Goal: Task Accomplishment & Management: Use online tool/utility

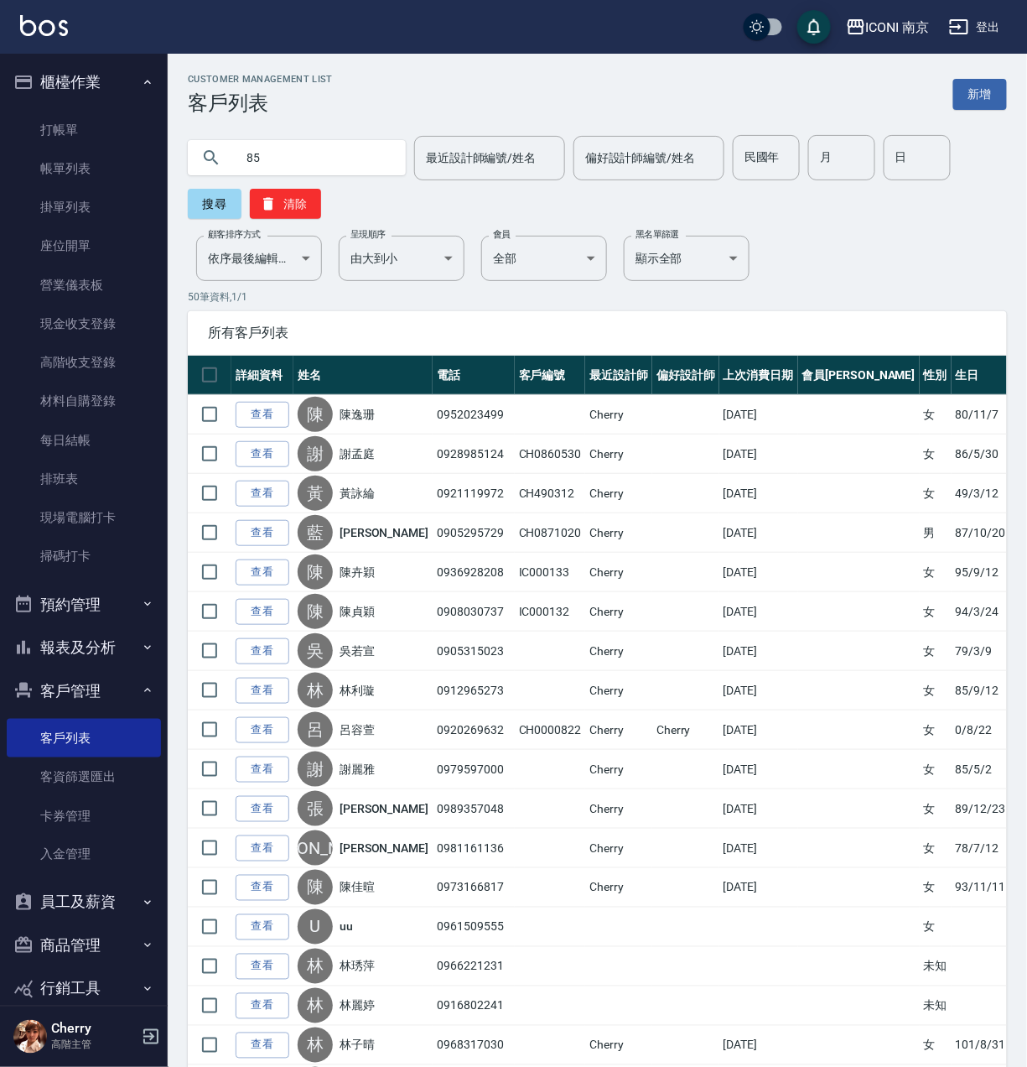
drag, startPoint x: 640, startPoint y: 190, endPoint x: 774, endPoint y: 193, distance: 134.2
click at [645, 190] on div "85 最近設計師編號/姓名 最近設計師編號/姓名 偏好設計師編號/姓名 偏好設計師編號/姓名 民國年 民國年 月 月 日 日 搜尋 清除" at bounding box center [597, 177] width 819 height 84
click at [828, 209] on div "85 最近設計師編號/姓名 最近設計師編號/姓名 偏好設計師編號/姓名 偏好設計師編號/姓名 民國年 民國年 月 月 日 日 搜尋 清除" at bounding box center [597, 177] width 819 height 84
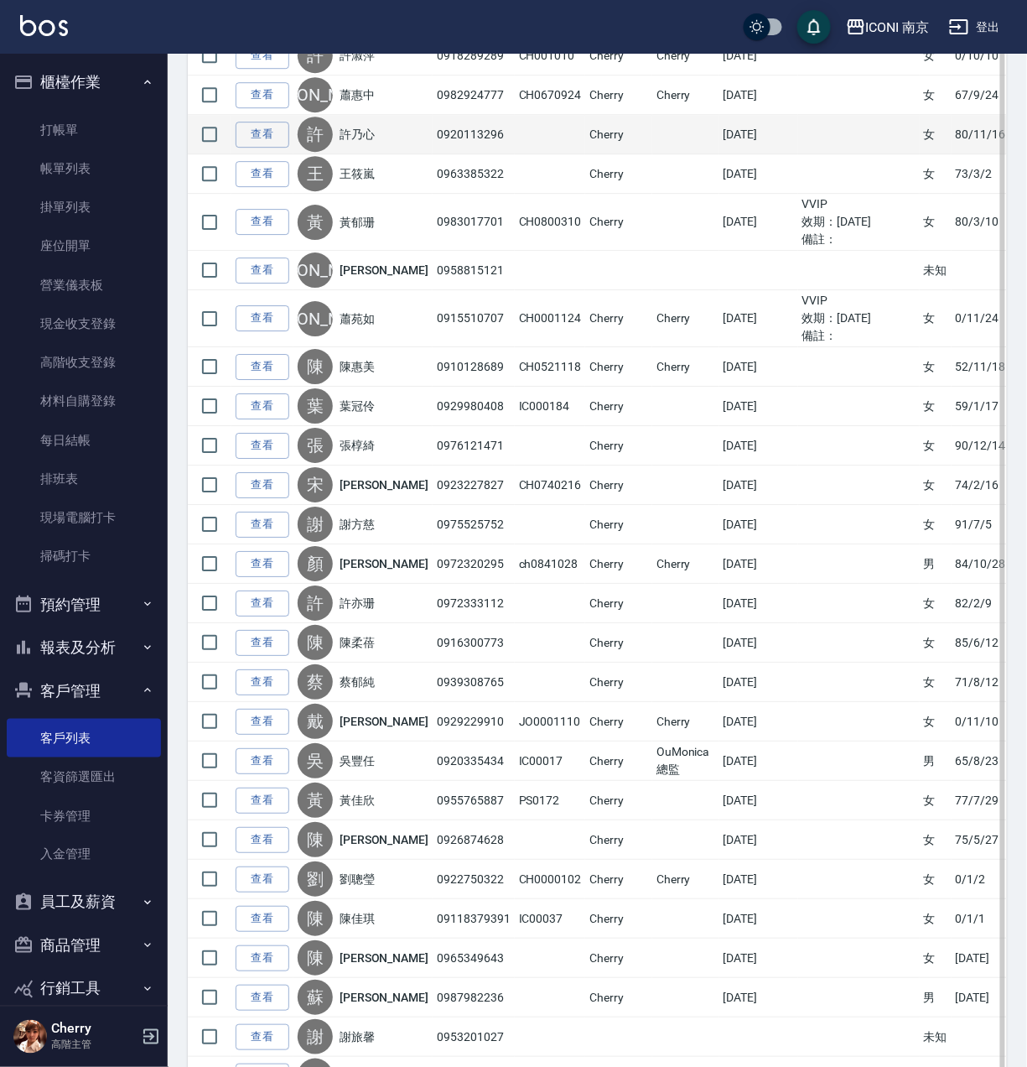
scroll to position [1474, 0]
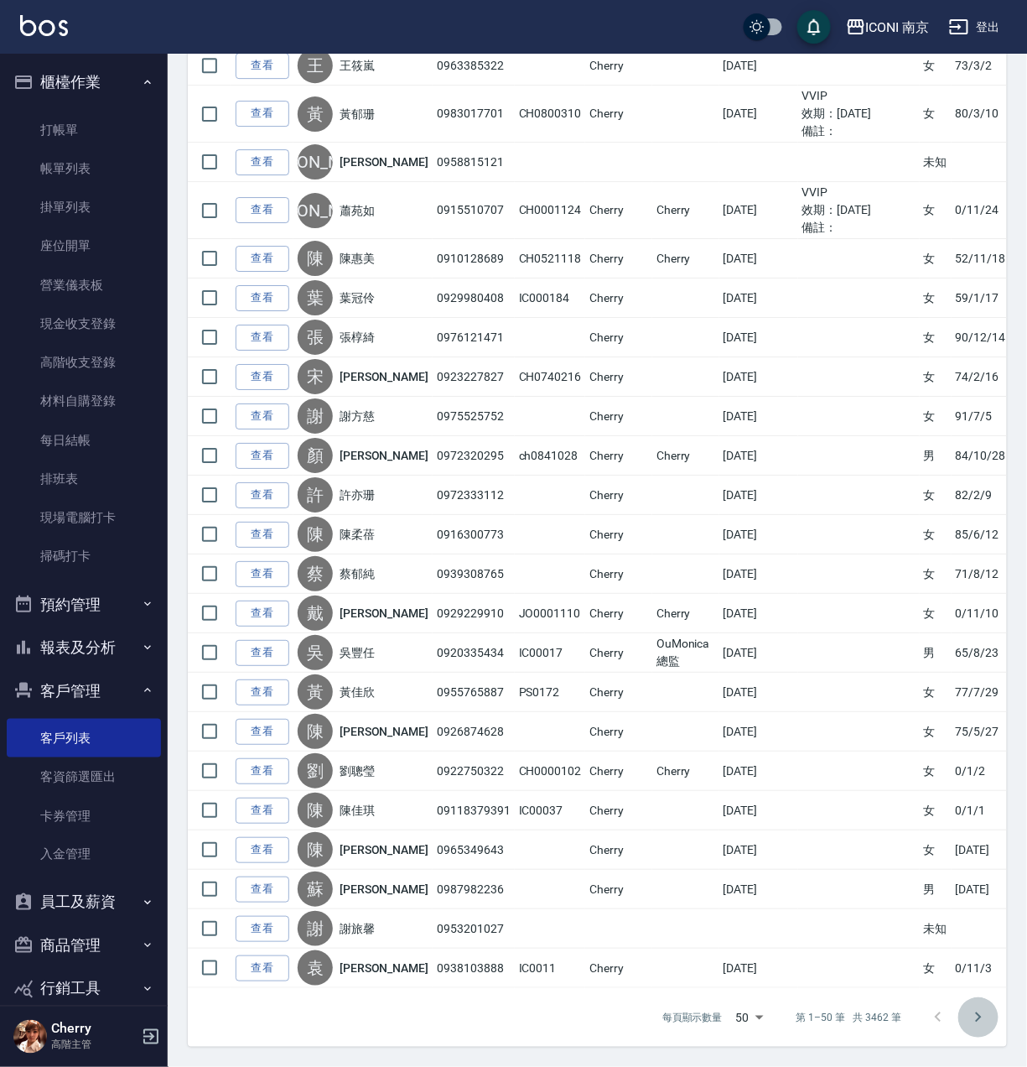
click at [963, 1022] on button "Go to next page" at bounding box center [978, 1017] width 40 height 40
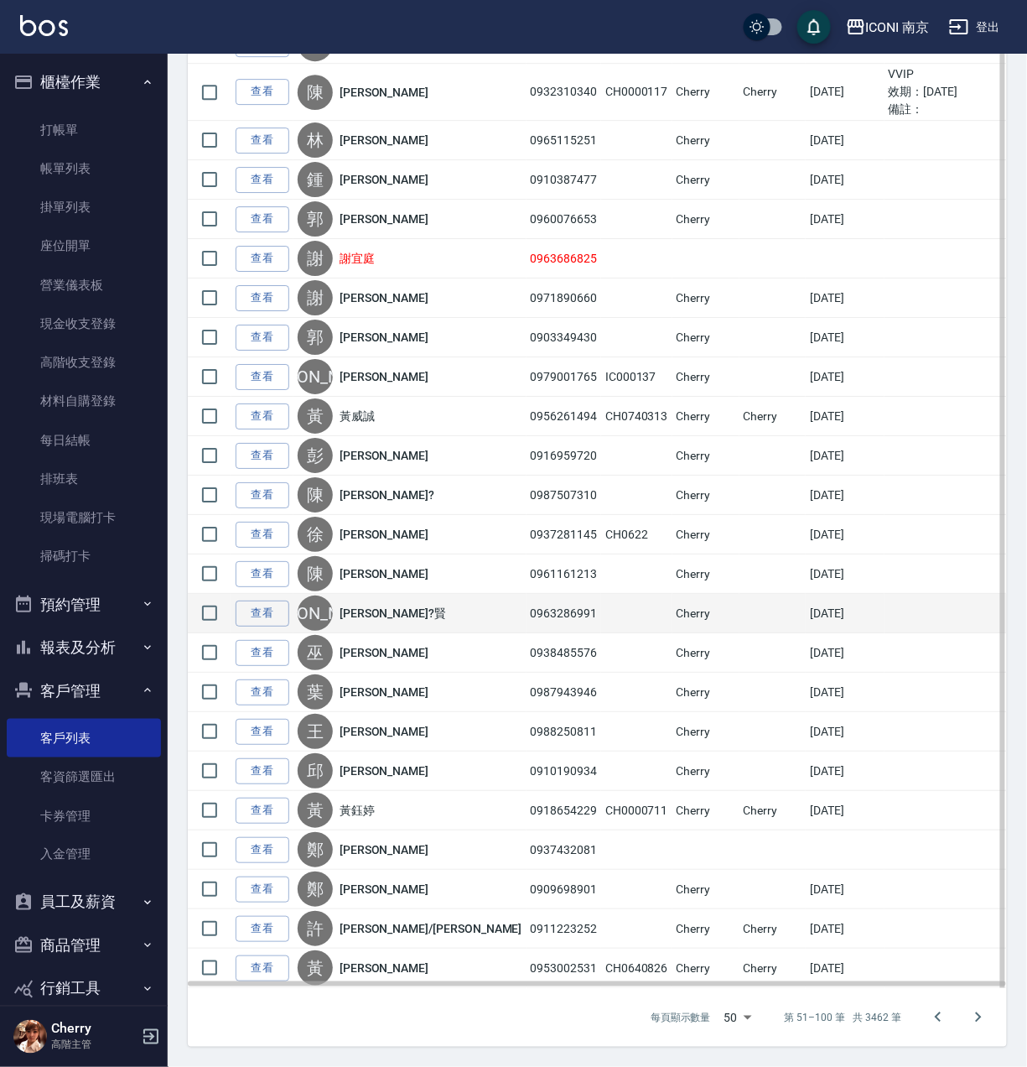
scroll to position [1439, 0]
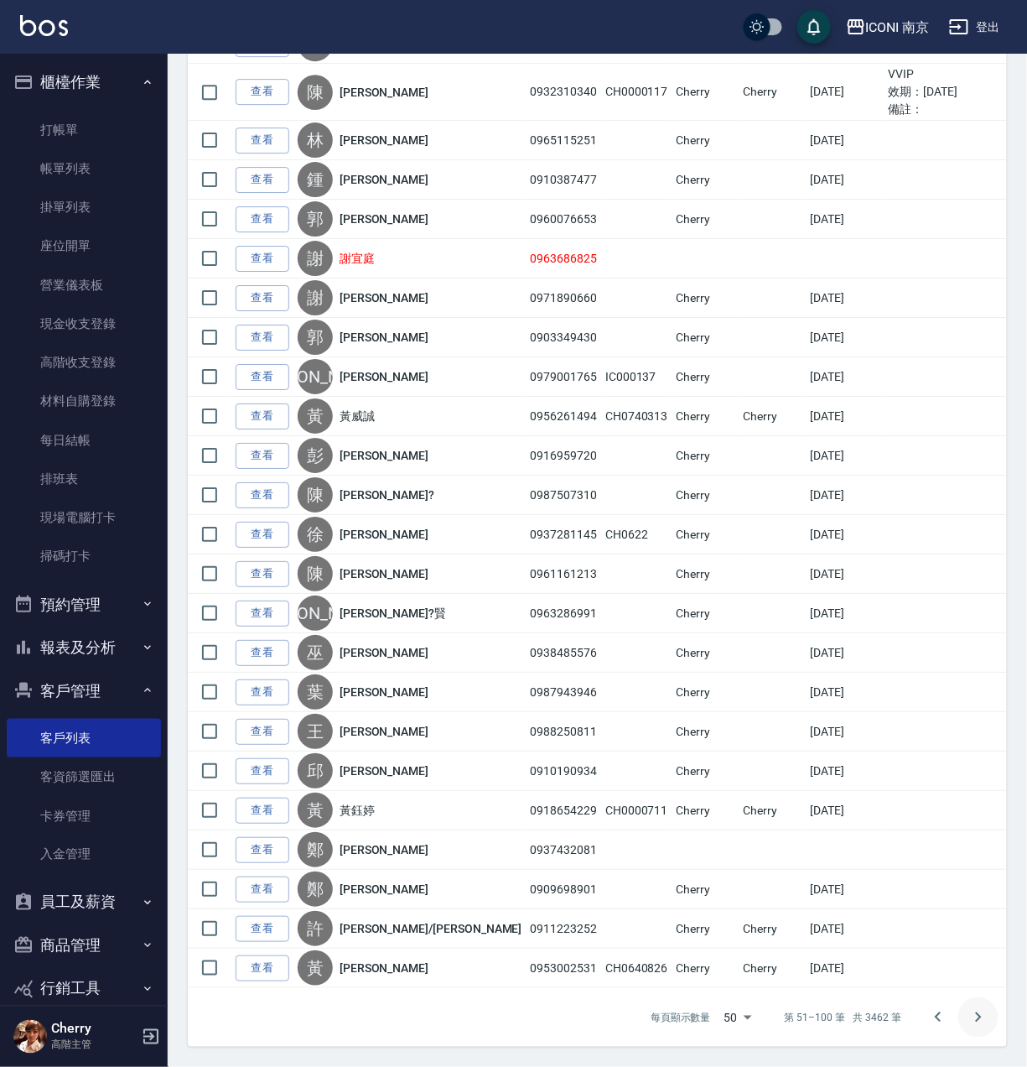
click at [982, 1014] on icon "Go to next page" at bounding box center [979, 1017] width 20 height 20
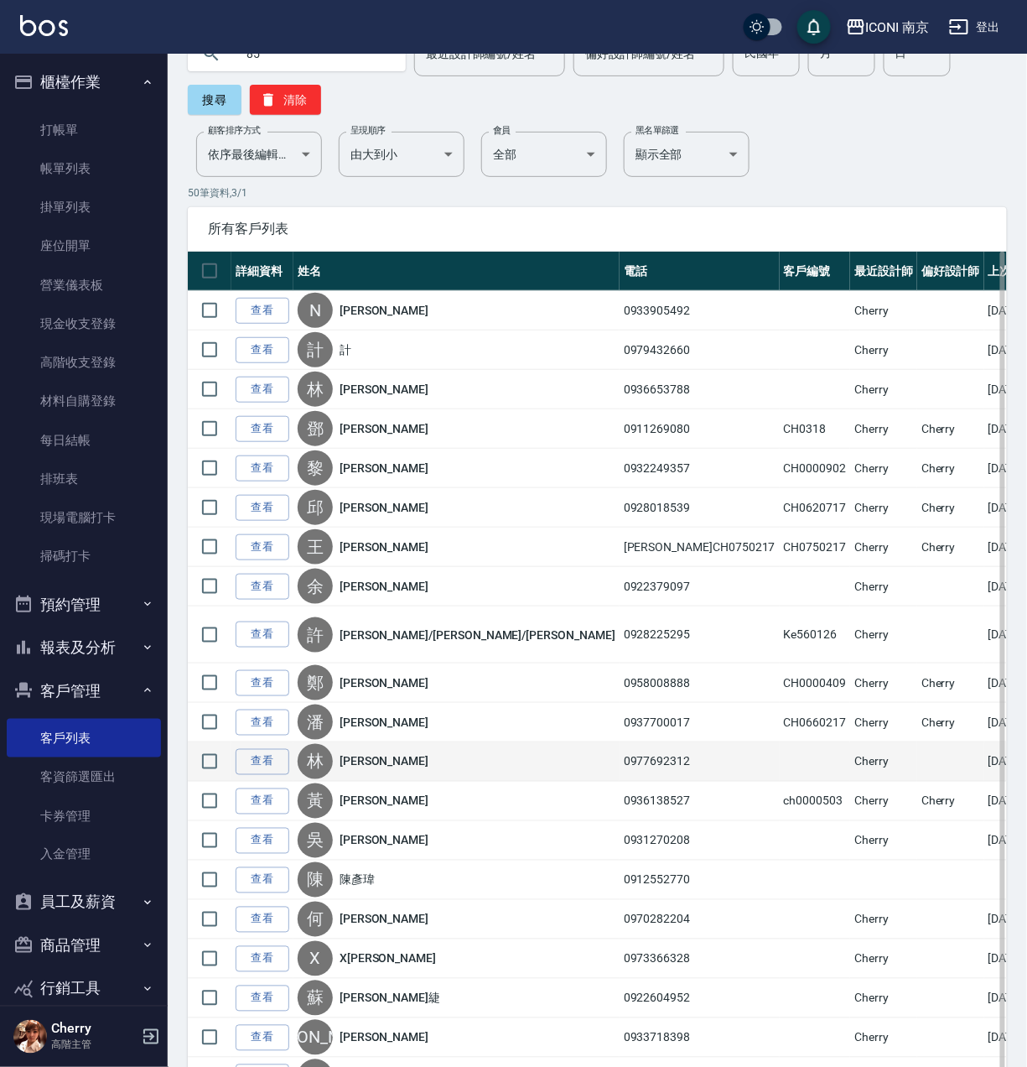
scroll to position [335, 0]
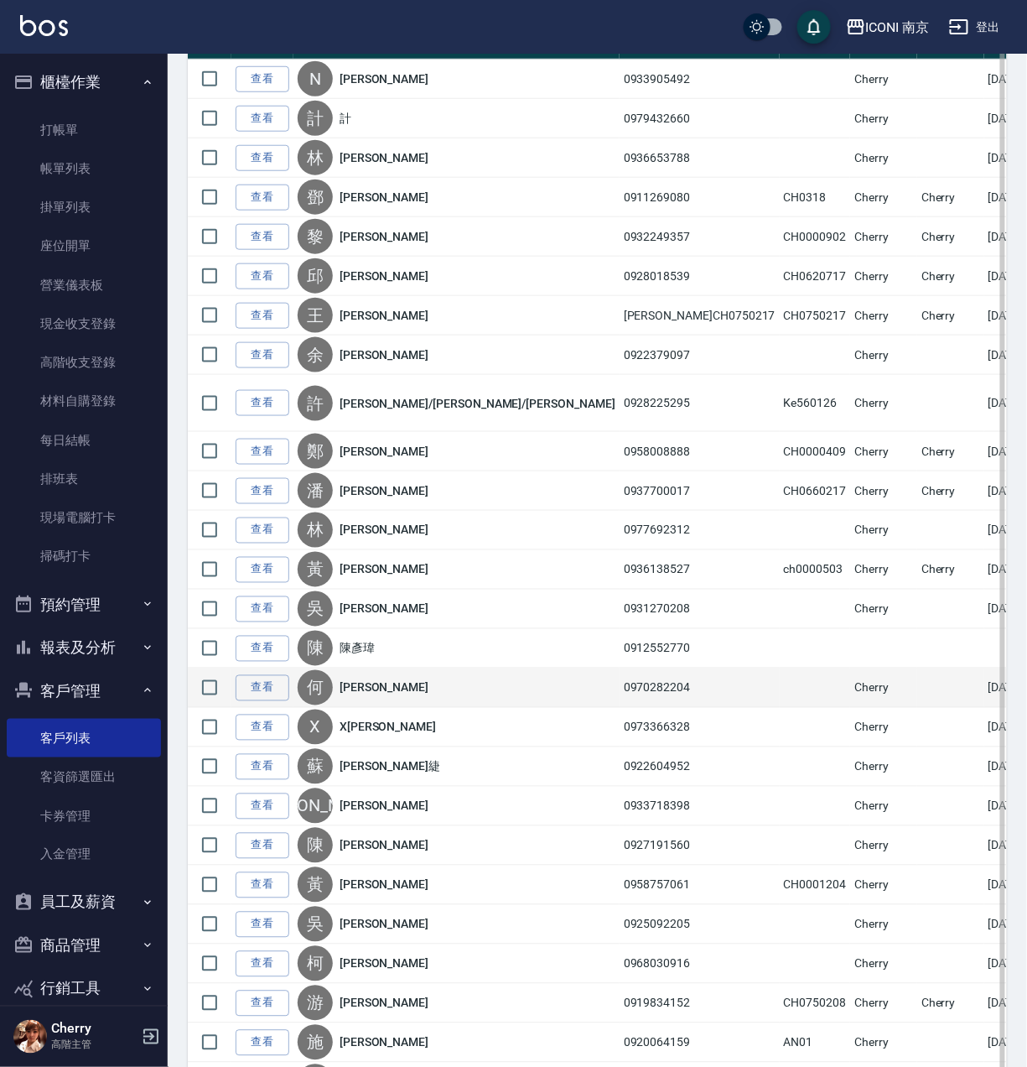
click at [780, 708] on td at bounding box center [815, 687] width 71 height 39
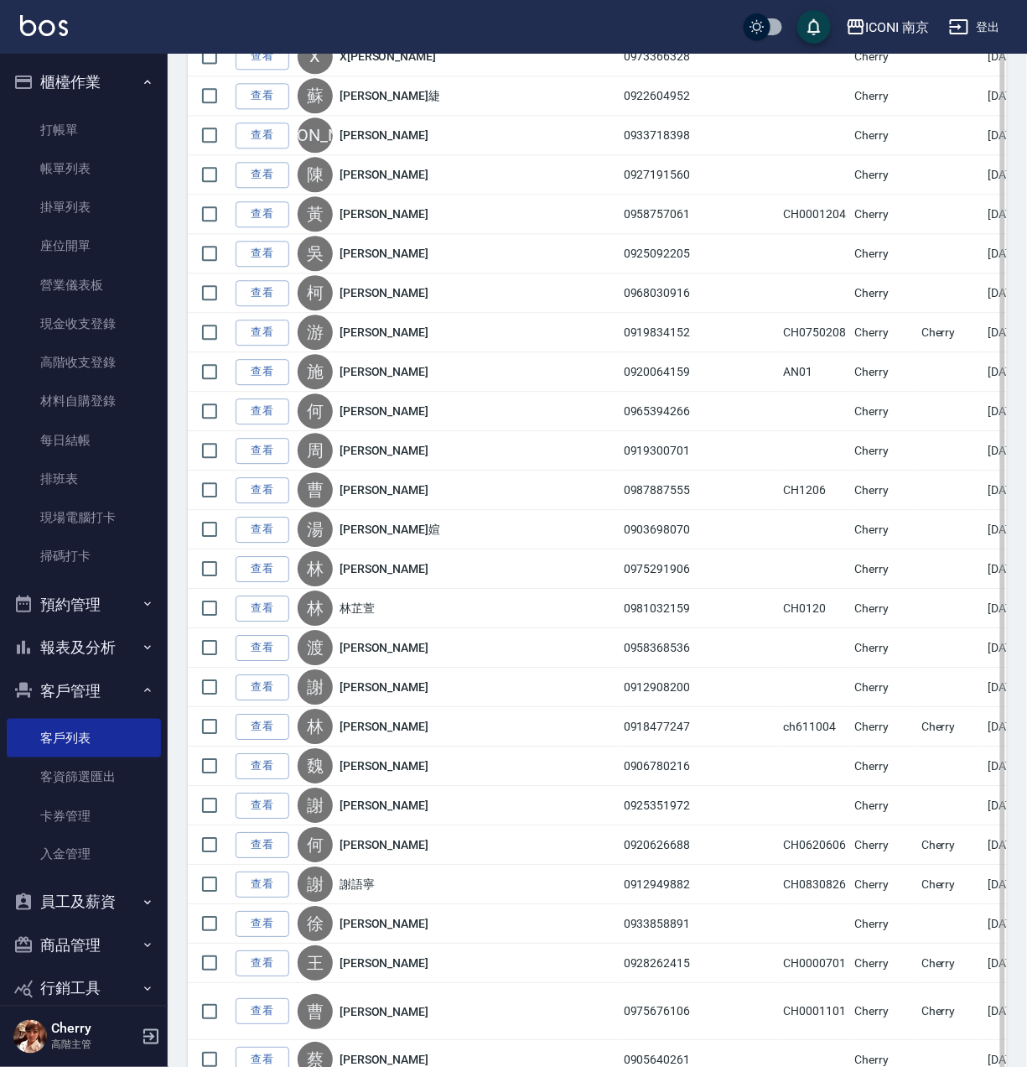
scroll to position [1545, 0]
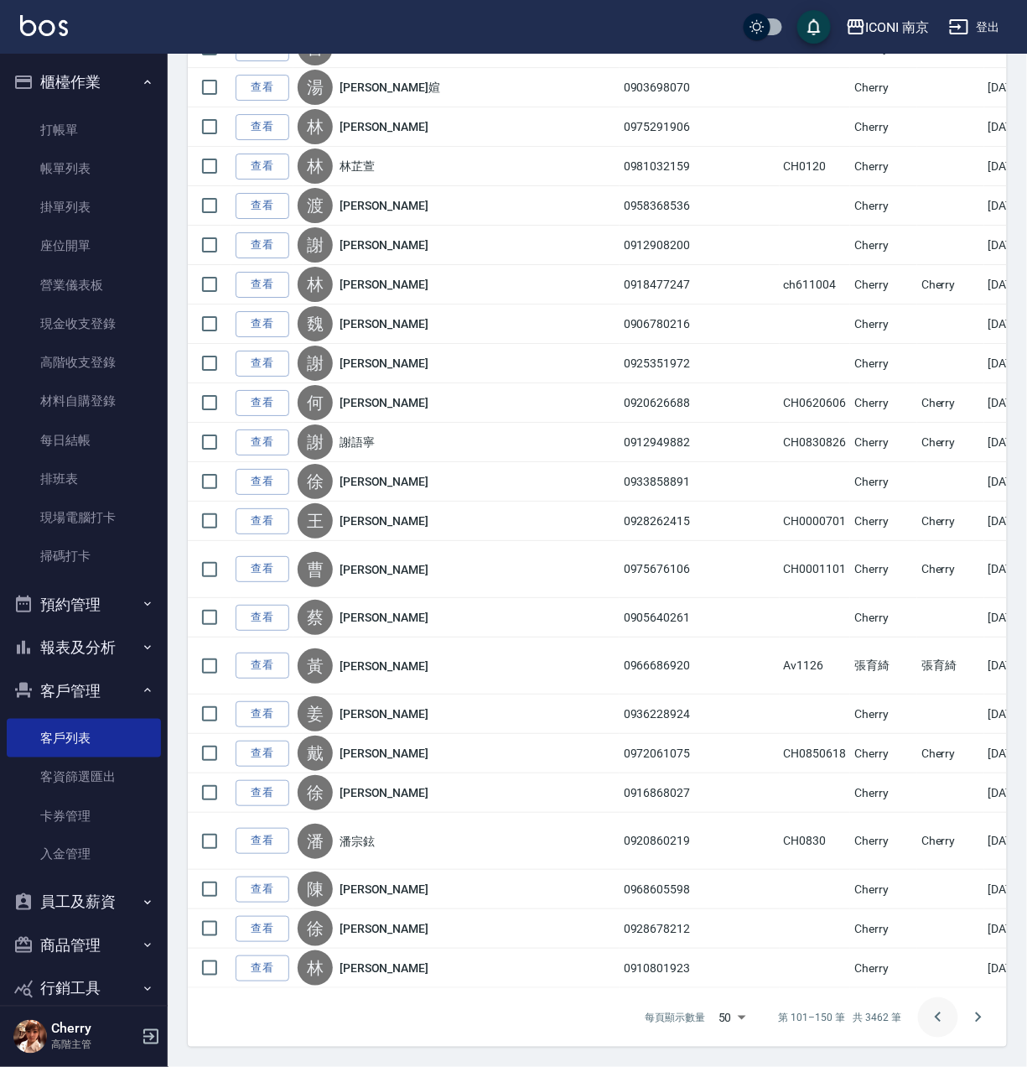
click at [920, 1006] on button "Go to previous page" at bounding box center [938, 1017] width 40 height 40
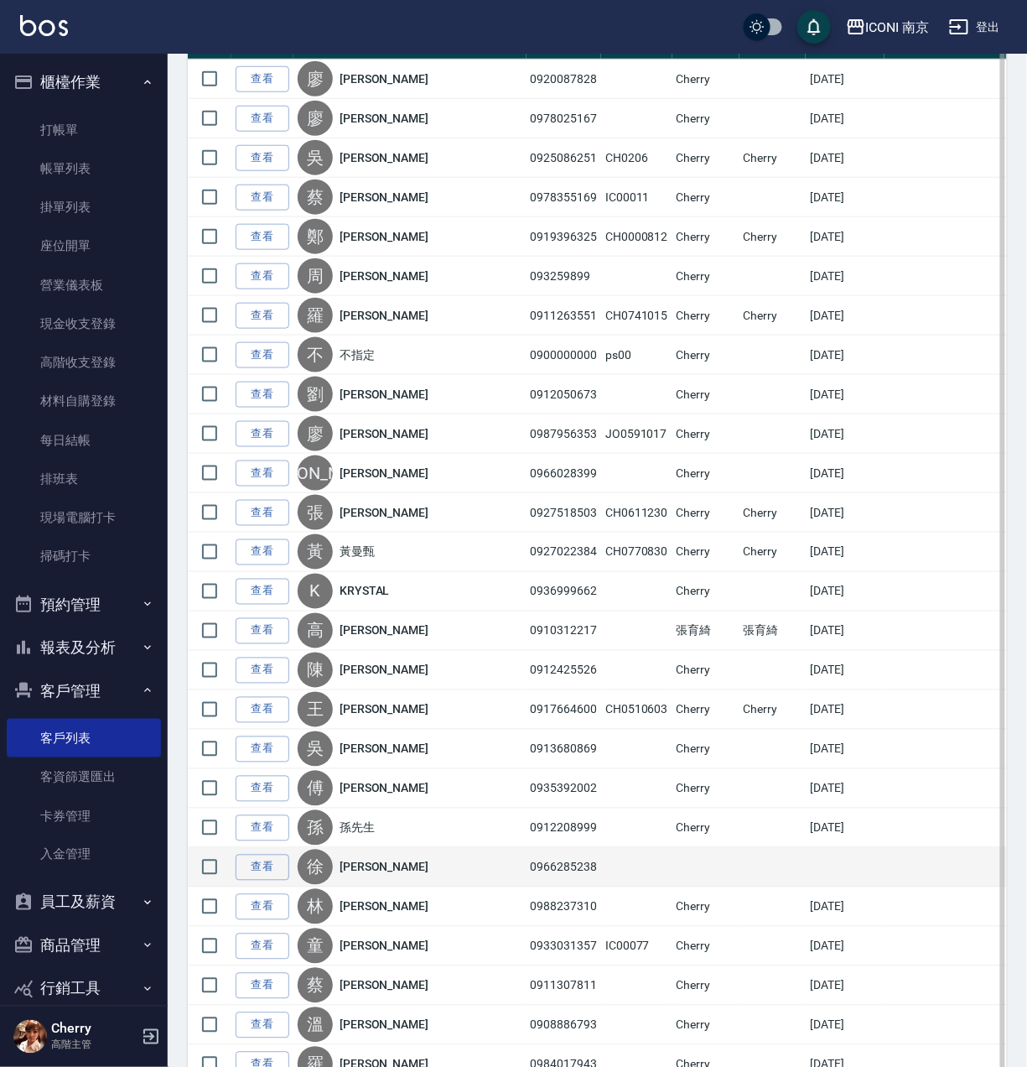
scroll to position [503, 0]
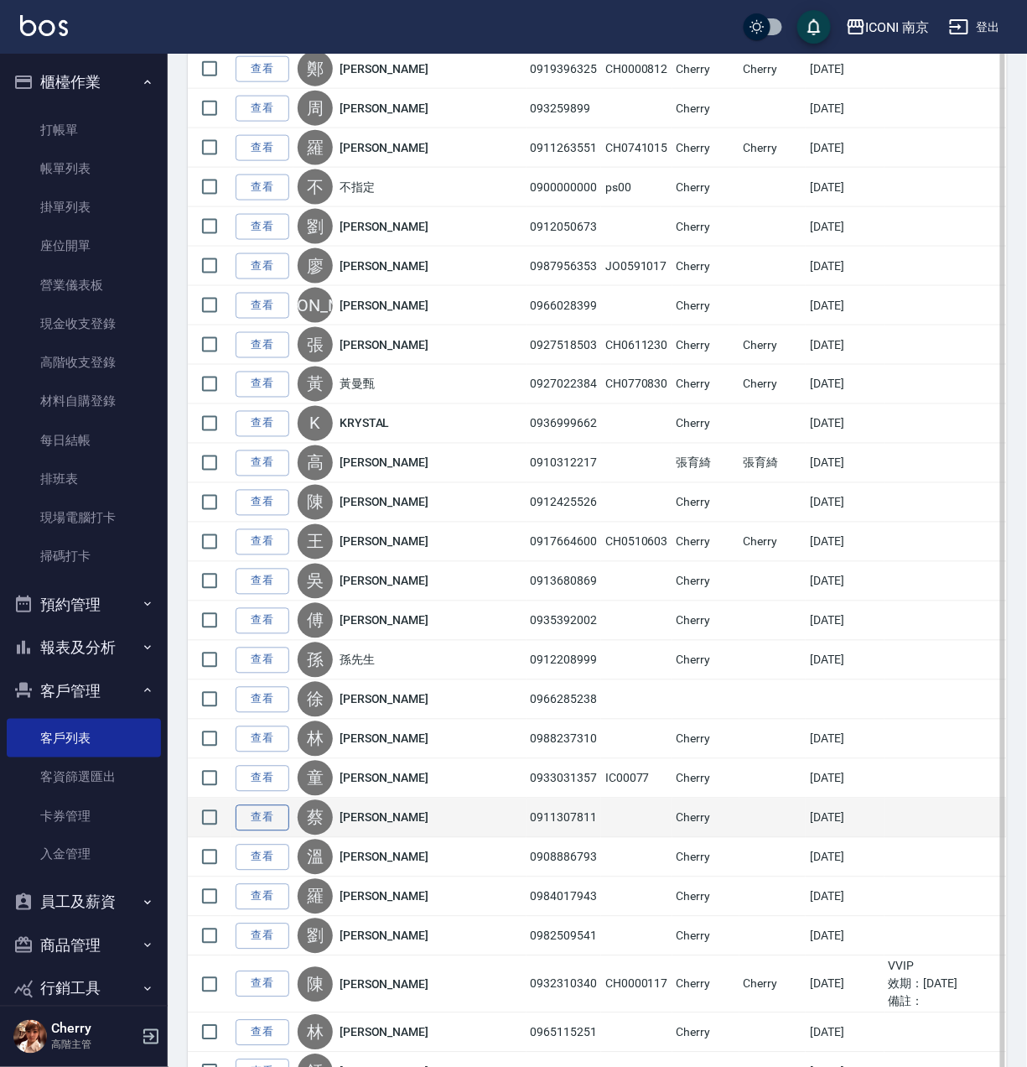
click at [267, 828] on link "查看" at bounding box center [263, 818] width 54 height 26
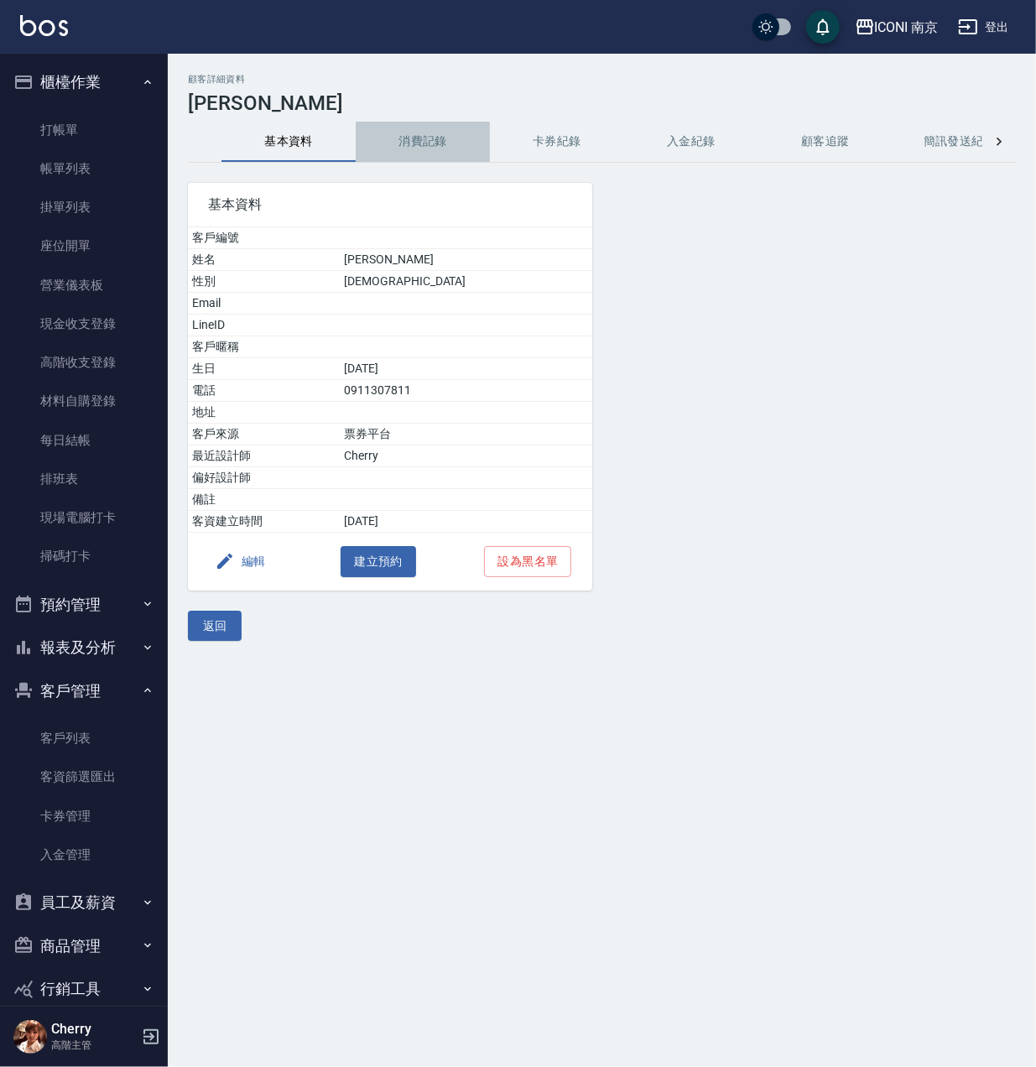
click at [423, 143] on button "消費記錄" at bounding box center [423, 142] width 134 height 40
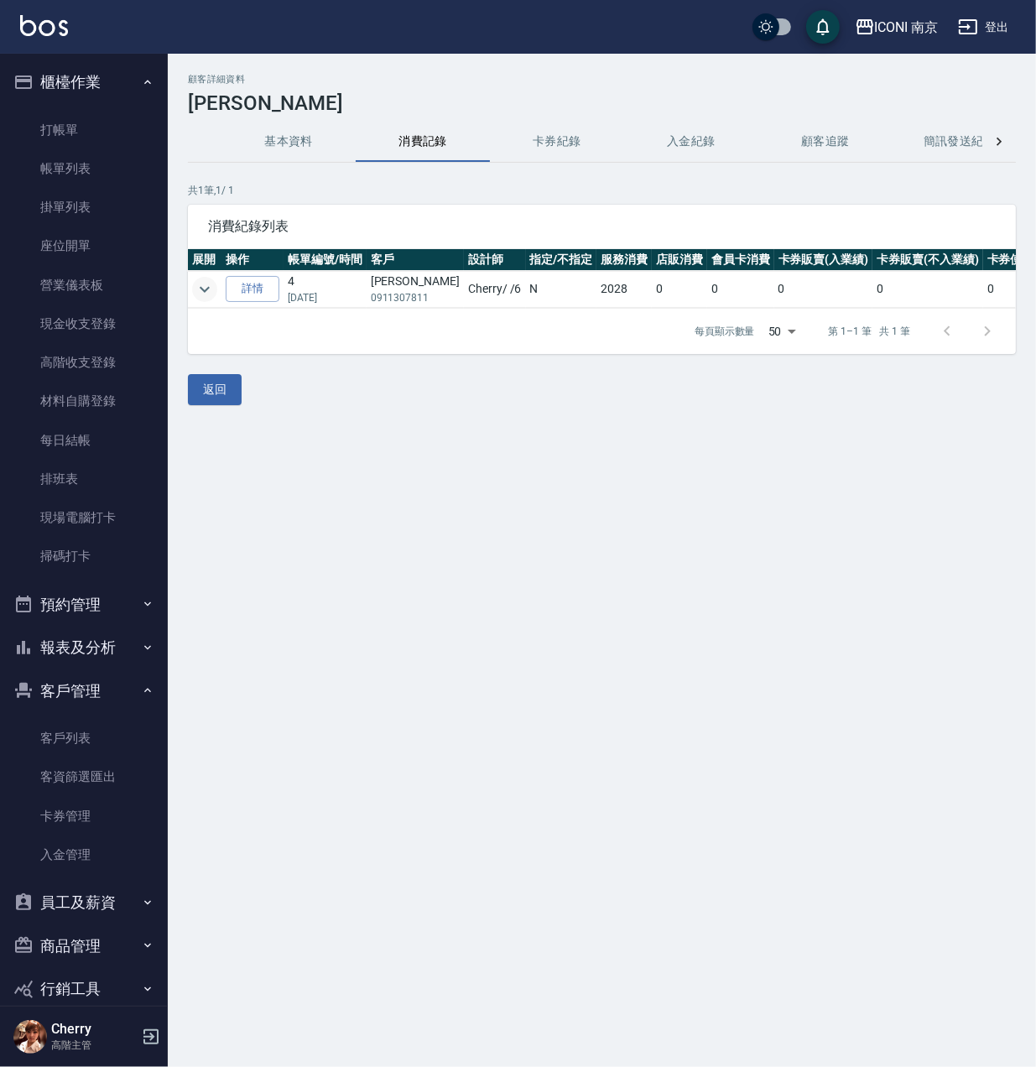
click at [205, 278] on button "expand row" at bounding box center [204, 289] width 25 height 25
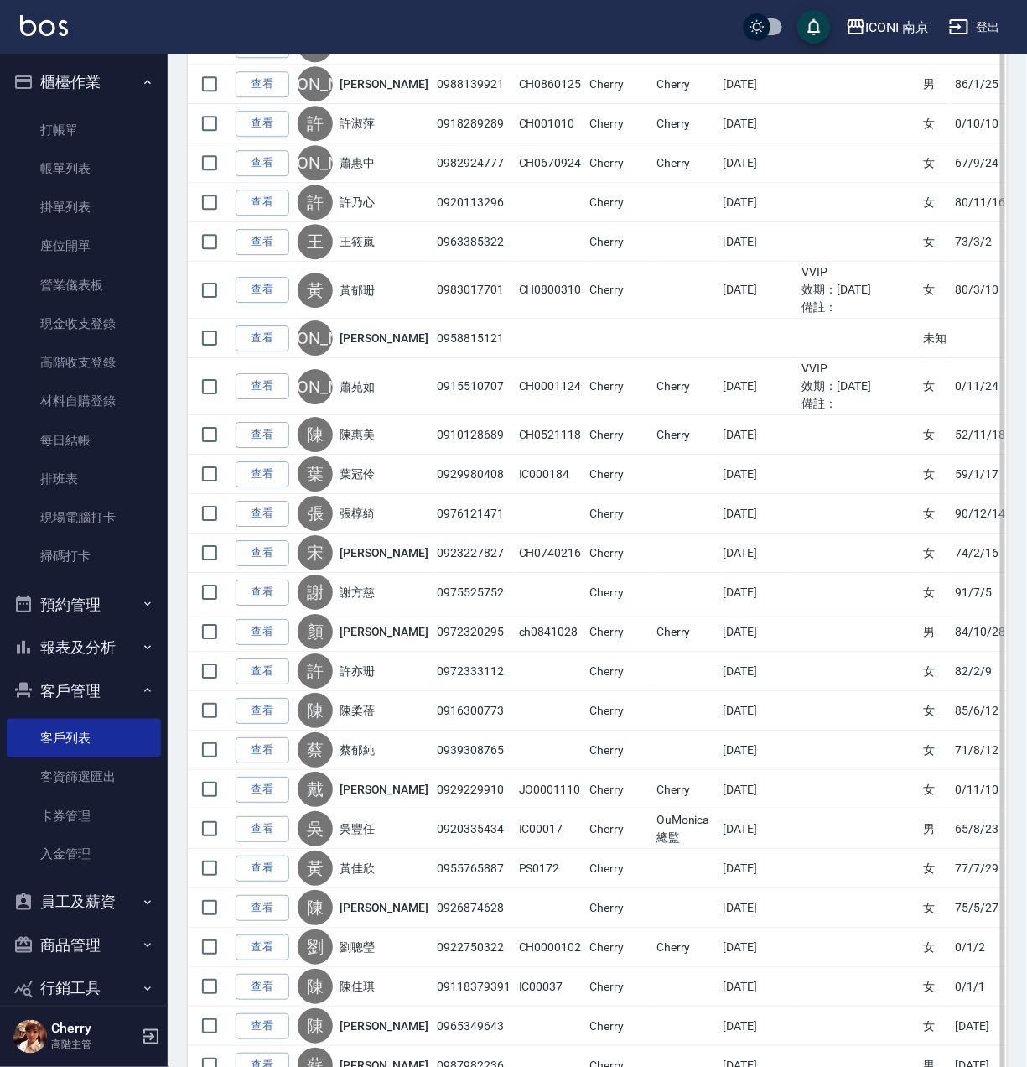
scroll to position [1474, 0]
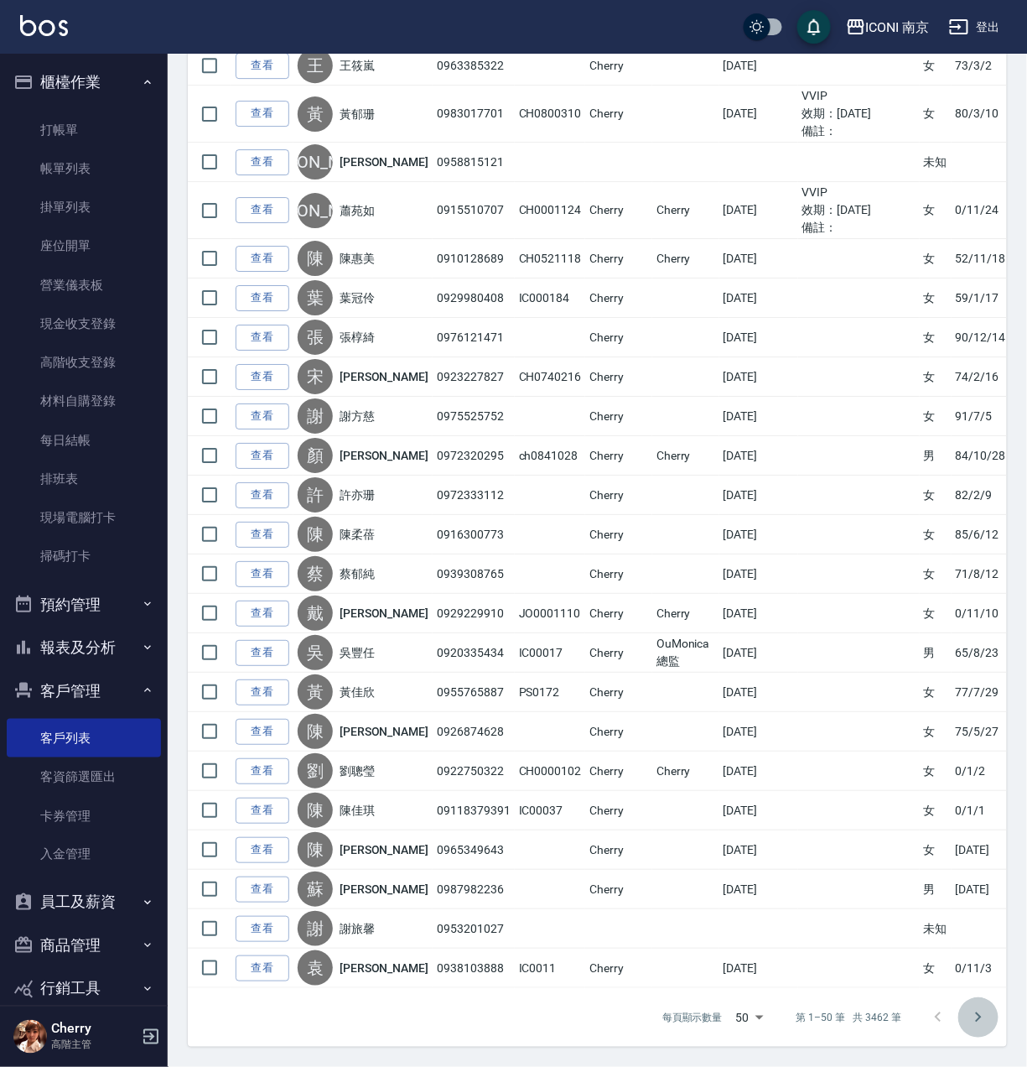
click at [979, 1021] on icon "Go to next page" at bounding box center [979, 1017] width 20 height 20
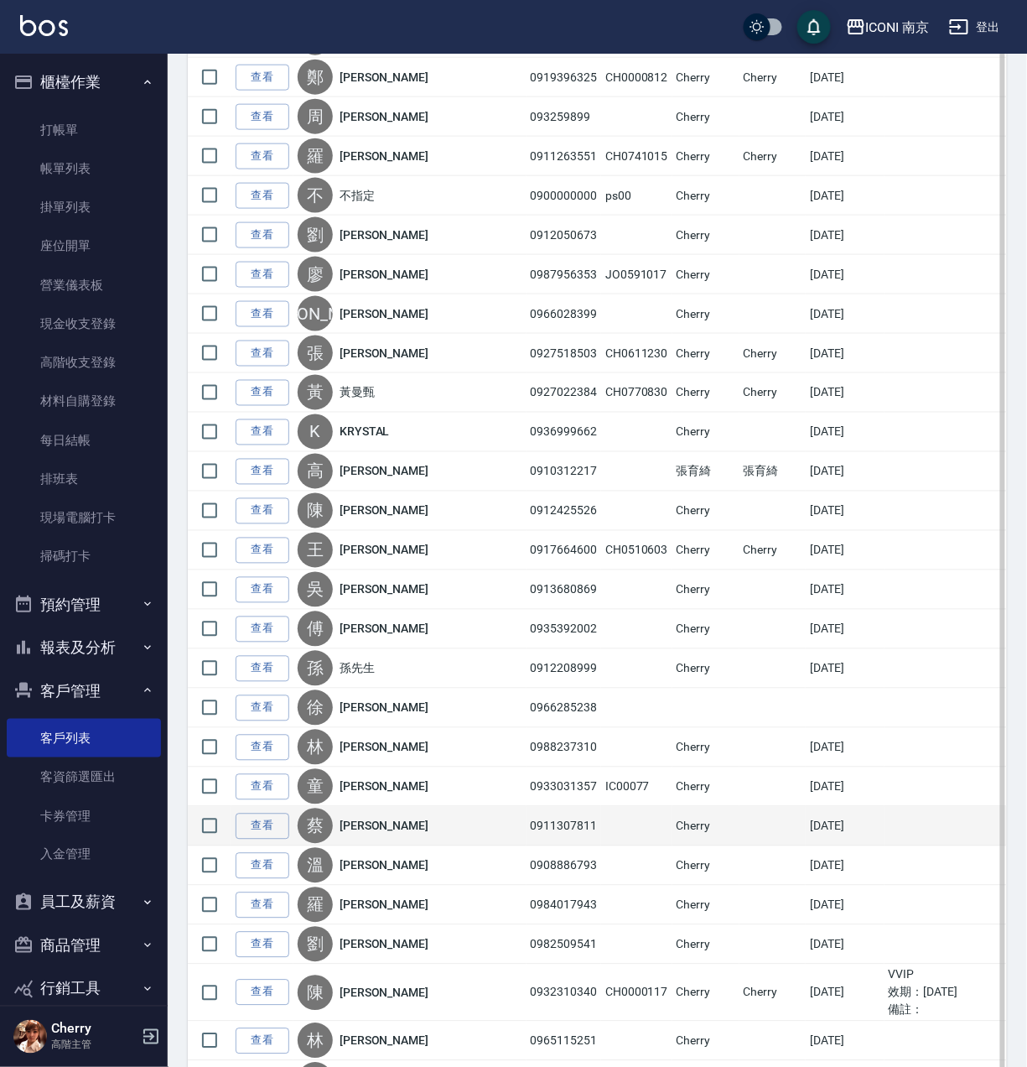
scroll to position [503, 0]
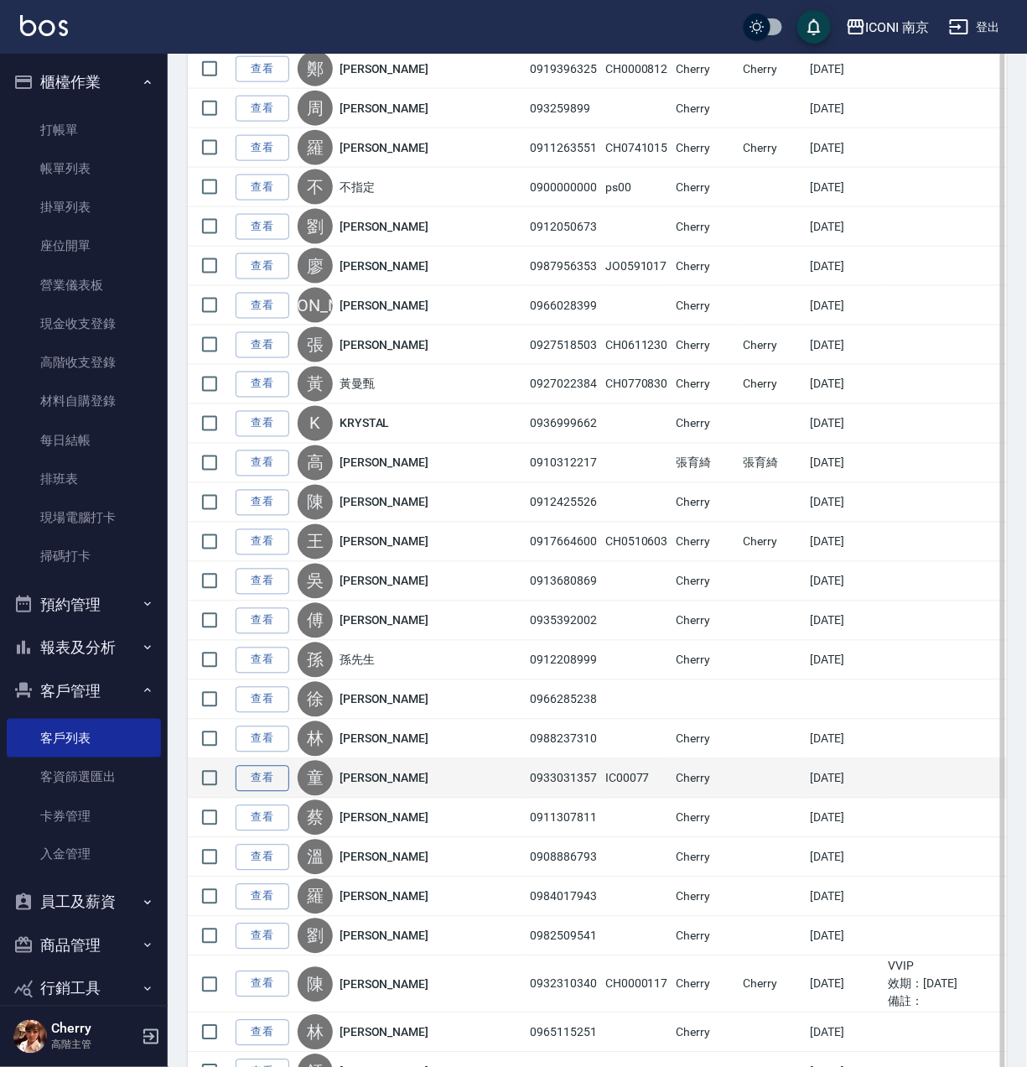
click at [258, 786] on link "查看" at bounding box center [263, 779] width 54 height 26
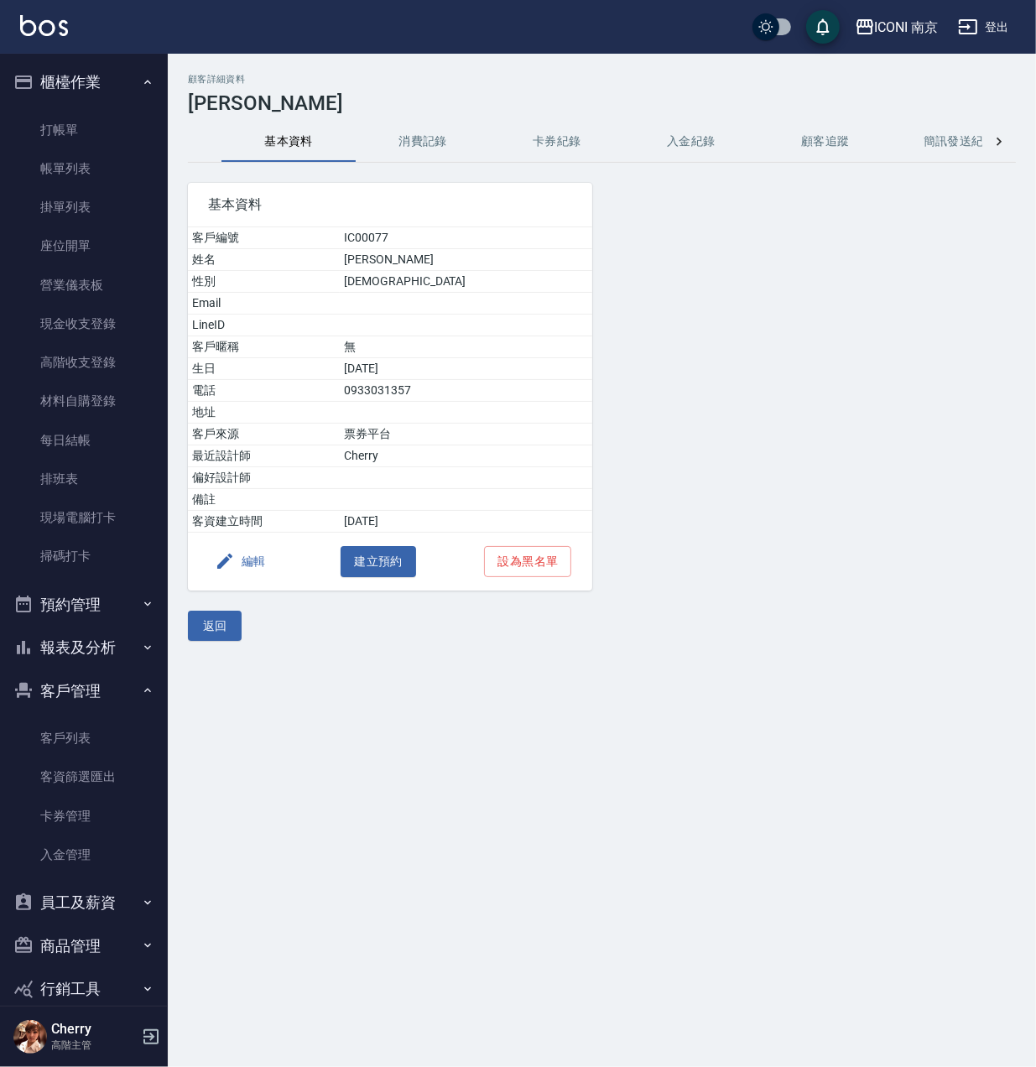
click at [417, 148] on button "消費記錄" at bounding box center [423, 142] width 134 height 40
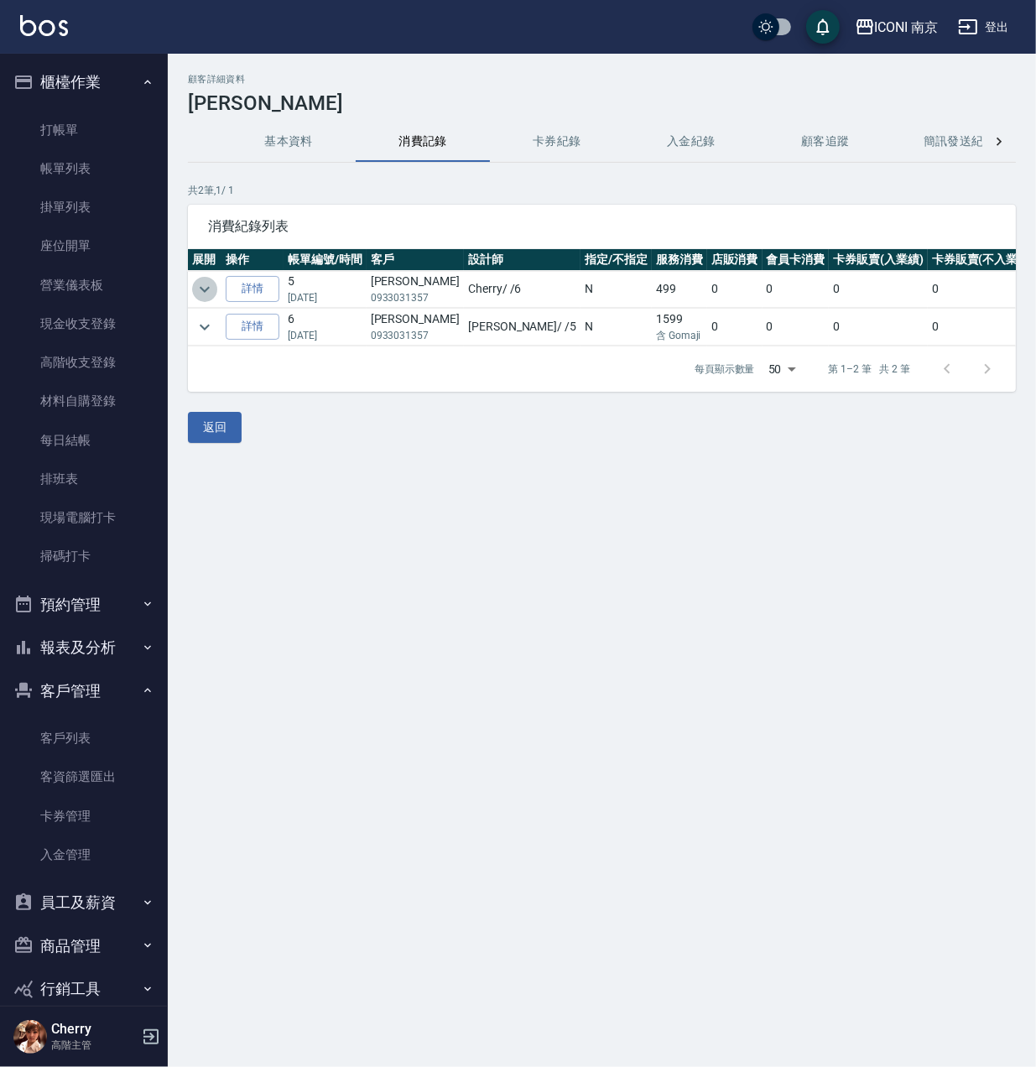
click at [201, 289] on icon "expand row" at bounding box center [205, 289] width 10 height 6
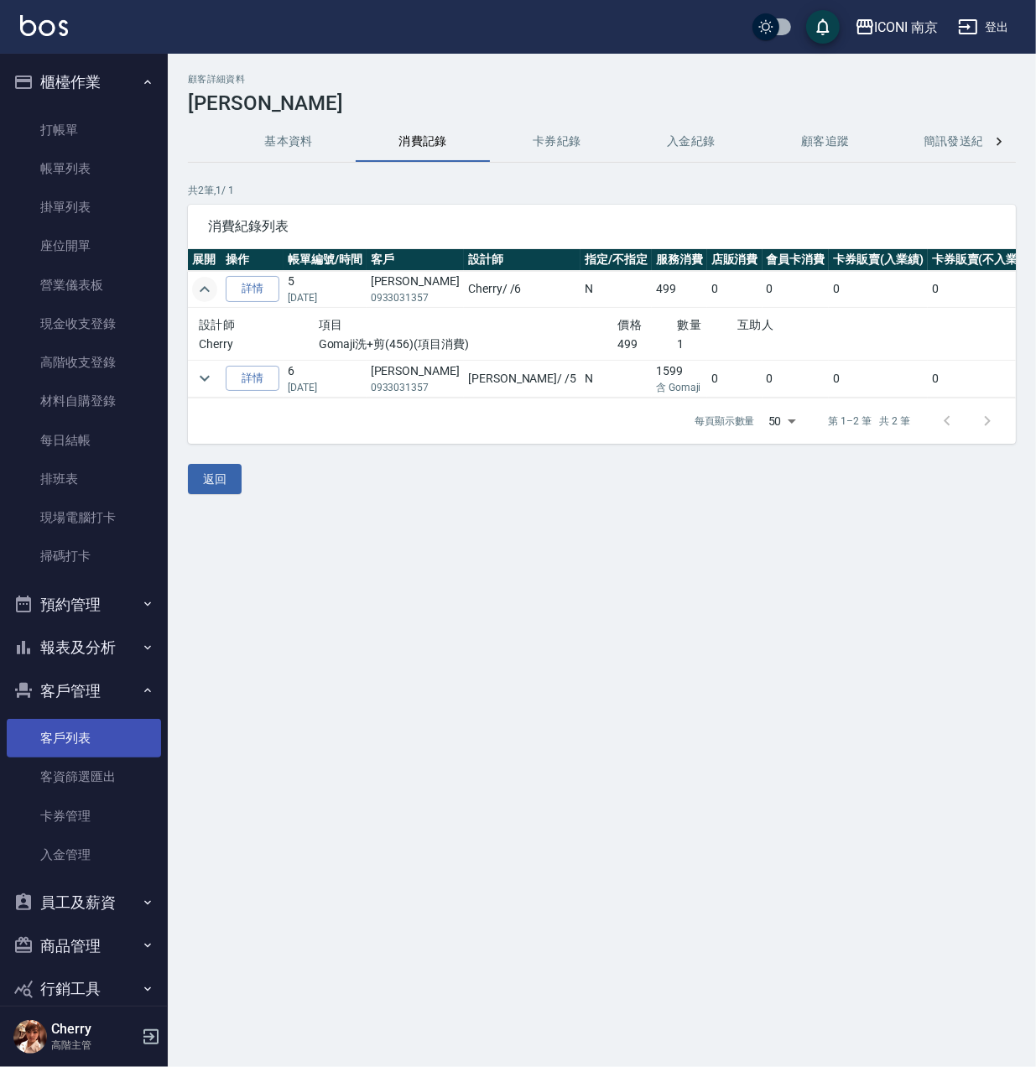
click at [81, 747] on link "客戶列表" at bounding box center [84, 738] width 154 height 39
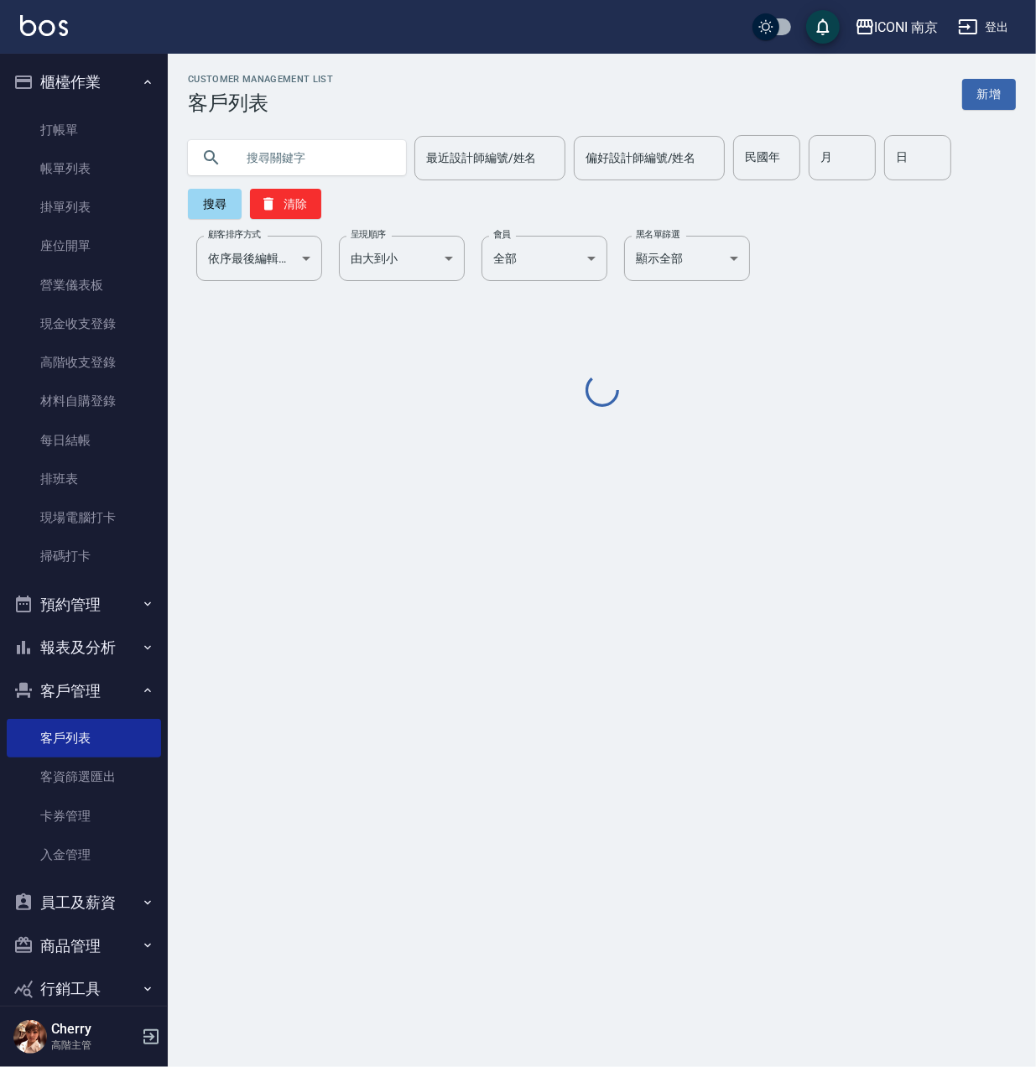
click at [370, 171] on input "text" at bounding box center [314, 157] width 158 height 45
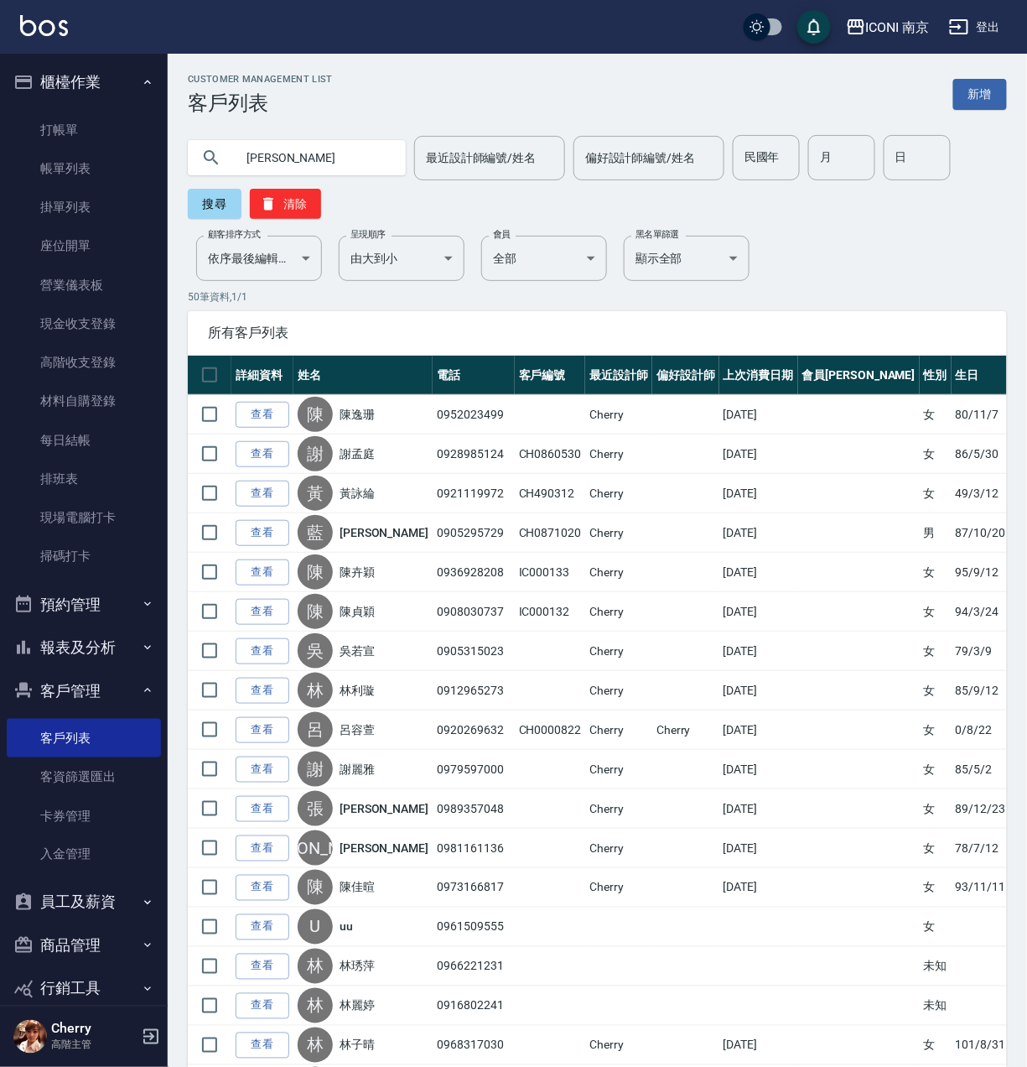
type input "[PERSON_NAME]"
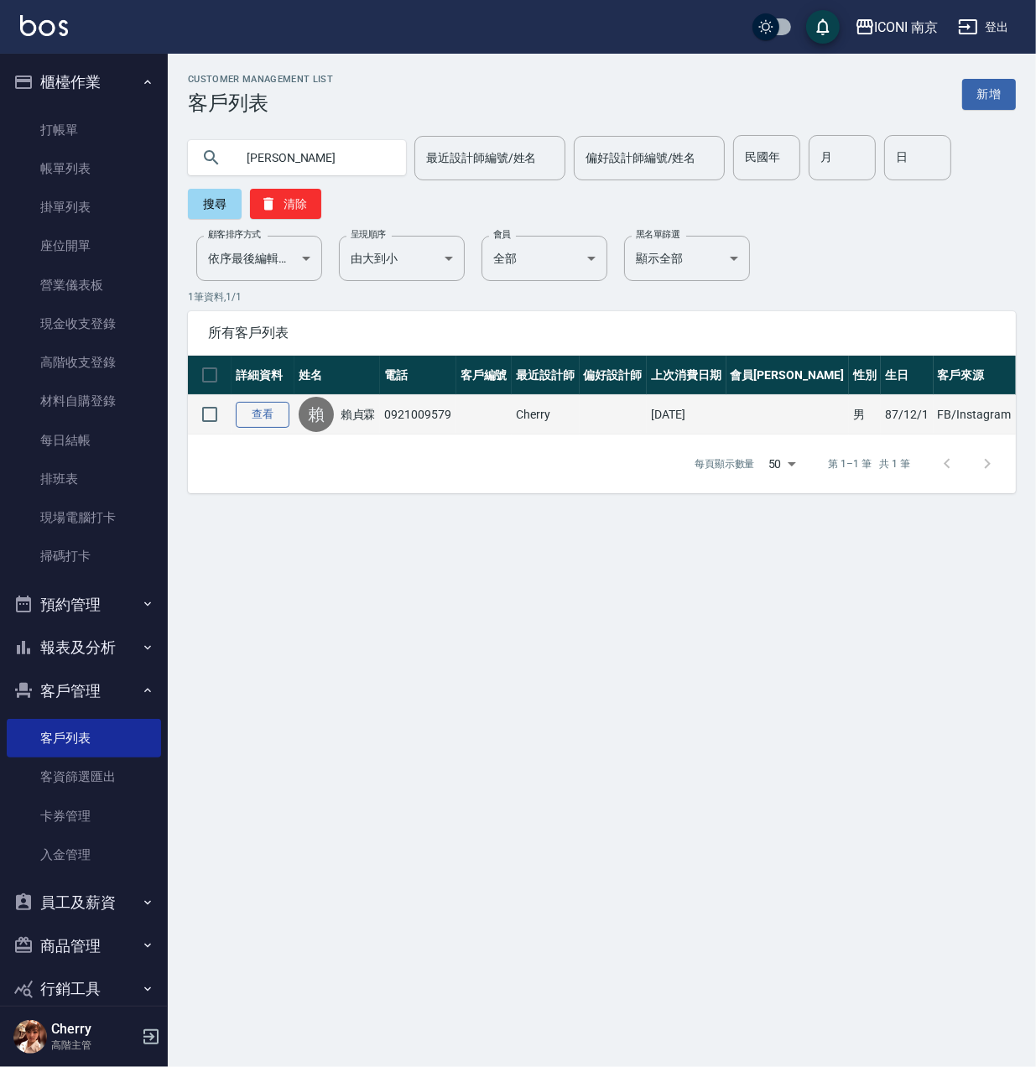
click at [264, 417] on link "查看" at bounding box center [263, 415] width 54 height 26
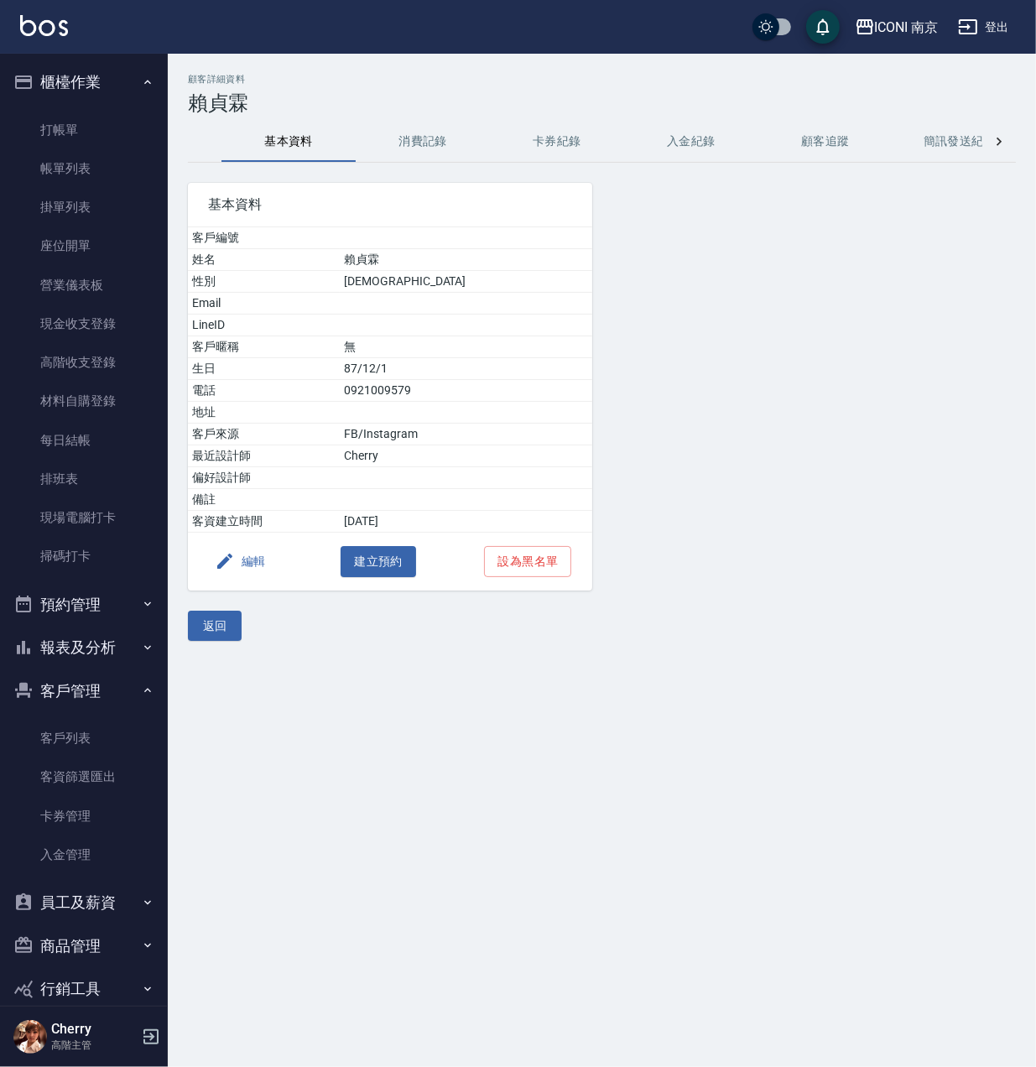
click at [236, 566] on button "編輯" at bounding box center [240, 561] width 65 height 31
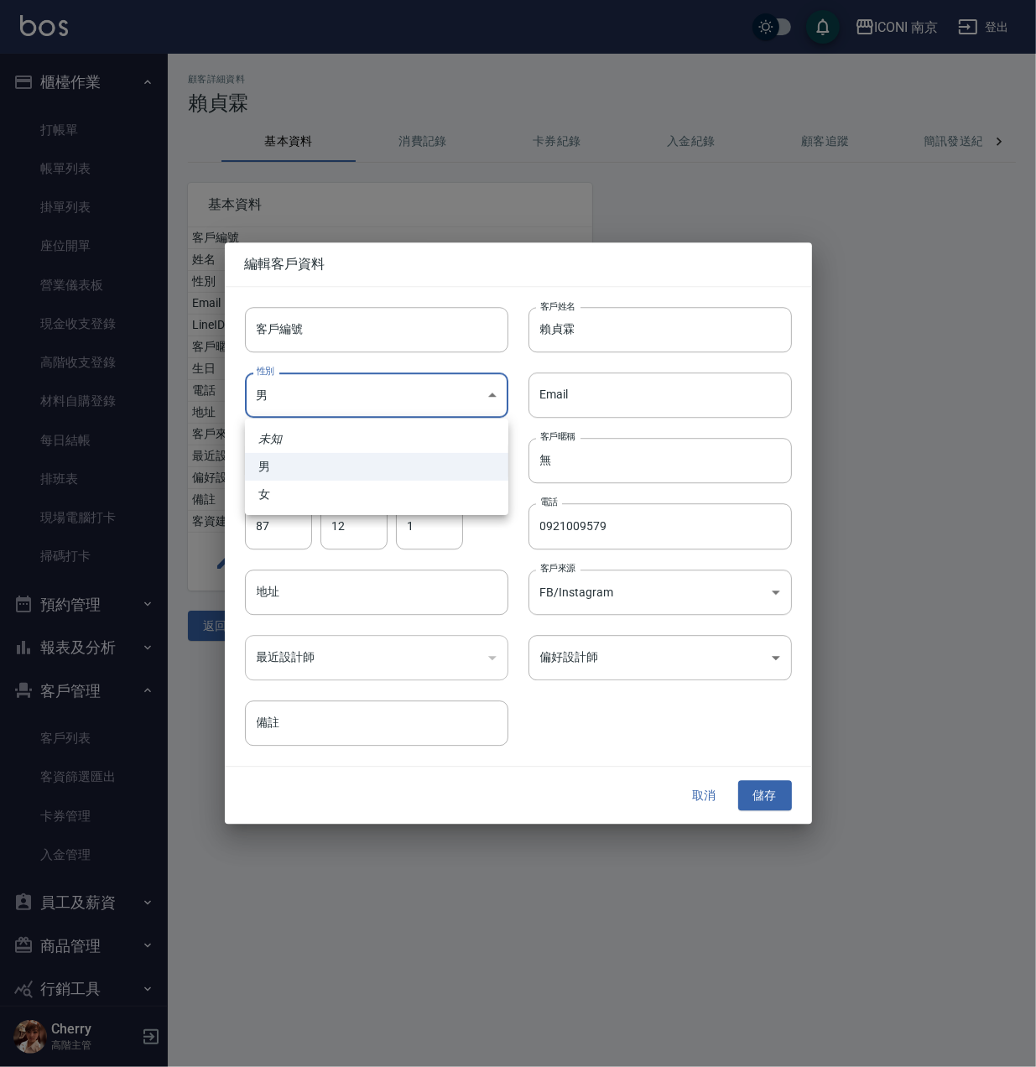
click at [354, 397] on body "ICONI 南京 登出 櫃檯作業 打帳單 帳單列表 掛單列表 座位開單 營業儀表板 現金收支登錄 高階收支登錄 材料自購登錄 每日結帳 排班表 現場電腦打卡 …" at bounding box center [518, 533] width 1036 height 1067
click at [325, 493] on li "女" at bounding box center [376, 494] width 263 height 28
type input "[DEMOGRAPHIC_DATA]"
click at [756, 775] on div "取消 儲存" at bounding box center [518, 795] width 587 height 58
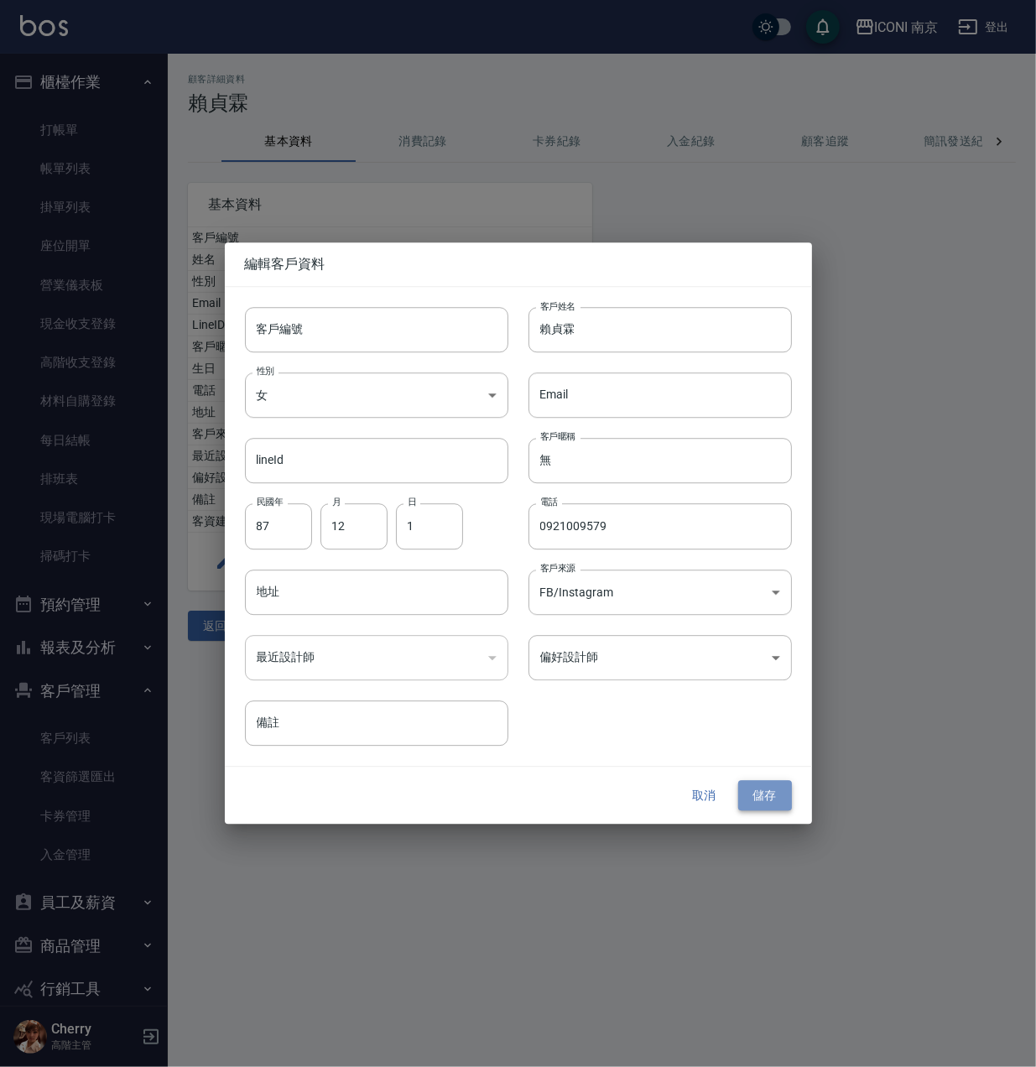
click at [761, 797] on button "儲存" at bounding box center [765, 795] width 54 height 31
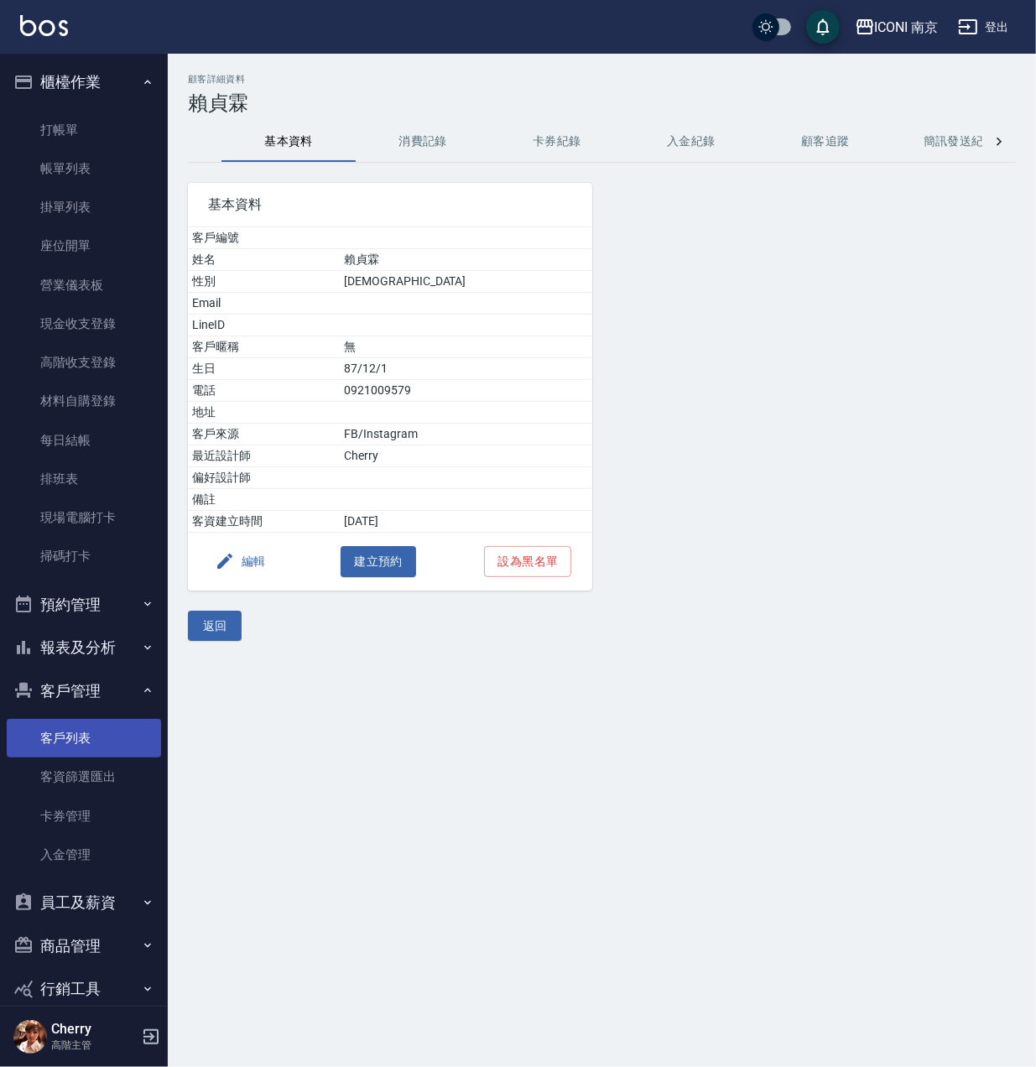
click at [65, 736] on link "客戶列表" at bounding box center [84, 738] width 154 height 39
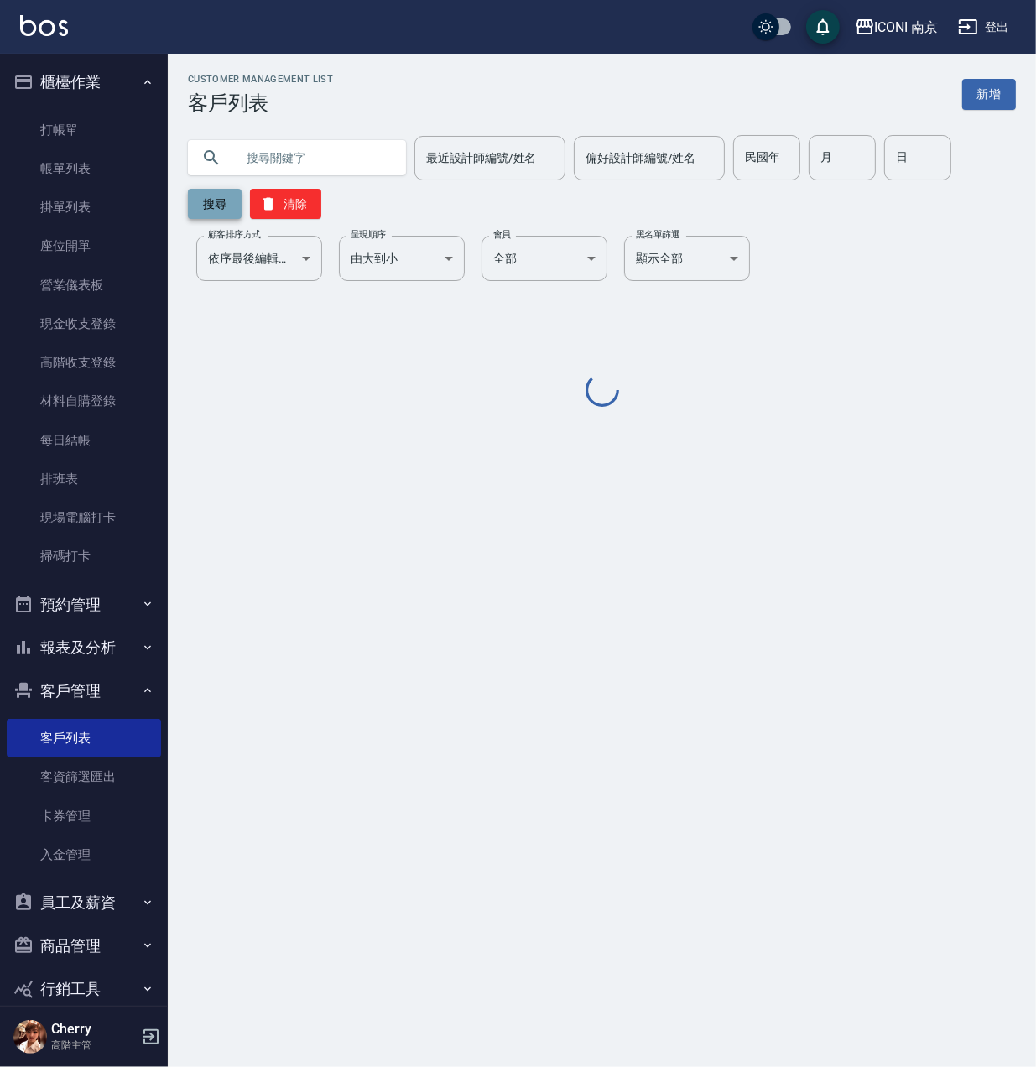
click at [335, 154] on input "text" at bounding box center [314, 157] width 158 height 45
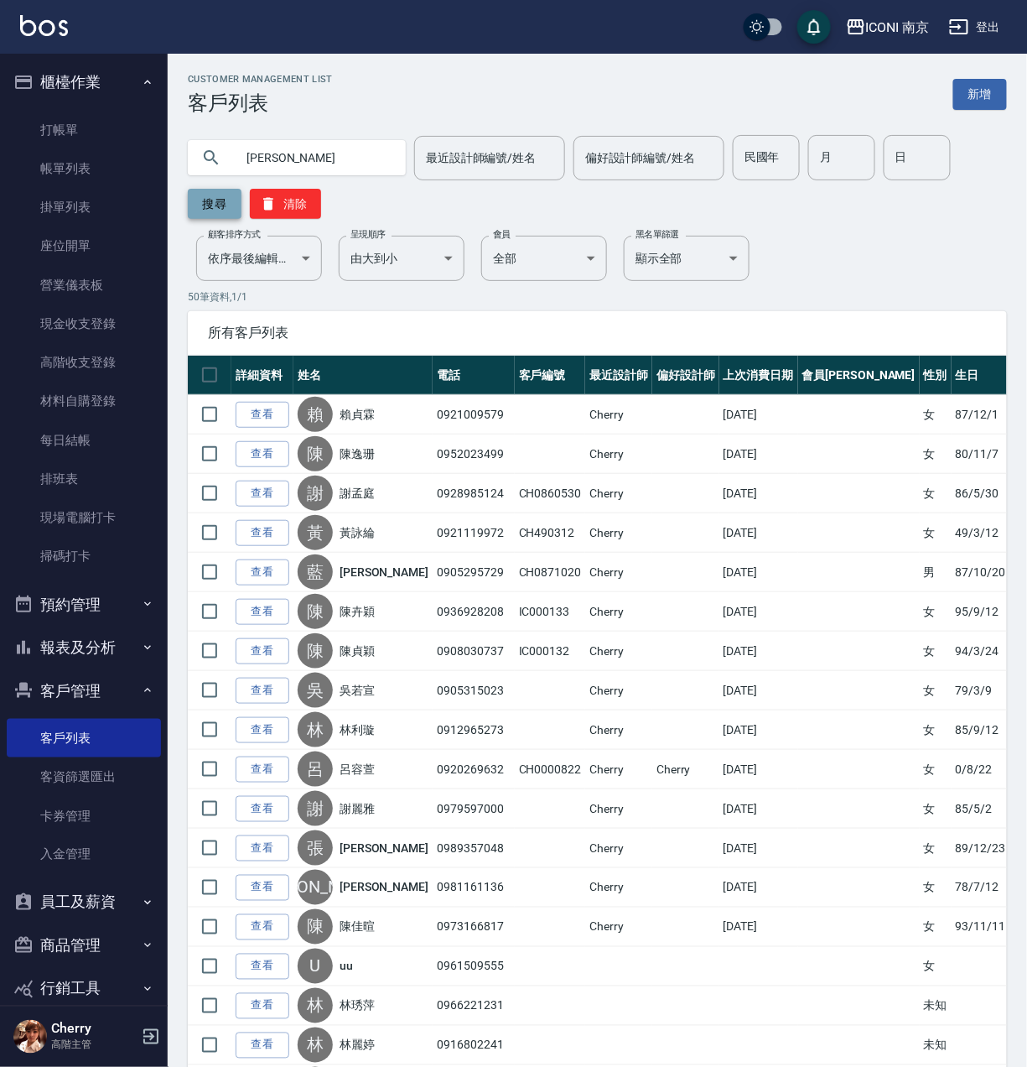
type input "[PERSON_NAME]"
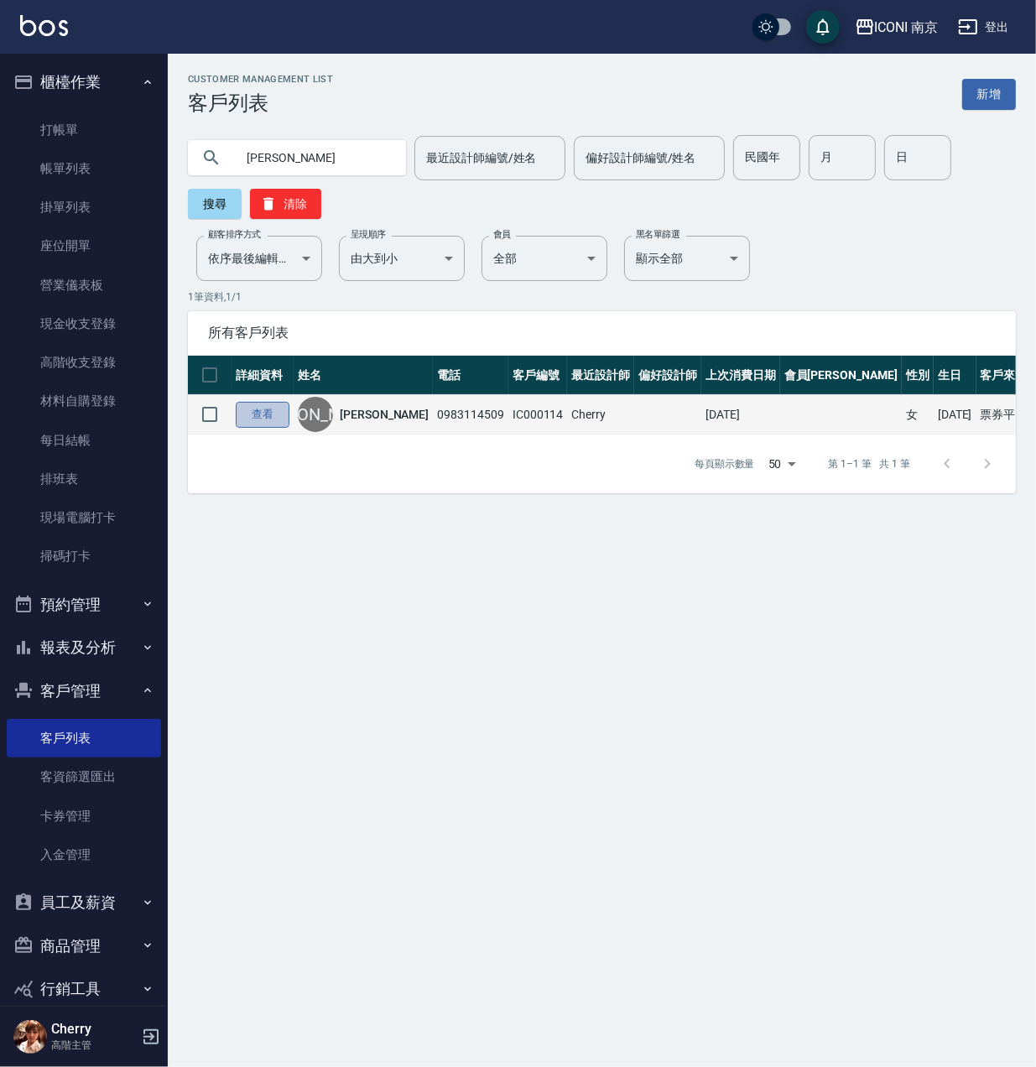
click at [237, 426] on link "查看" at bounding box center [263, 415] width 54 height 26
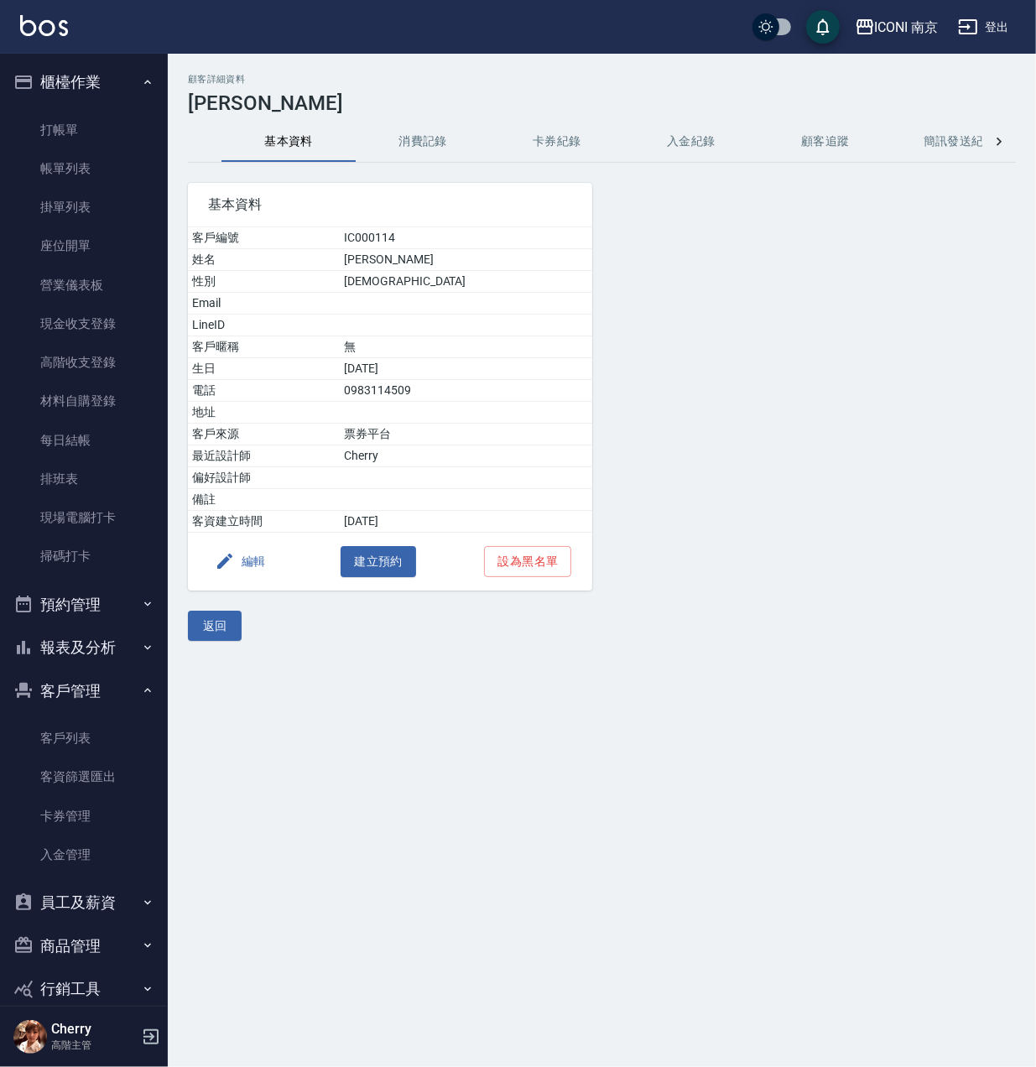
click at [459, 135] on button "消費記錄" at bounding box center [423, 142] width 134 height 40
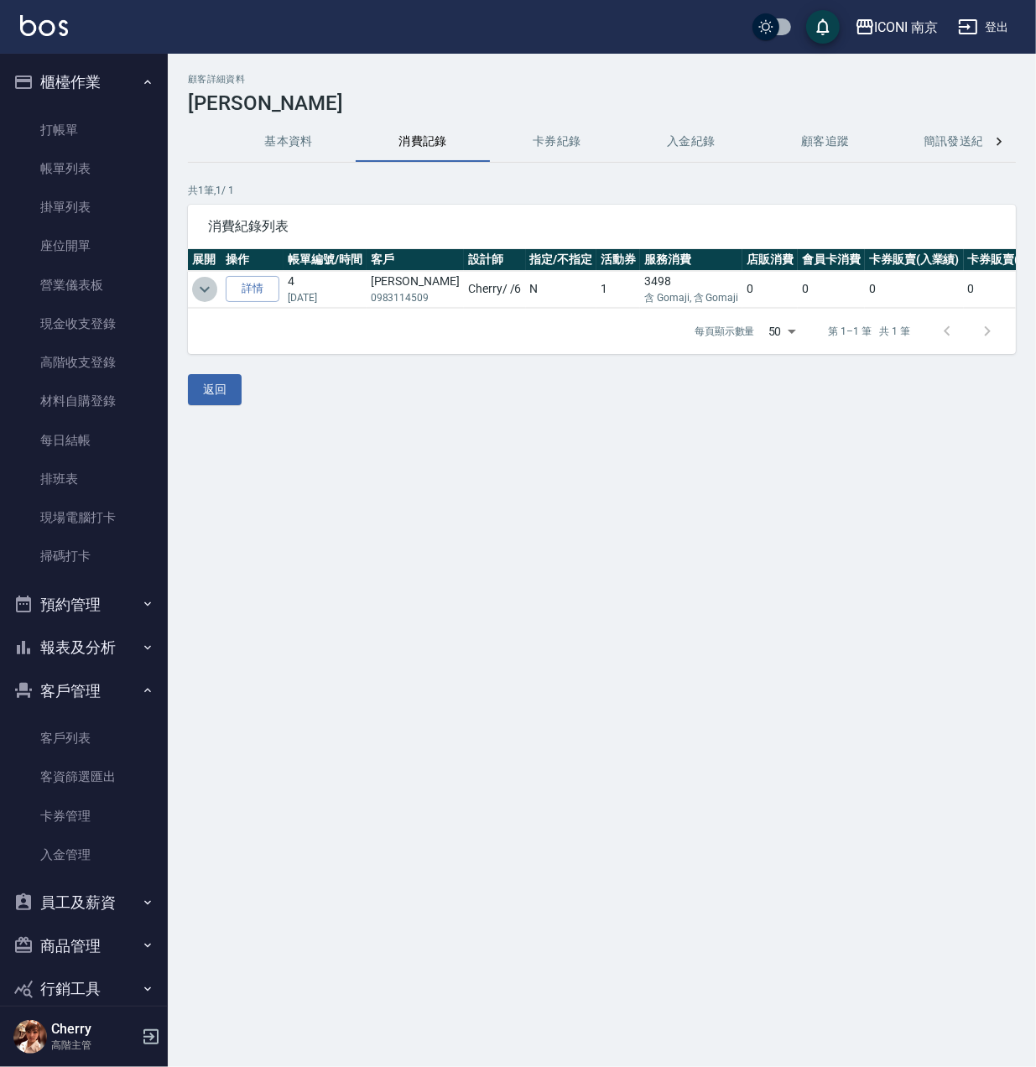
click at [200, 292] on icon "expand row" at bounding box center [205, 289] width 20 height 20
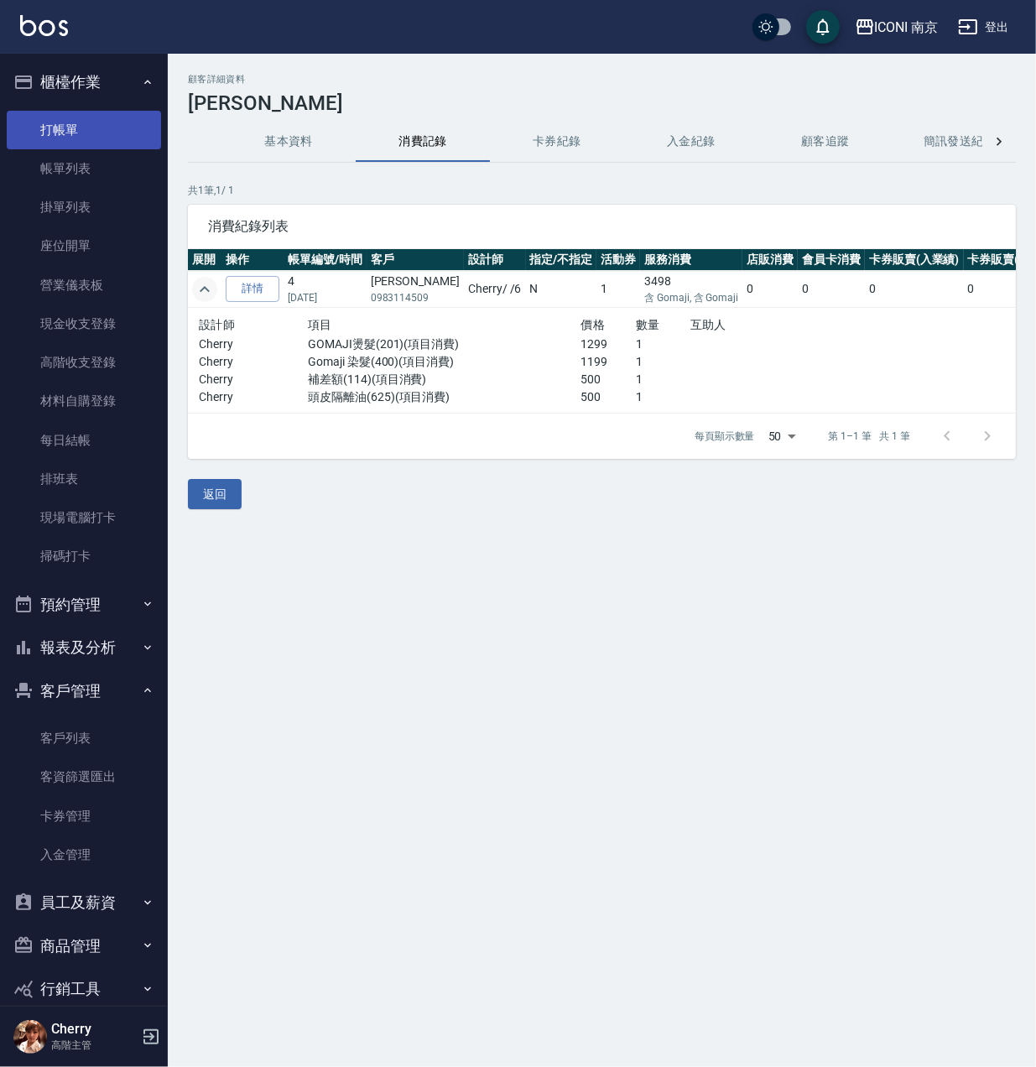
click at [95, 132] on link "打帳單" at bounding box center [84, 130] width 154 height 39
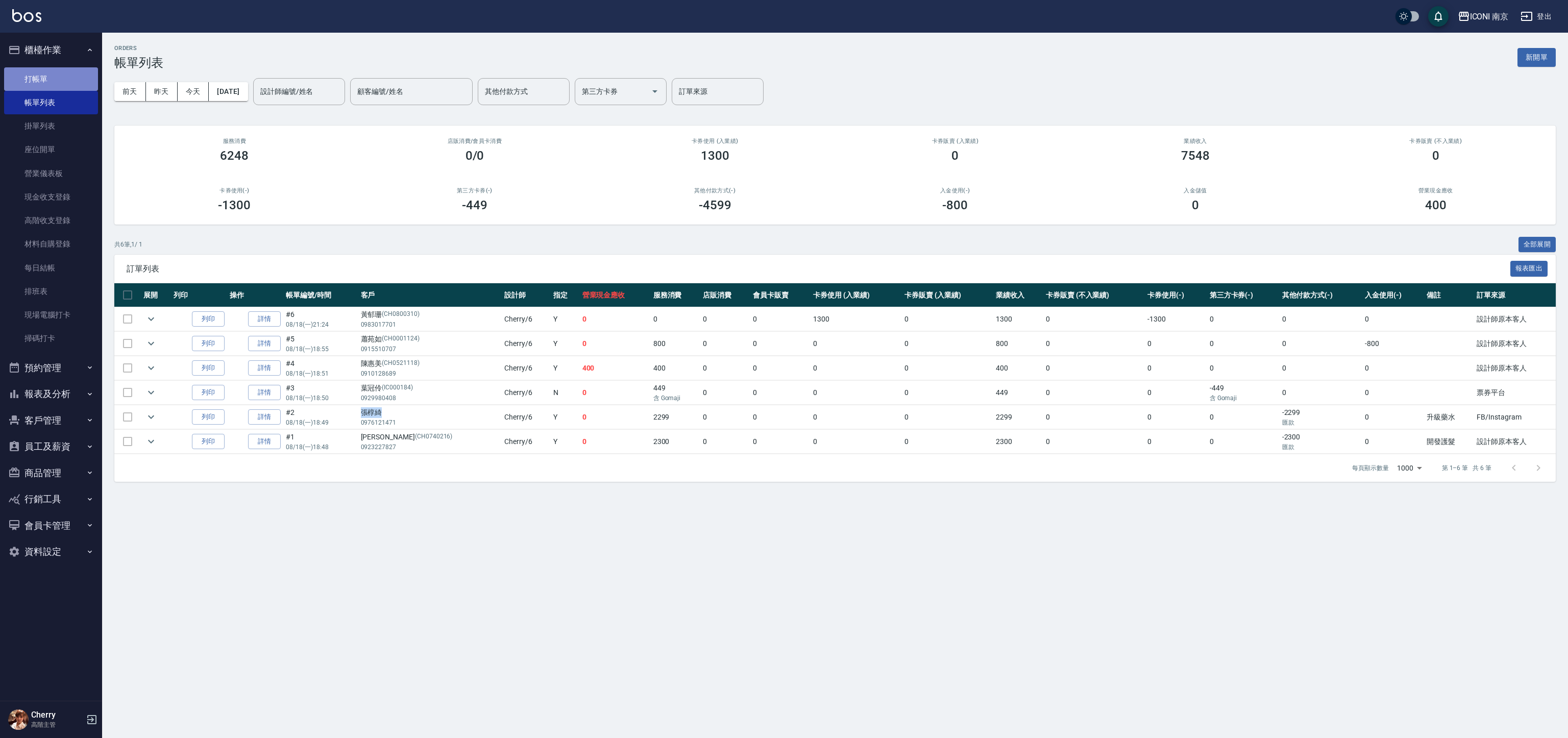
click at [33, 68] on link "打帳單" at bounding box center [51, 79] width 94 height 24
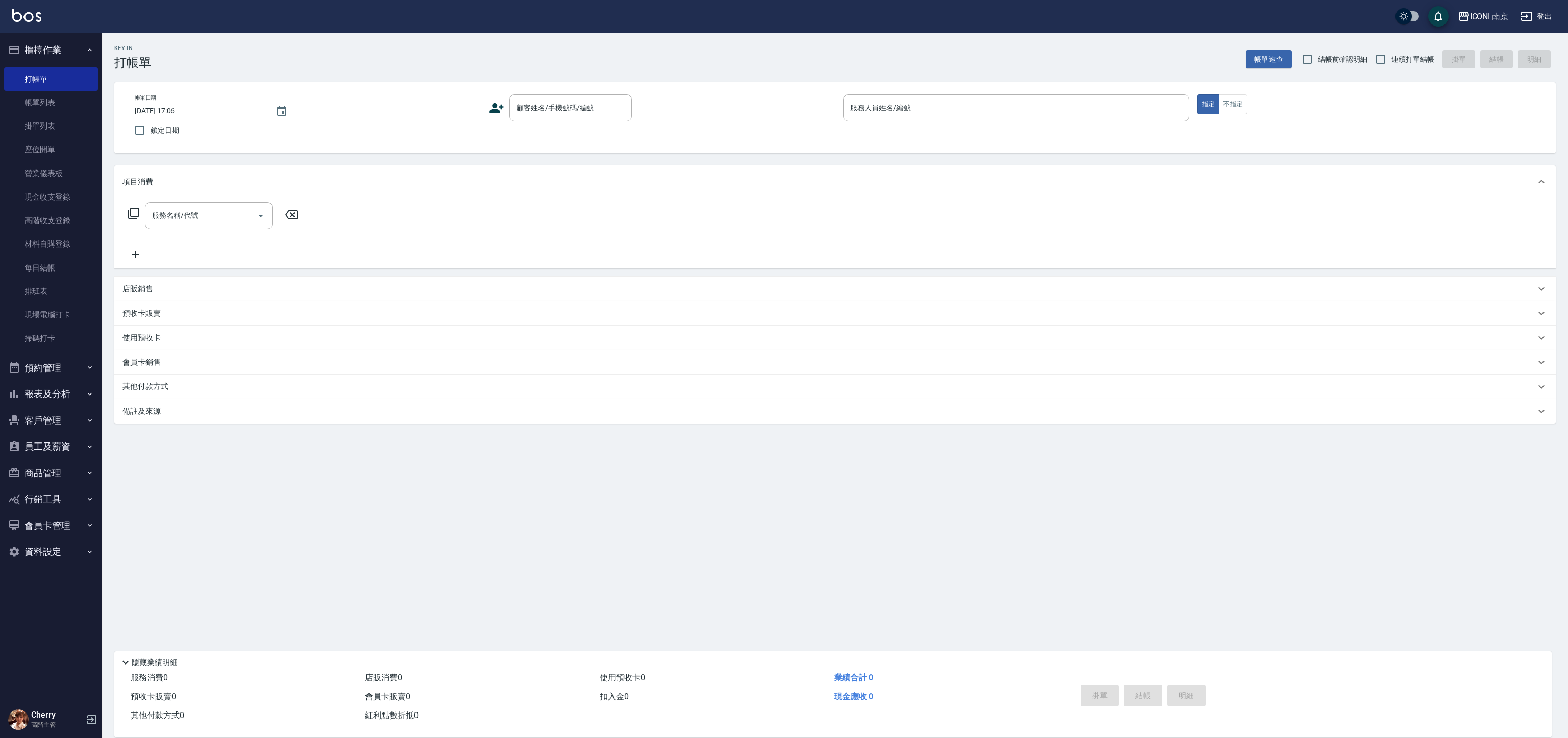
click at [360, 512] on div "Key In 打帳單 帳單速查 結帳前確認明細 連續打單結帳 掛單 結帳 明細 帳單日期 2025/08/25 17:06 鎖定日期 顧客姓名/手機號碼/編號…" at bounding box center [835, 277] width 1466 height 489
click at [360, 510] on div "Key In 打帳單 帳單速查 結帳前確認明細 連續打單結帳 掛單 結帳 明細 帳單日期 2025/08/25 17:06 鎖定日期 顧客姓名/手機號碼/編號…" at bounding box center [835, 277] width 1466 height 489
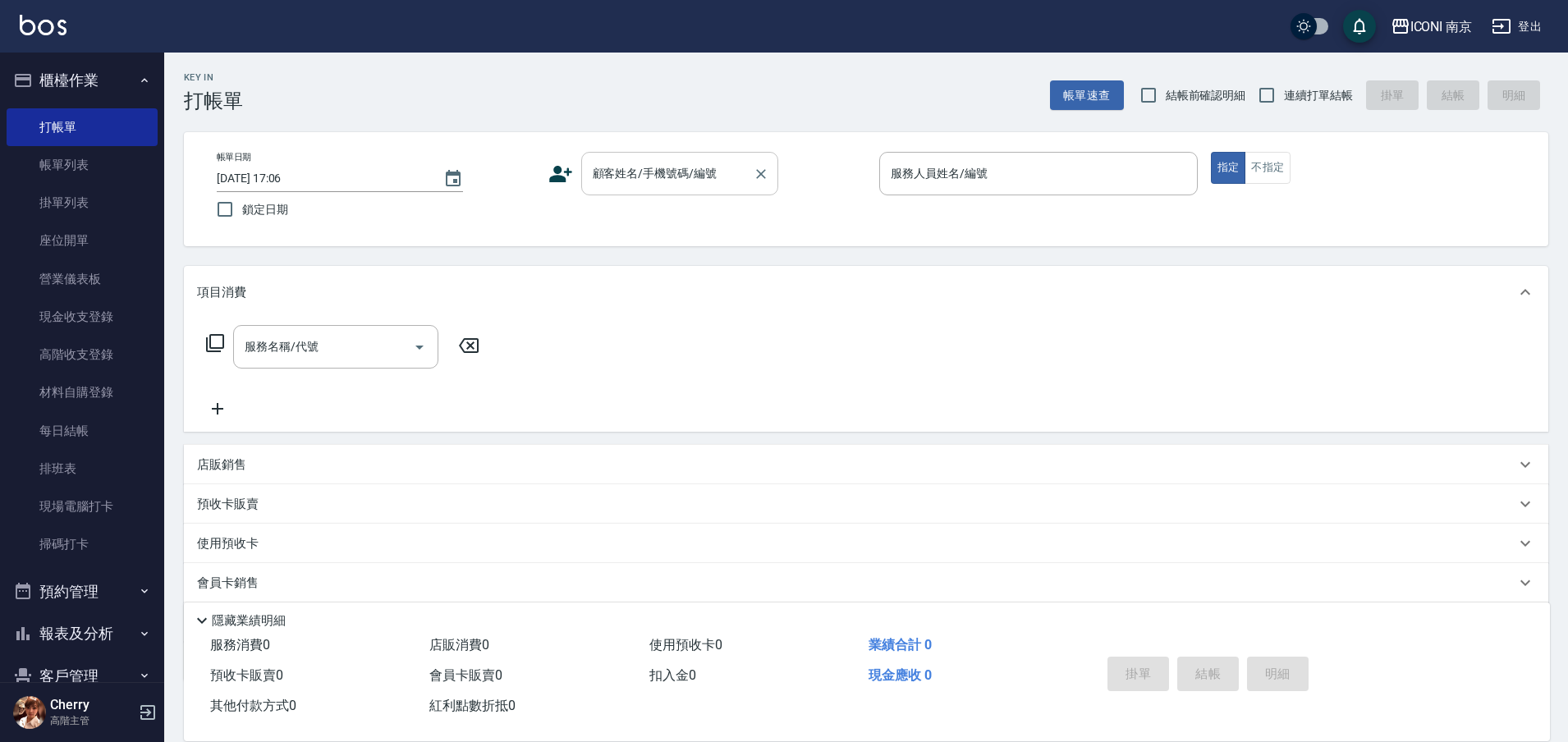
click at [665, 182] on input "顧客姓名/手機號碼/編號" at bounding box center [667, 173] width 158 height 28
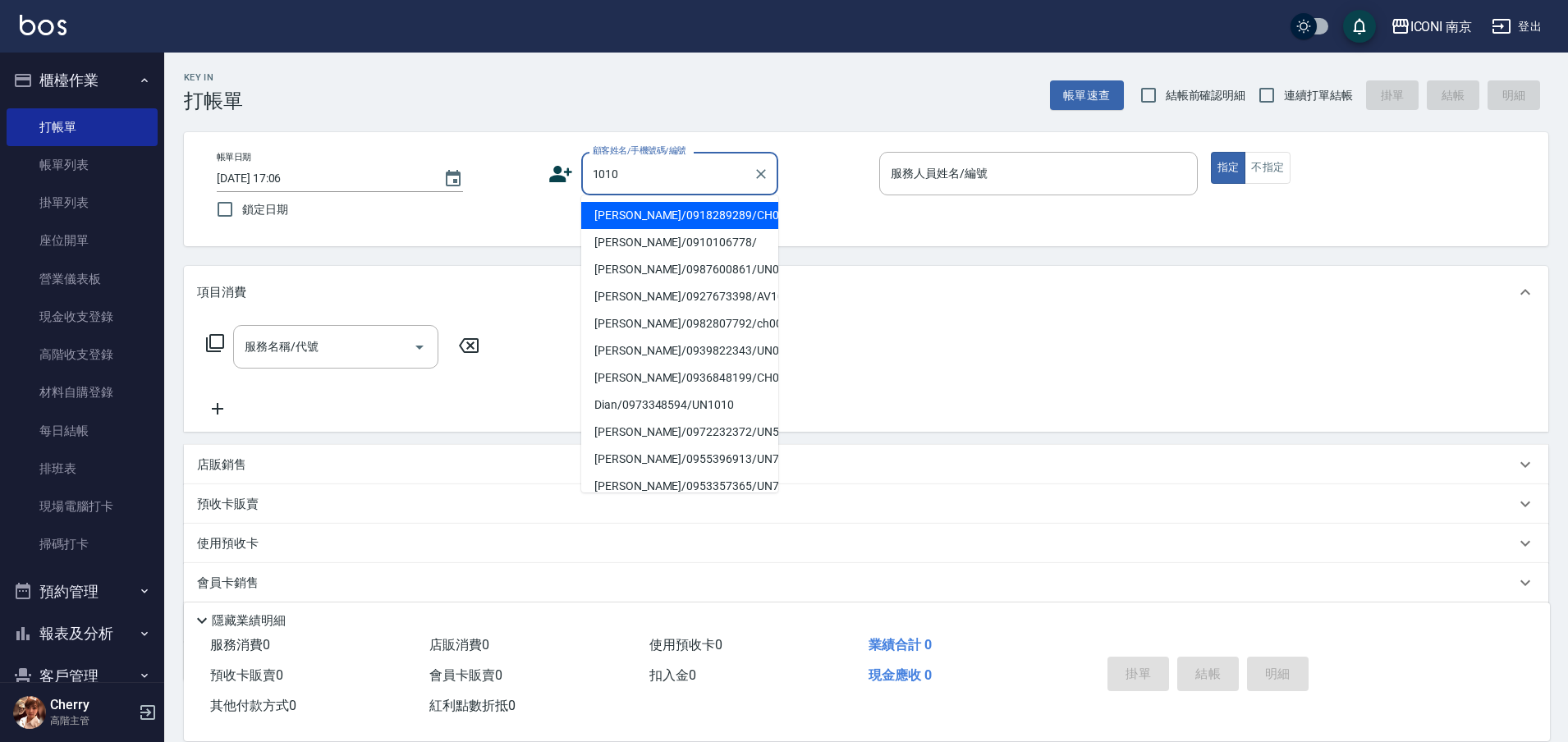
click at [718, 226] on li "許淑萍/0918289289/CH001010" at bounding box center [679, 215] width 197 height 27
type input "許淑萍/0918289289/CH001010"
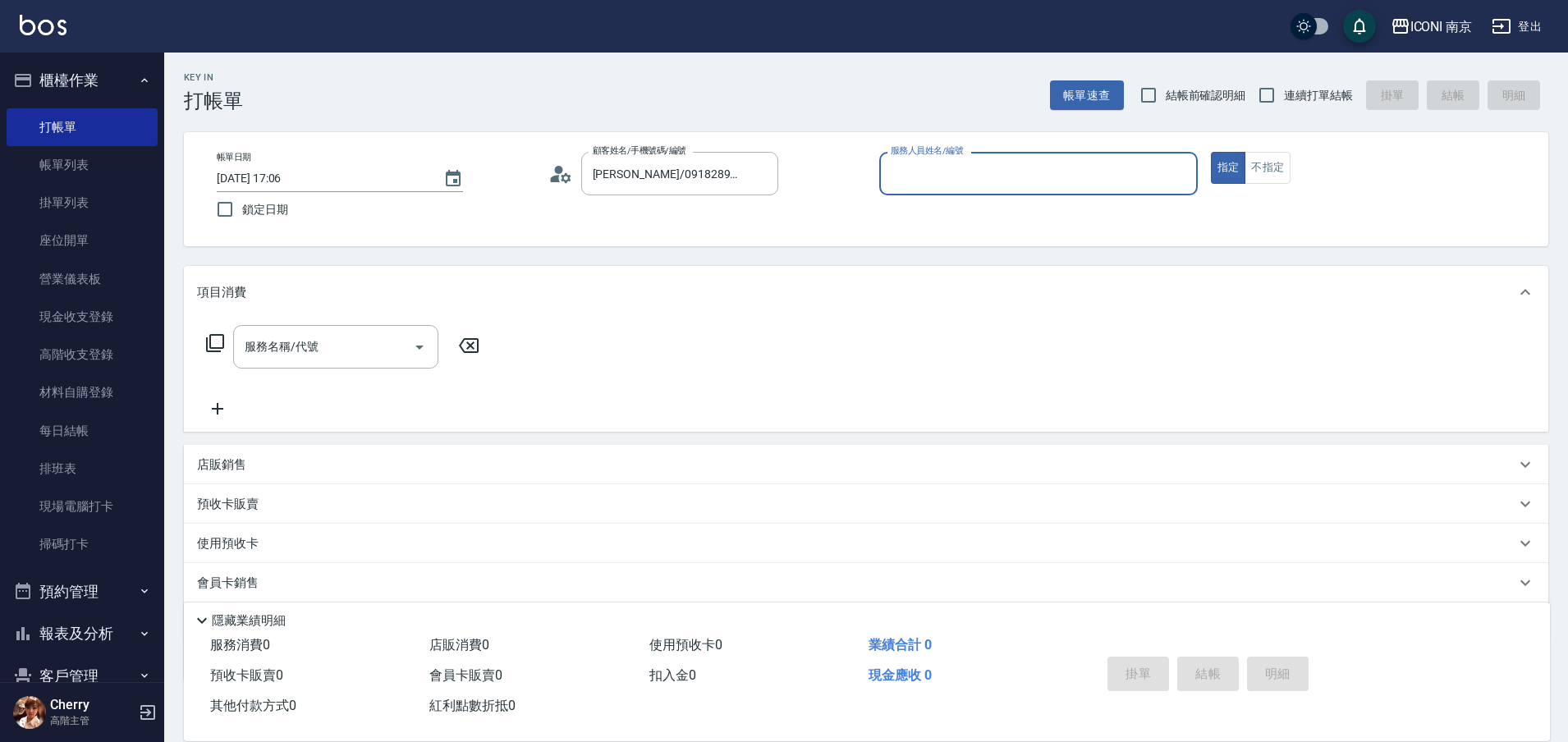
type input "Cherry-6"
click at [282, 532] on div "使用預收卡 x3" at bounding box center [866, 545] width 1364 height 44
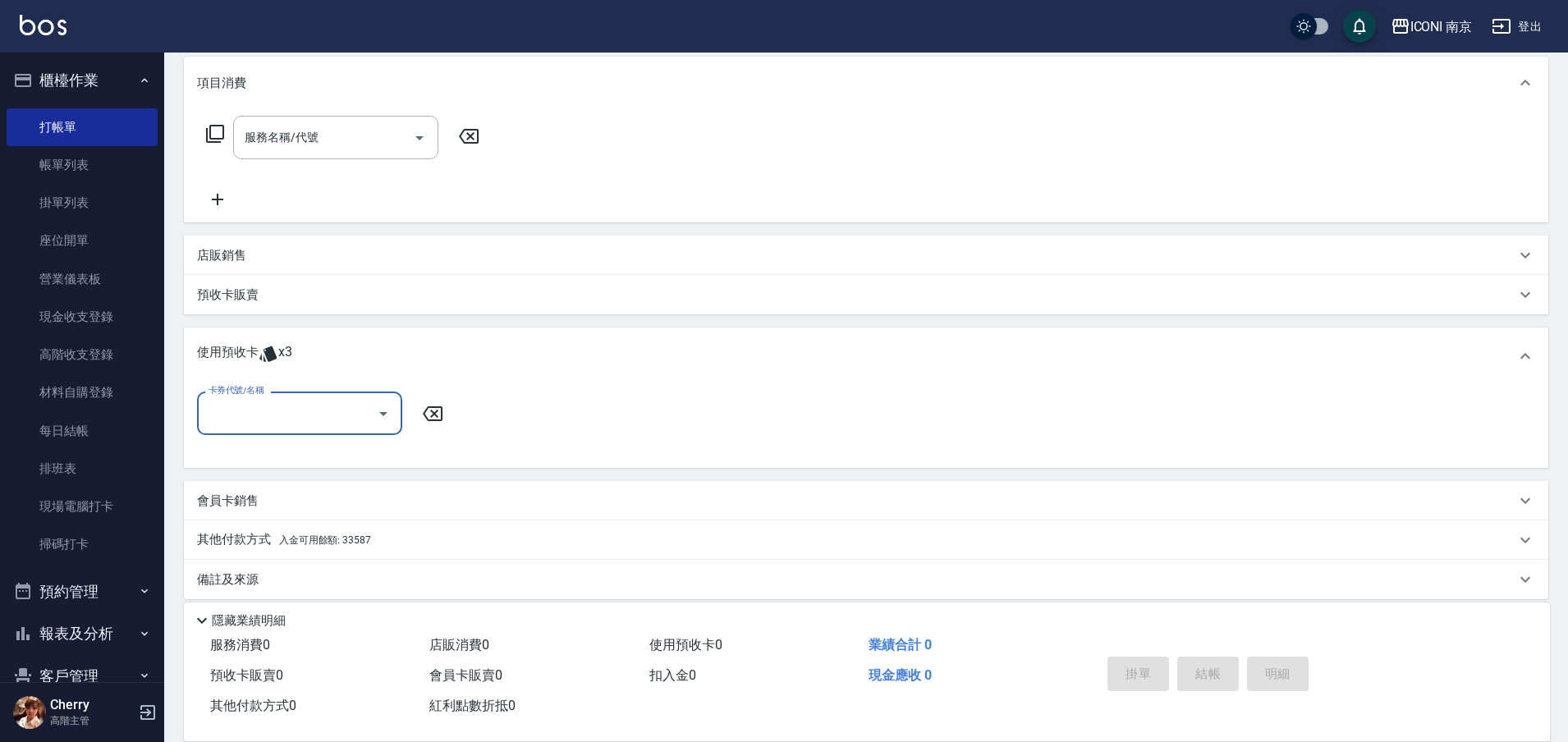
scroll to position [211, 0]
click at [338, 406] on input "卡券代號/名稱" at bounding box center [287, 411] width 165 height 28
drag, startPoint x: 324, startPoint y: 471, endPoint x: 324, endPoint y: 460, distance: 11.0
click at [324, 470] on ul "頭皮面膜卡10次送1次 剩餘3張" at bounding box center [300, 453] width 206 height 40
click at [327, 444] on div "頭皮面膜卡10次送1次 剩餘3張" at bounding box center [300, 453] width 206 height 27
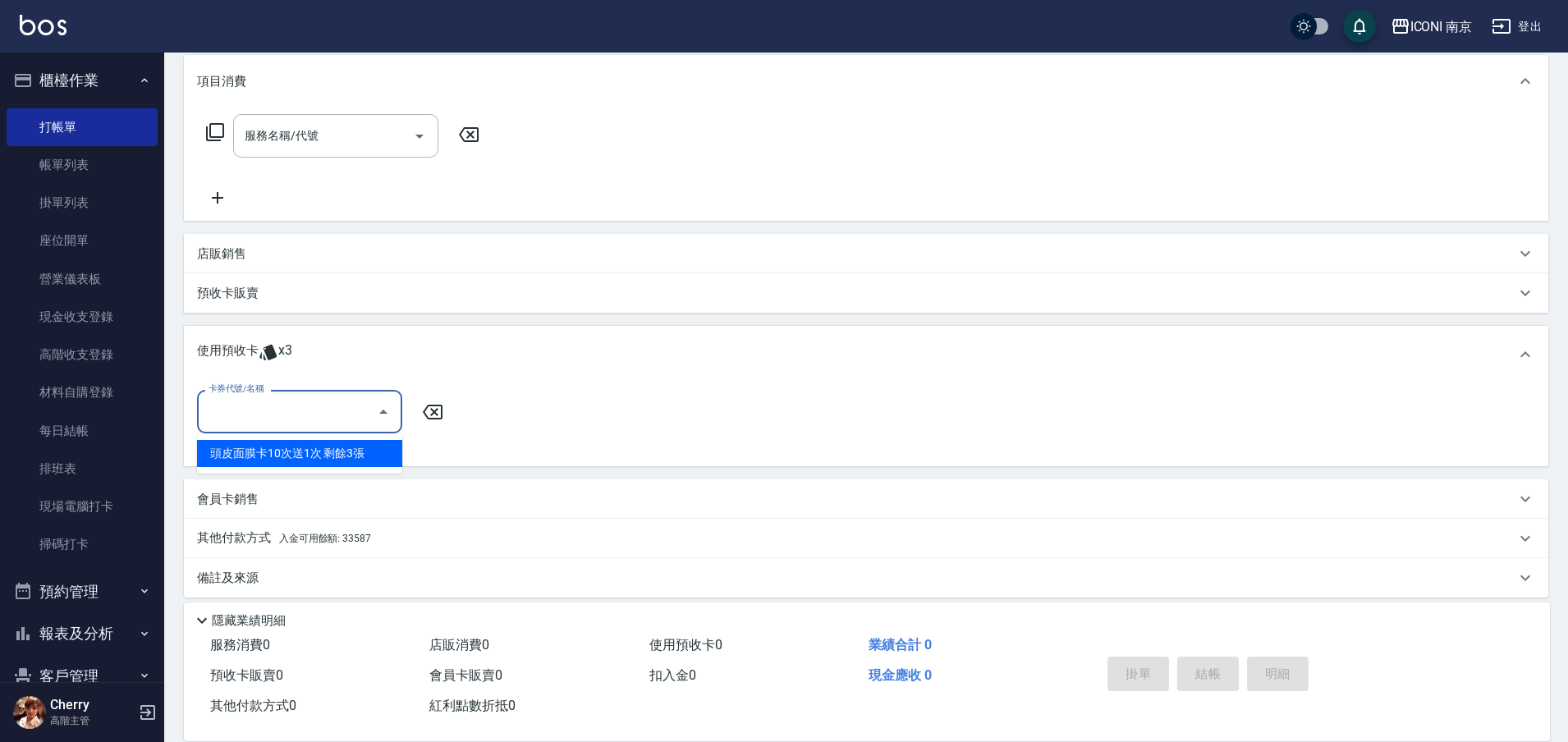
type input "頭皮面膜卡10次送1次"
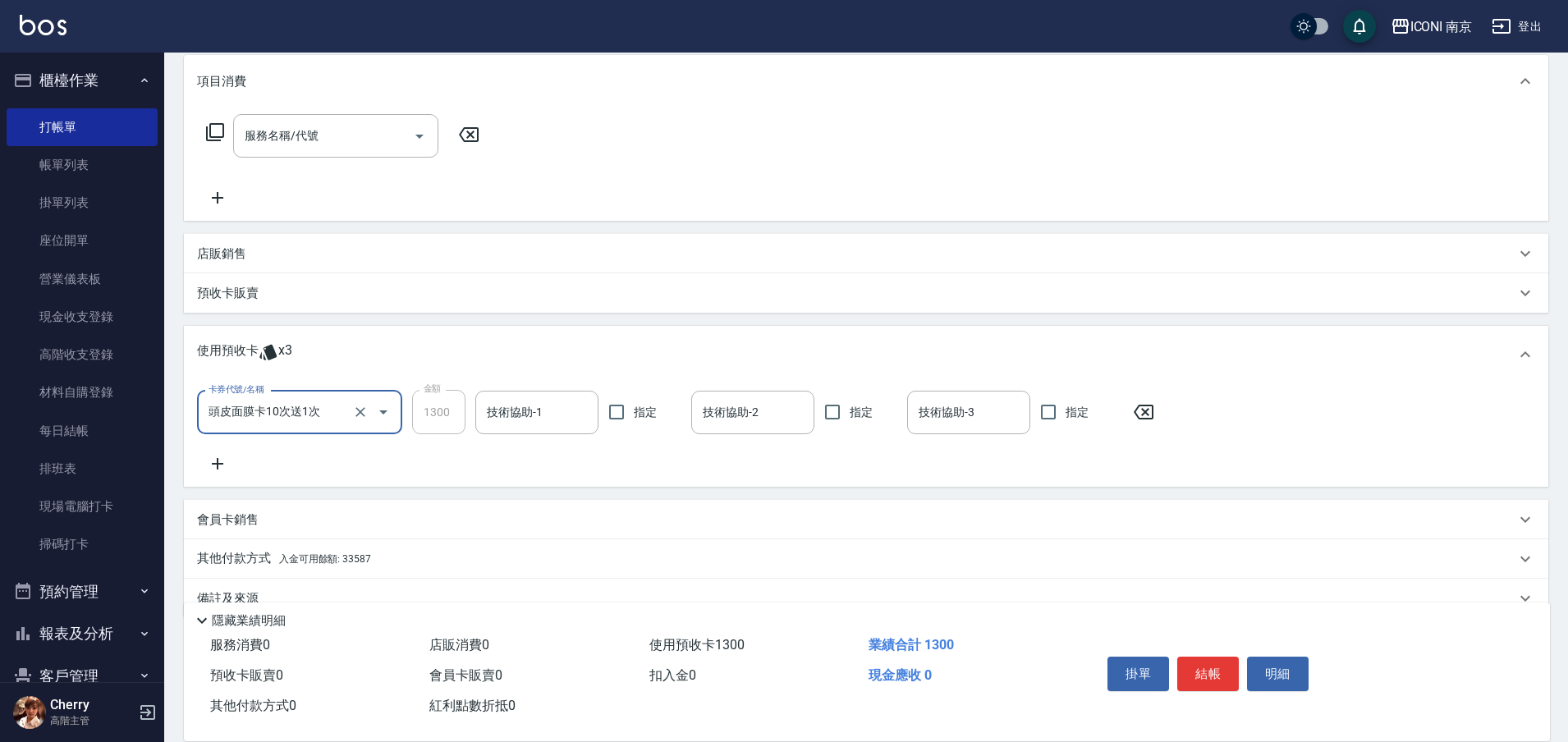
click at [212, 468] on icon at bounding box center [217, 464] width 41 height 20
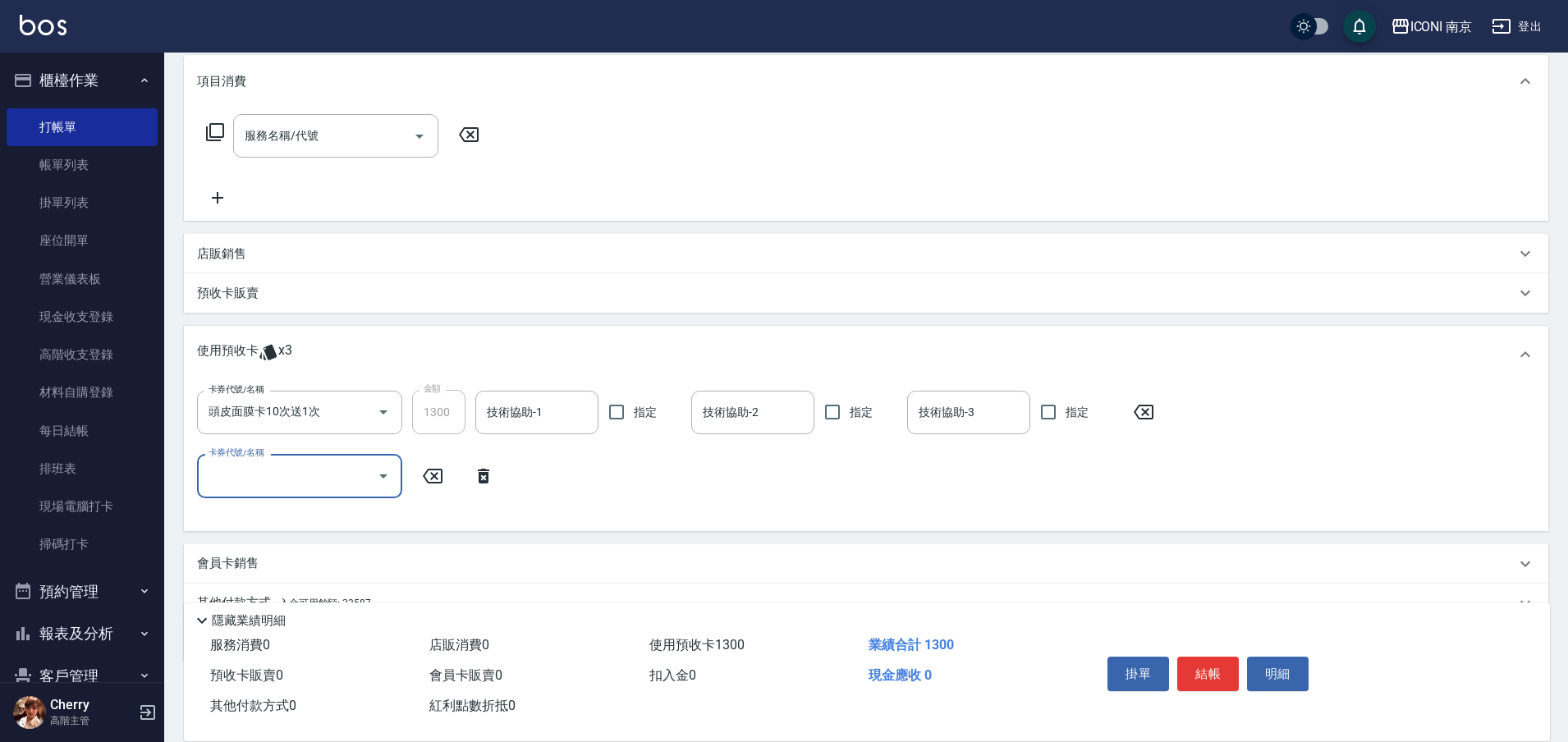
click at [254, 492] on div "卡券代號/名稱" at bounding box center [300, 476] width 206 height 43
click at [268, 508] on div "頭皮面膜卡10次送1次 剩餘2張" at bounding box center [300, 519] width 206 height 27
type input "頭皮面膜卡10次送1次"
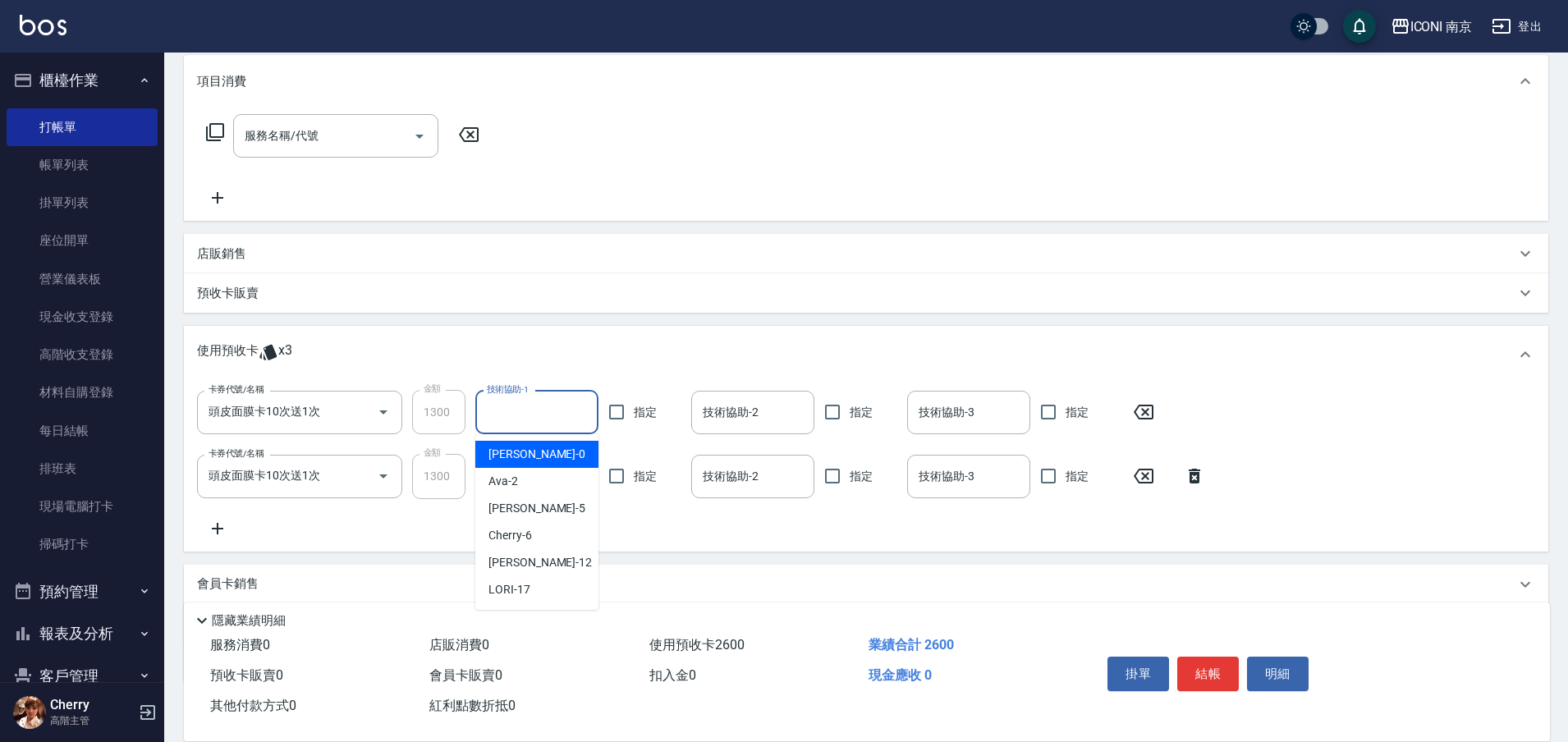
click at [542, 420] on input "技術協助-1" at bounding box center [536, 412] width 109 height 28
type input "LORI-17"
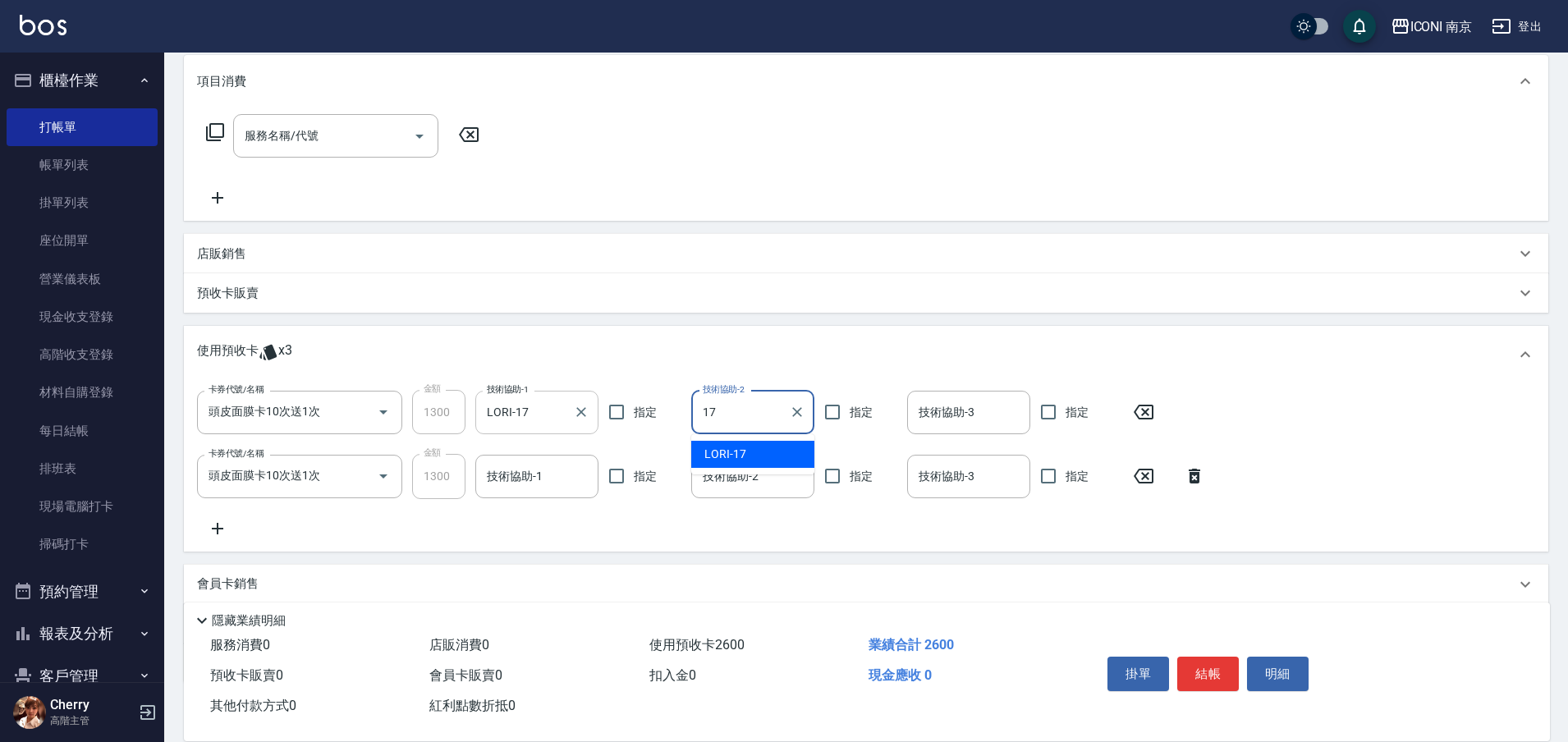
type input "LORI-17"
click at [517, 470] on div "技術協助-1 技術協助-1" at bounding box center [537, 477] width 123 height 43
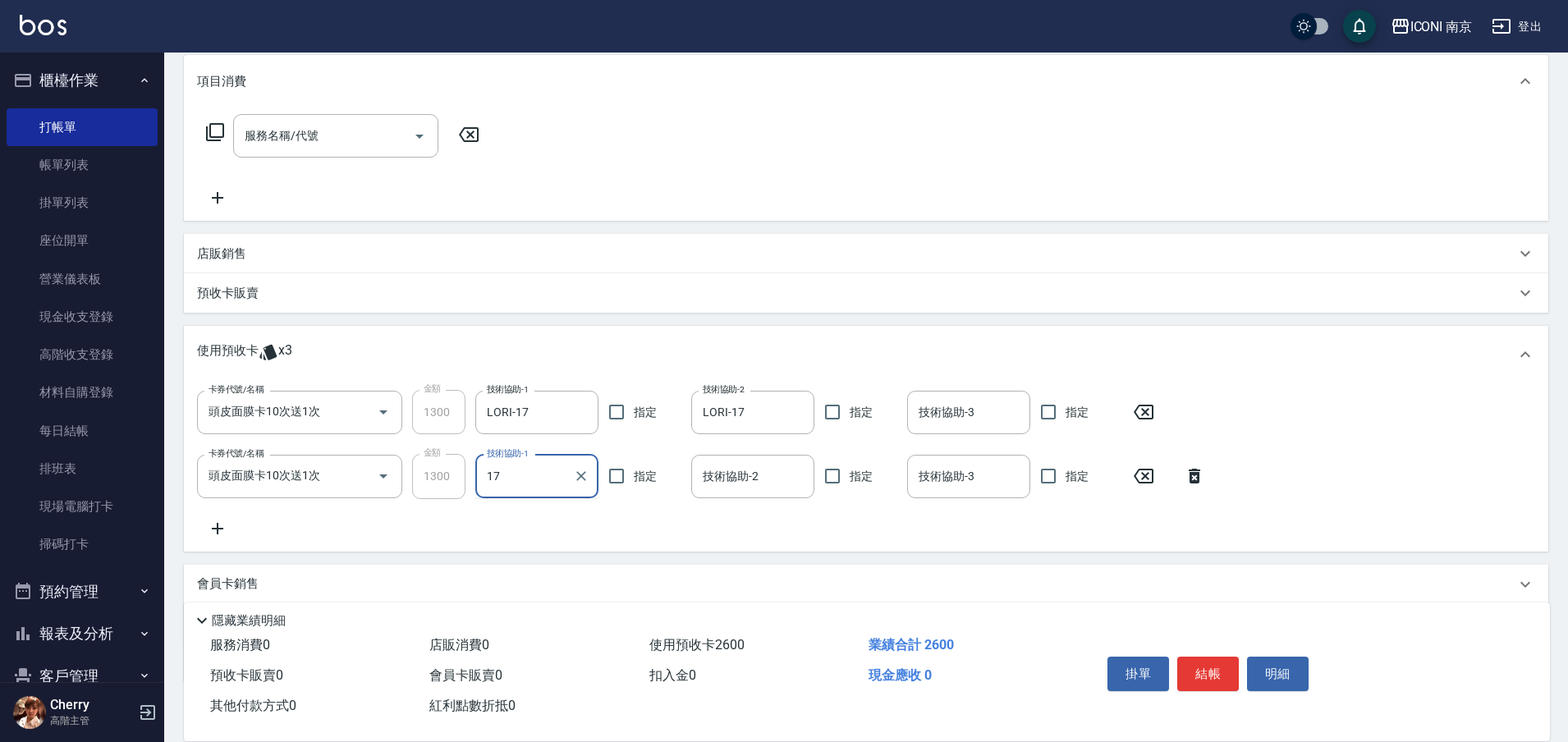
type input "LORI-17"
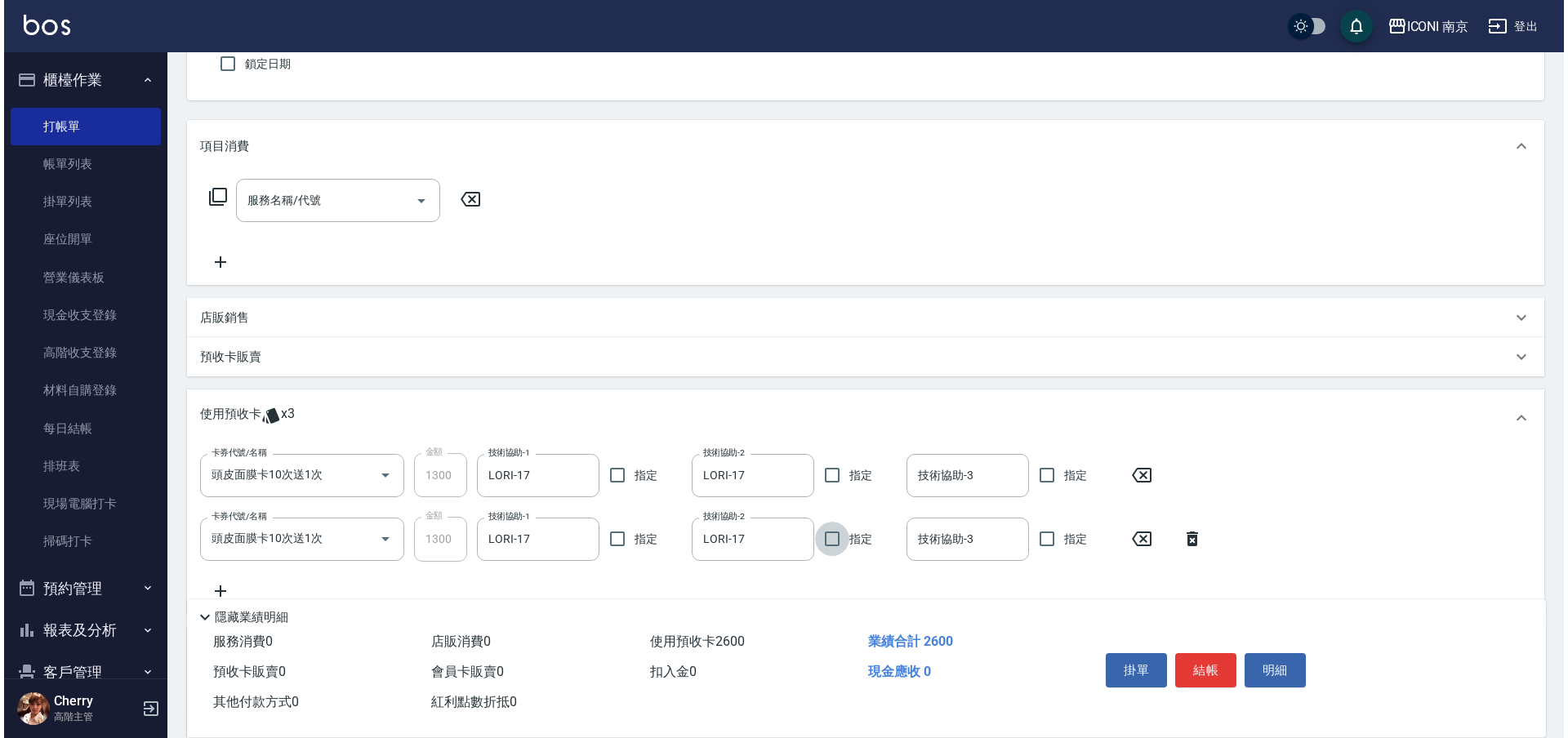
scroll to position [6, 0]
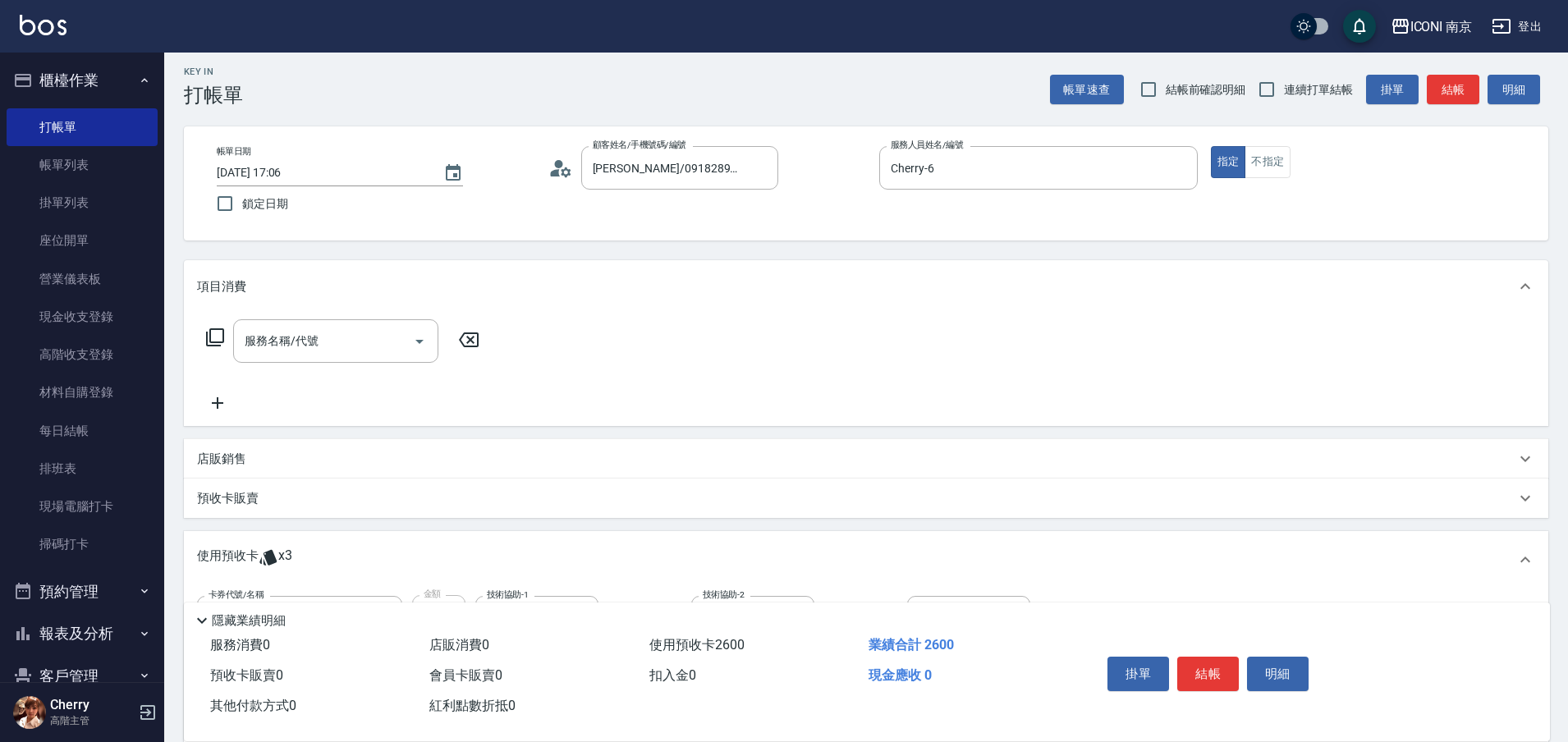
click at [221, 338] on icon at bounding box center [215, 338] width 20 height 20
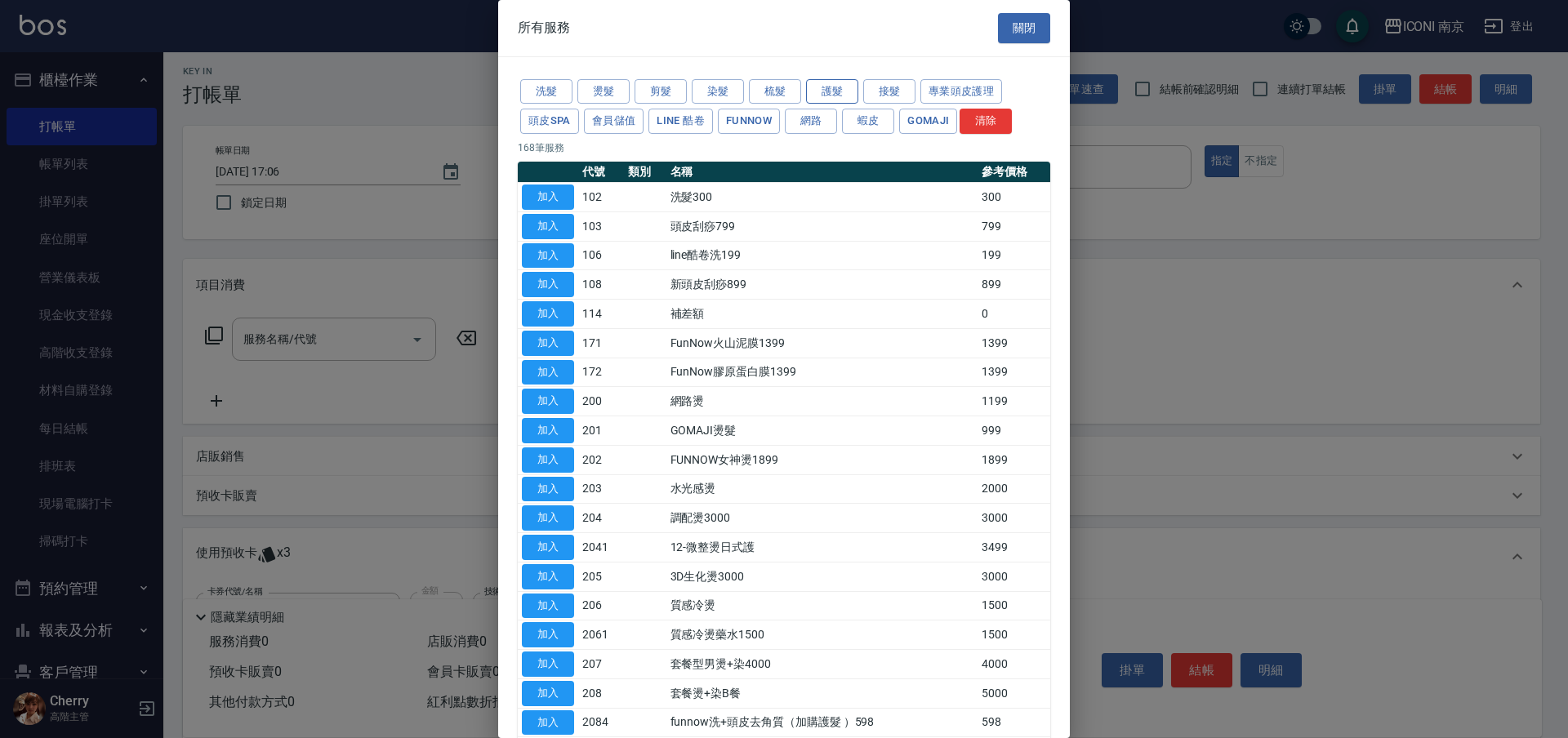
click at [819, 91] on button "護髮" at bounding box center [833, 92] width 53 height 25
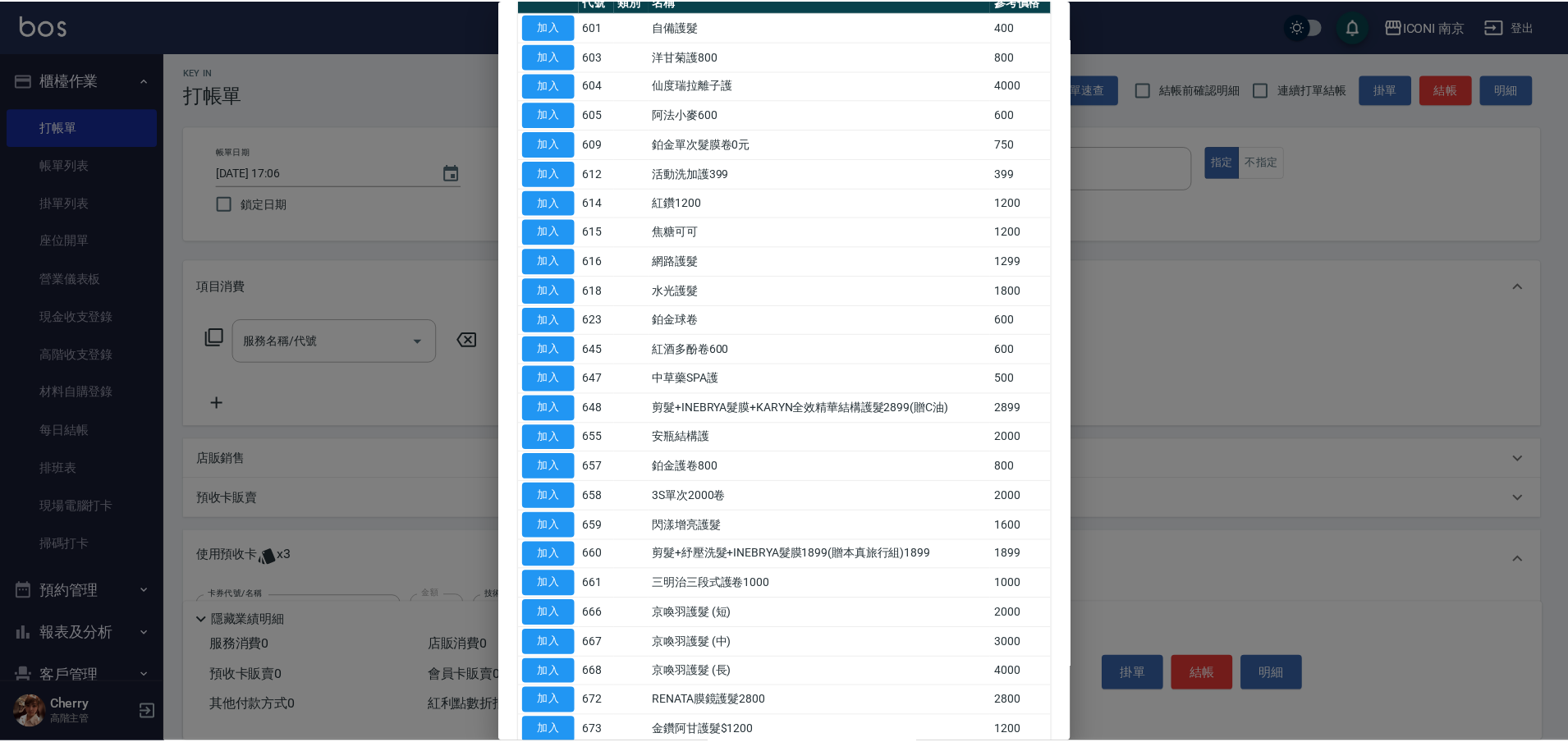
scroll to position [441, 0]
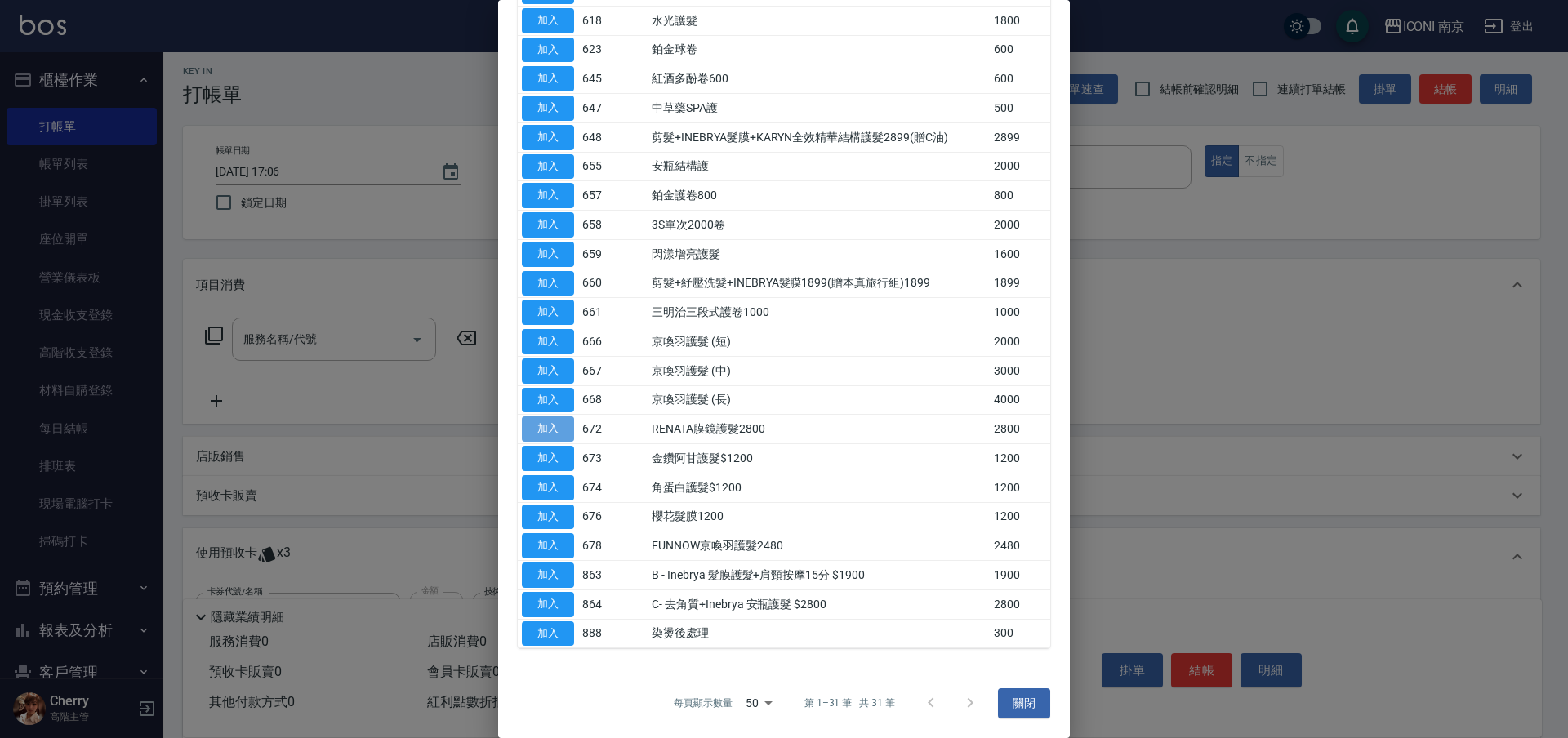
click at [551, 421] on button "加入" at bounding box center [548, 429] width 53 height 25
type input "RENATA膜鏡護髮2800(672)"
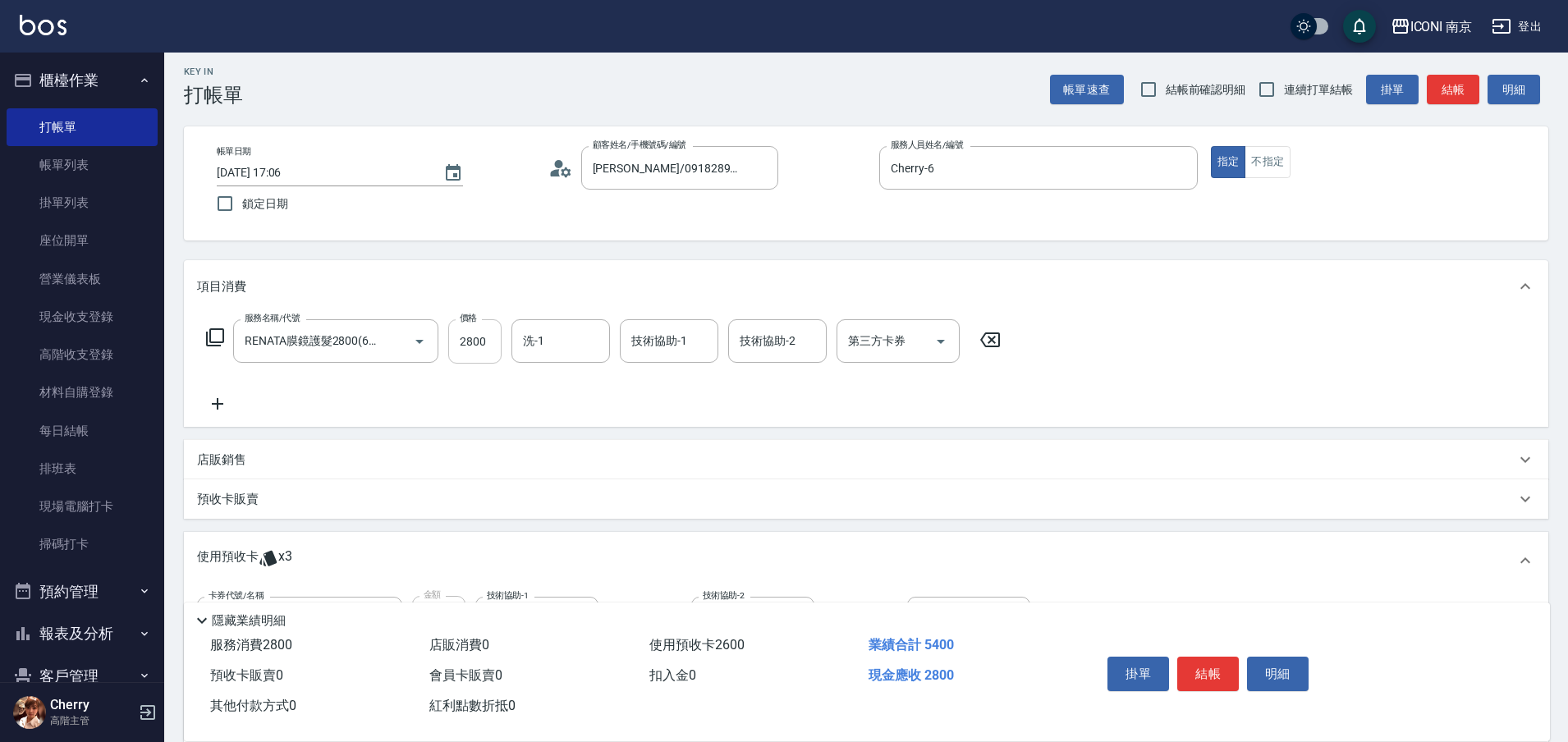
click at [489, 348] on input "2800" at bounding box center [475, 341] width 54 height 44
type input "2499"
type input "LORI-17"
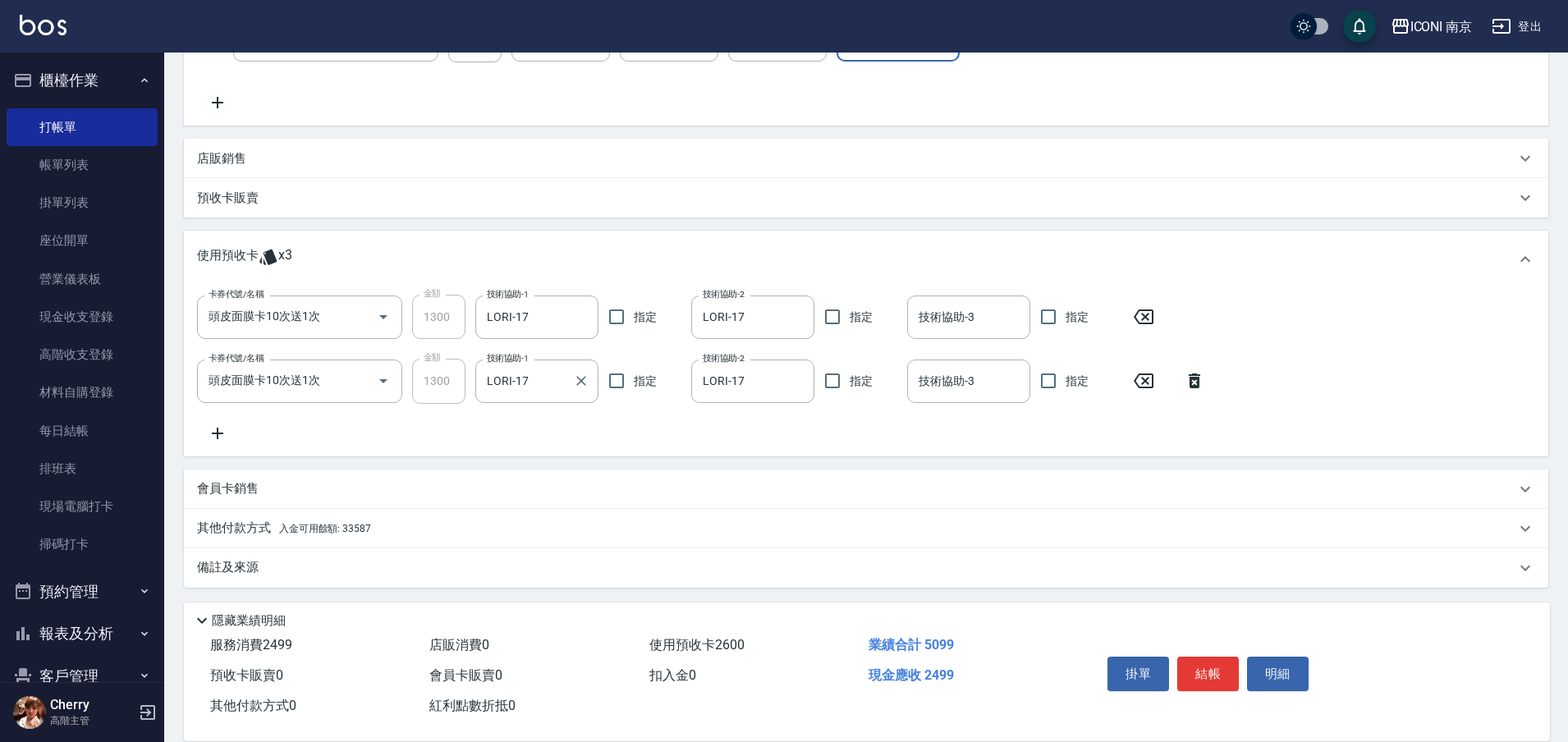
scroll to position [310, 0]
click at [324, 517] on p "其他付款方式 入金可用餘額: 33587" at bounding box center [284, 525] width 174 height 18
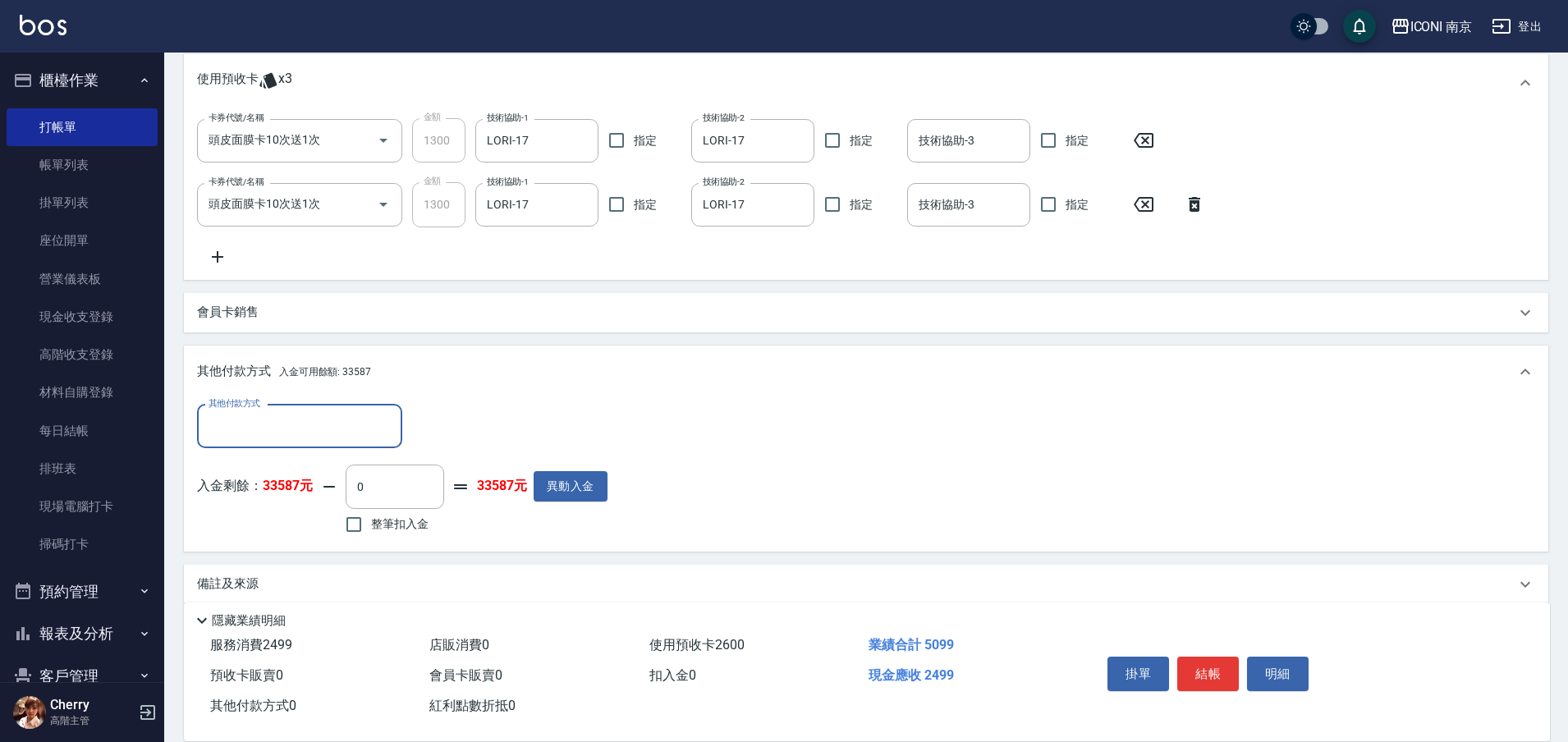
scroll to position [503, 0]
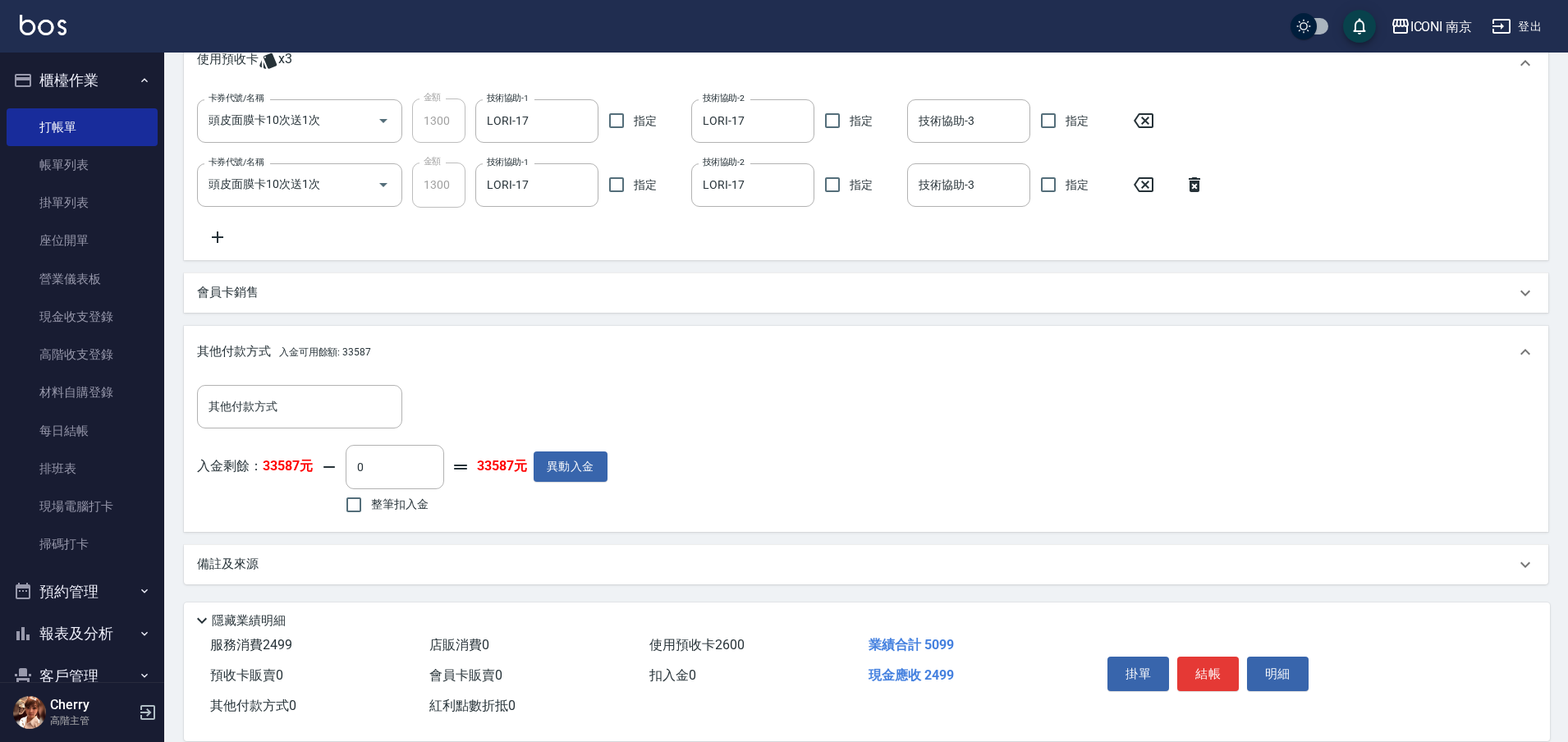
click at [374, 505] on span "整筆扣入金" at bounding box center [399, 504] width 58 height 18
click at [371, 505] on input "整筆扣入金" at bounding box center [353, 504] width 34 height 34
checkbox input "true"
type input "2499"
click at [294, 562] on div "備註及來源" at bounding box center [855, 565] width 1318 height 18
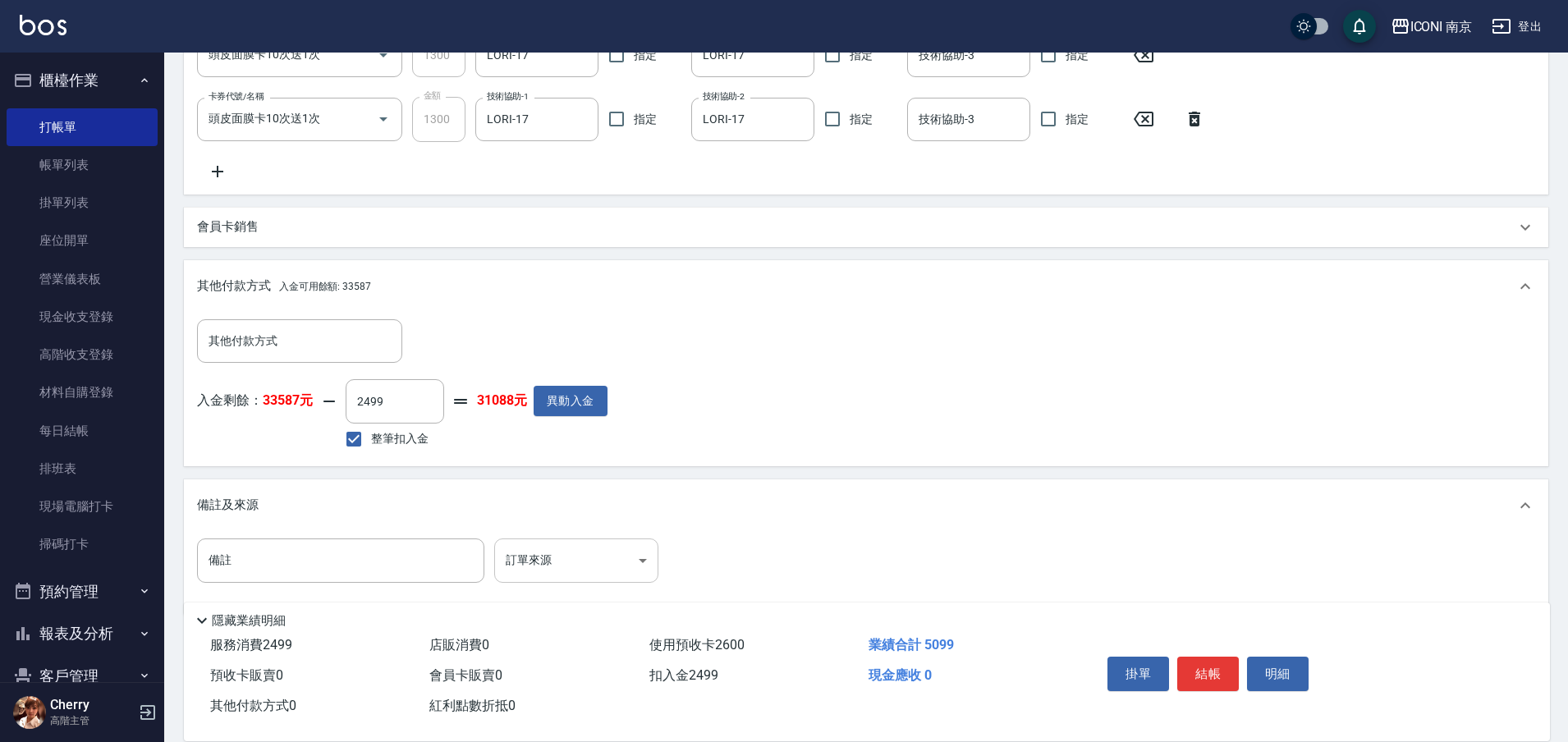
scroll to position [570, 0]
click at [612, 557] on body "ICONI 南京 登出 櫃檯作業 打帳單 帳單列表 掛單列表 座位開單 營業儀表板 現金收支登錄 高階收支登錄 材料自購登錄 每日結帳 排班表 現場電腦打卡 …" at bounding box center [784, 101] width 1568 height 1342
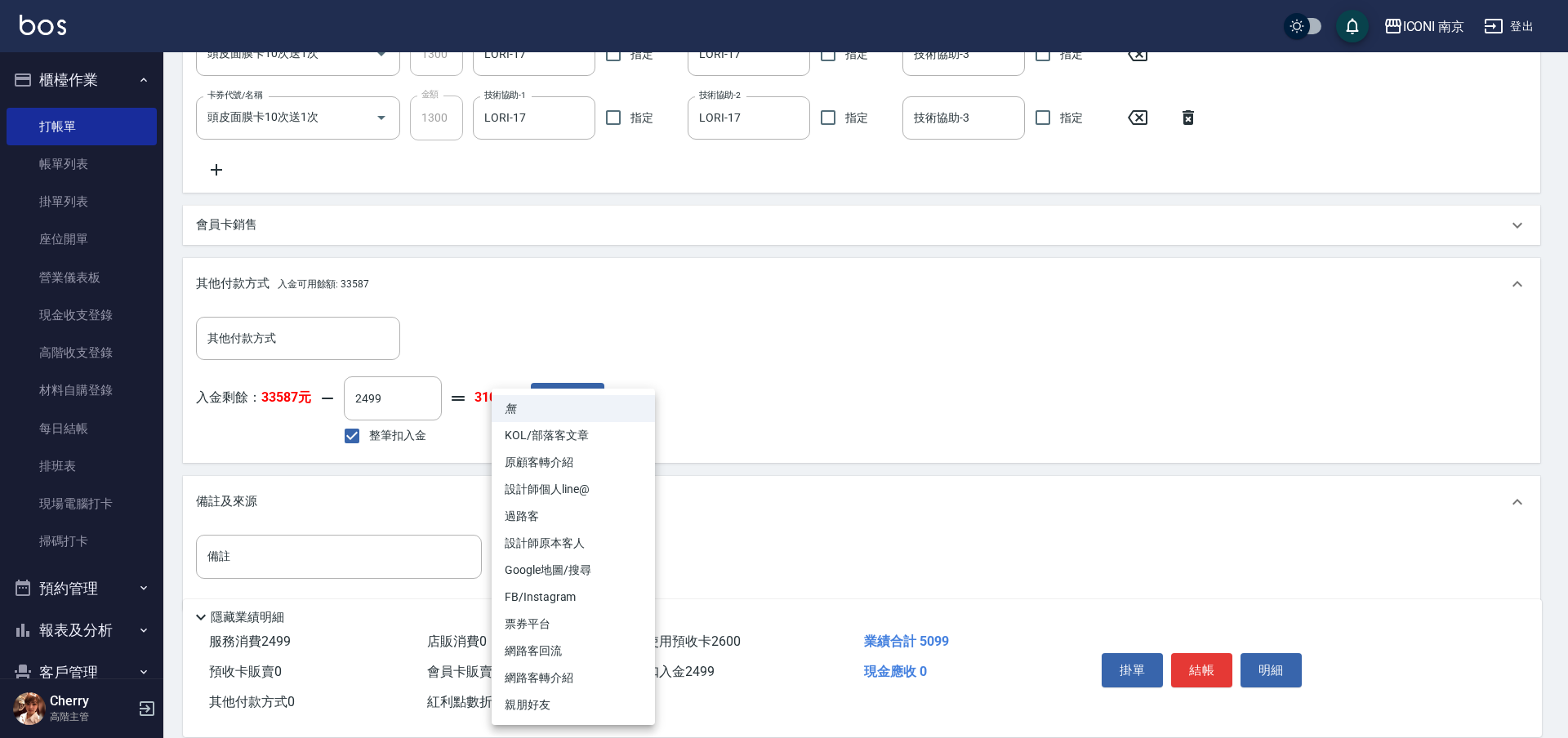
click at [561, 546] on li "設計師原本客人" at bounding box center [574, 543] width 164 height 27
type input "設計師原本客人"
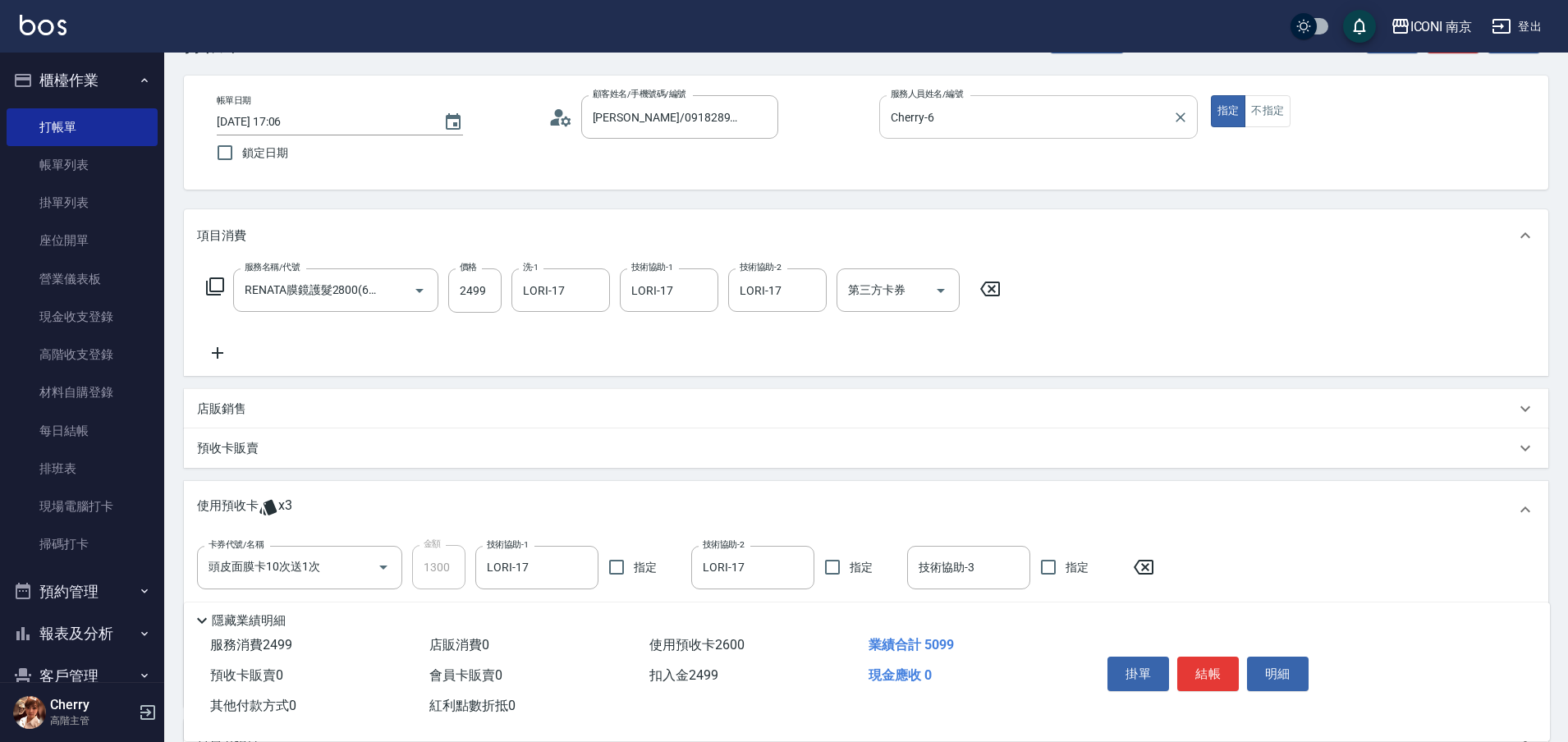
scroll to position [0, 0]
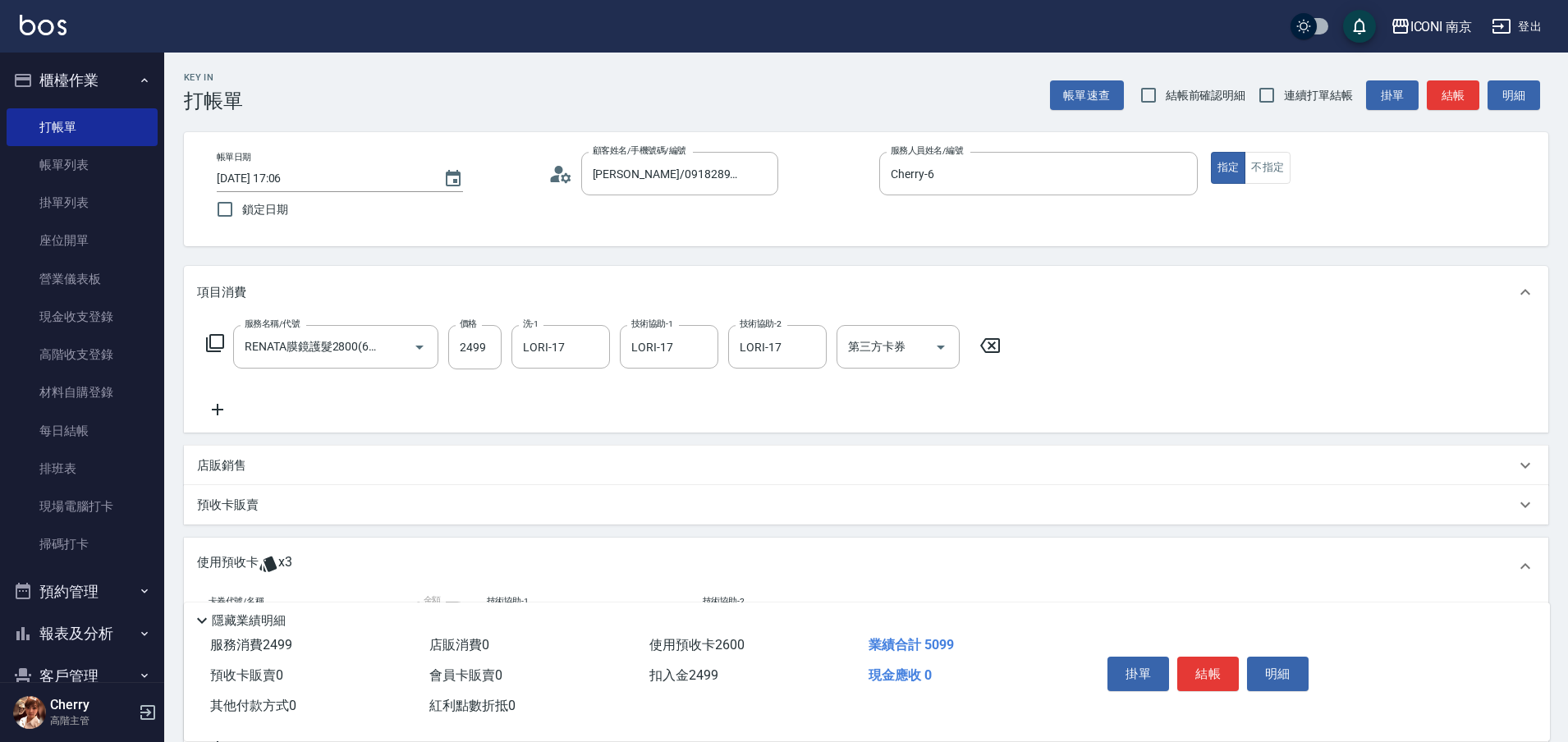
click at [1300, 78] on label "連續打單結帳" at bounding box center [1301, 95] width 104 height 34
click at [1283, 78] on input "連續打單結帳" at bounding box center [1266, 95] width 34 height 34
click at [1291, 101] on span "連續打單結帳" at bounding box center [1317, 96] width 69 height 18
click at [1283, 101] on input "連續打單結帳" at bounding box center [1266, 95] width 34 height 34
click at [1291, 101] on span "連續打單結帳" at bounding box center [1317, 96] width 69 height 18
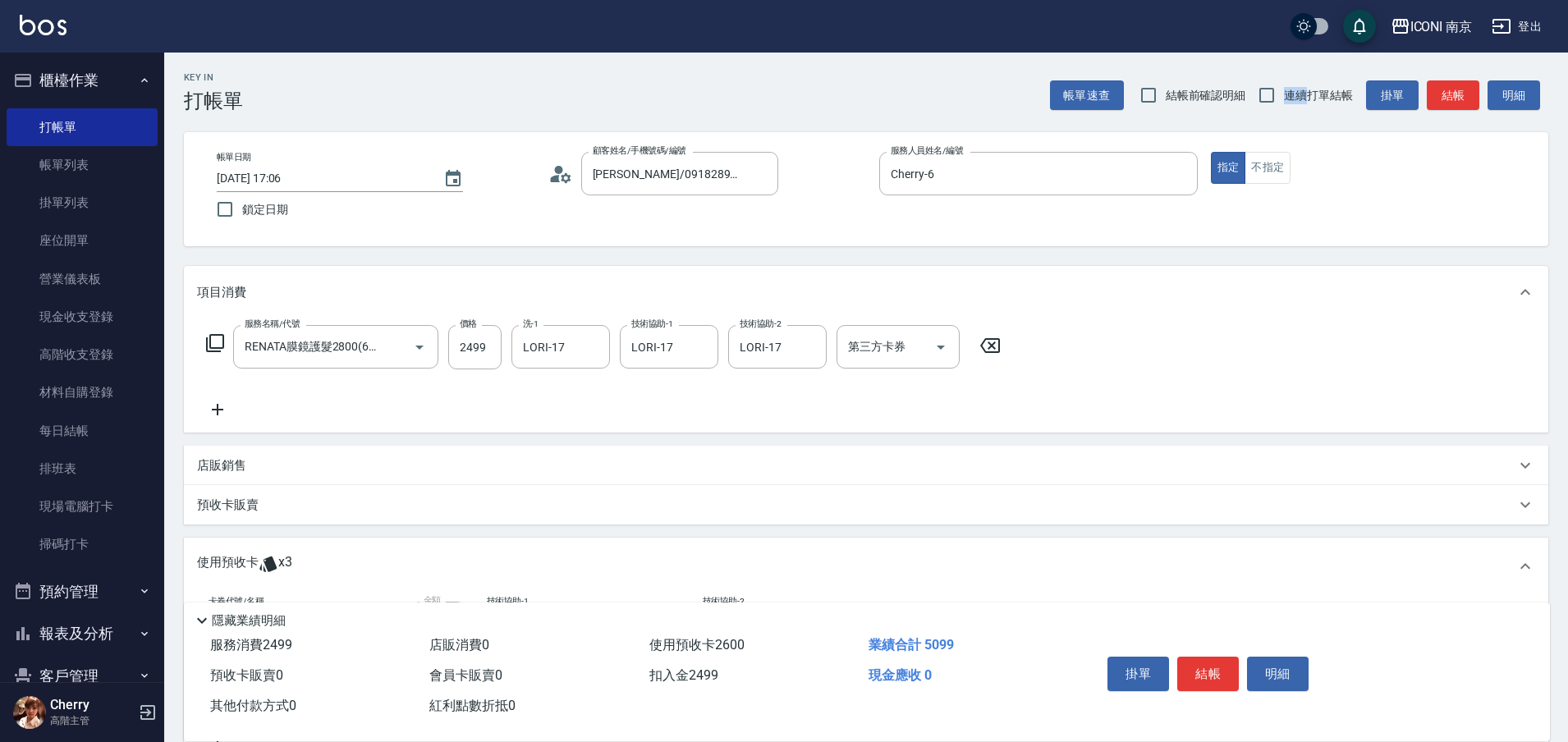
click at [1283, 101] on input "連續打單結帳" at bounding box center [1266, 95] width 34 height 34
checkbox input "true"
click at [1197, 672] on button "結帳" at bounding box center [1207, 673] width 62 height 34
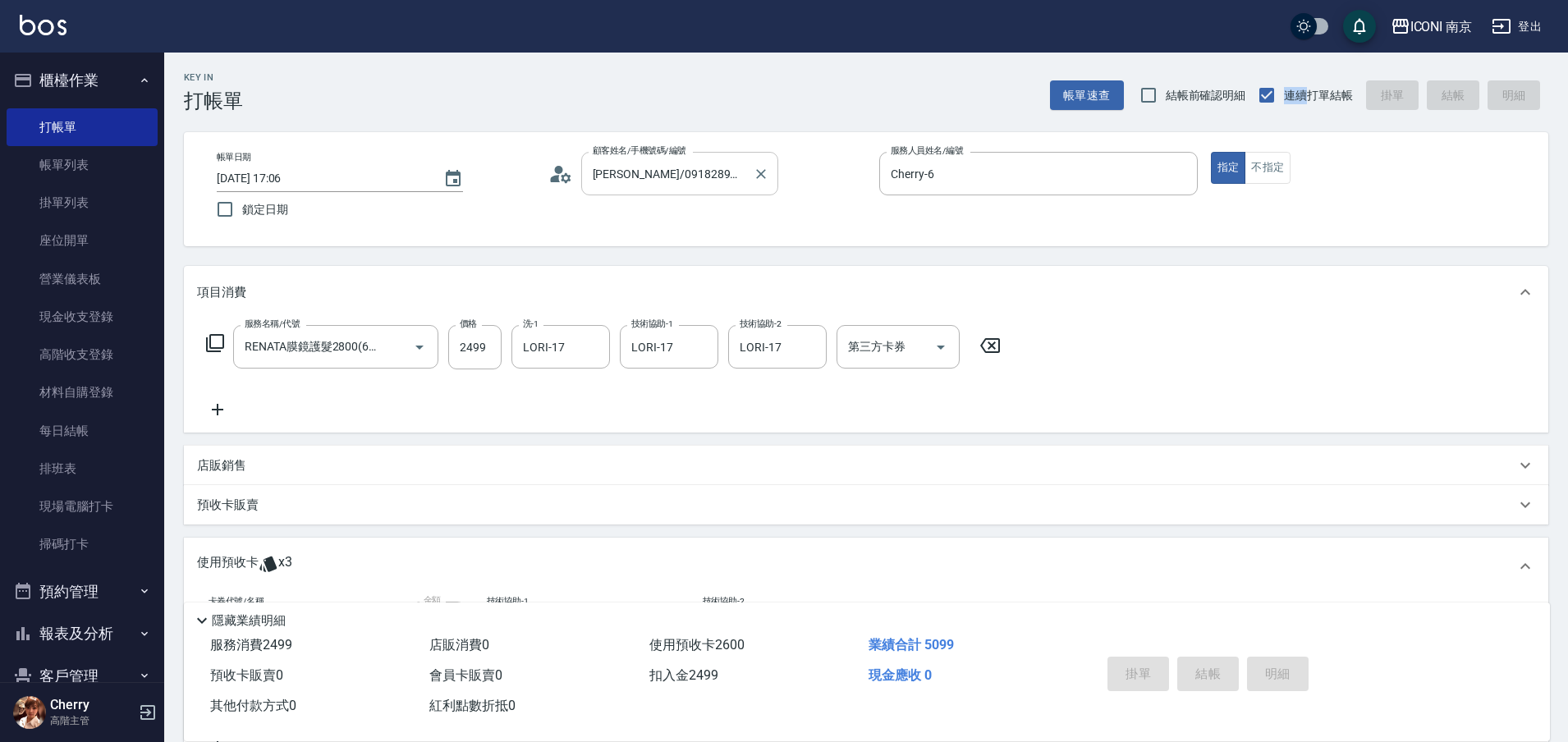
type input "2025/08/25 17:08"
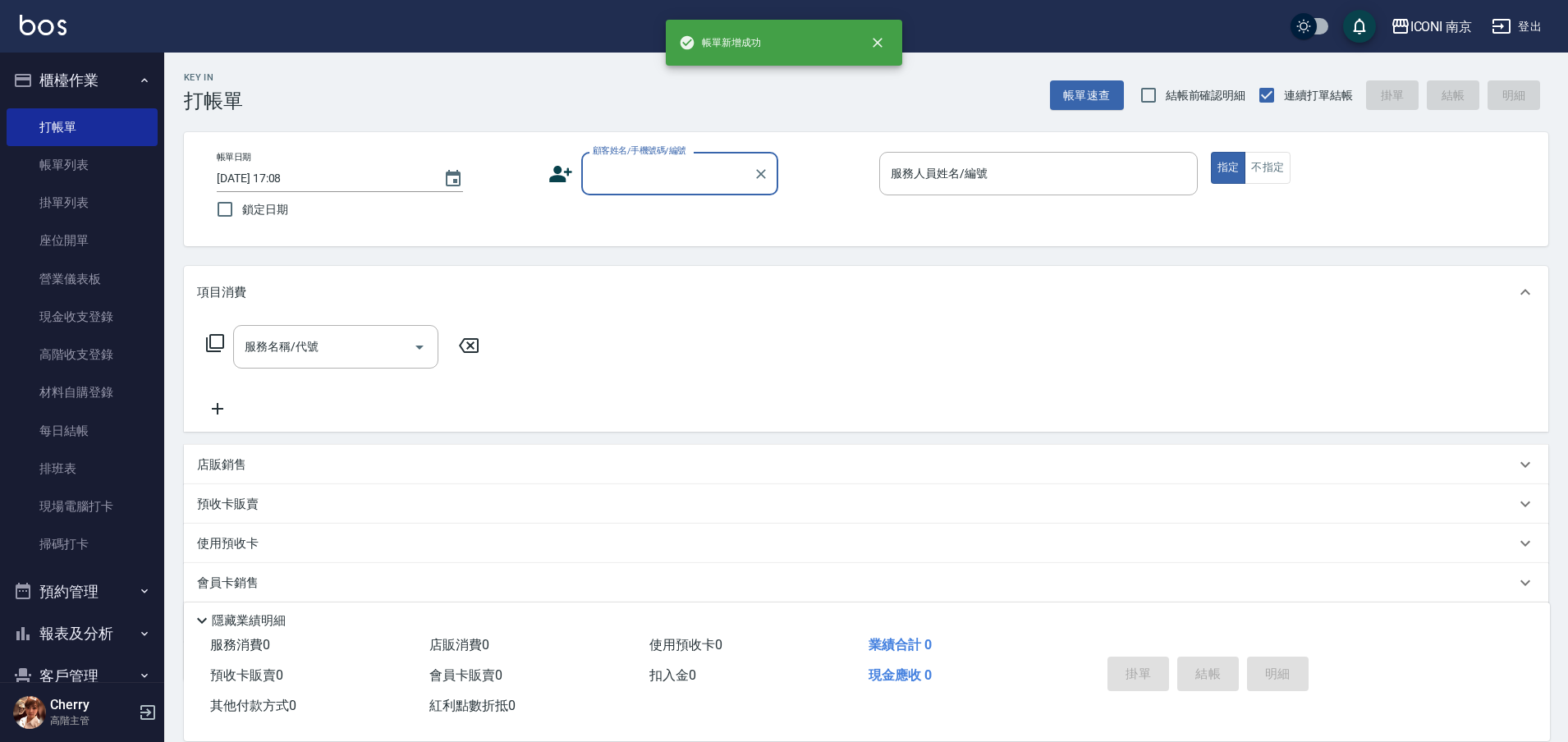
click at [706, 184] on input "顧客姓名/手機號碼/編號" at bounding box center [667, 173] width 158 height 28
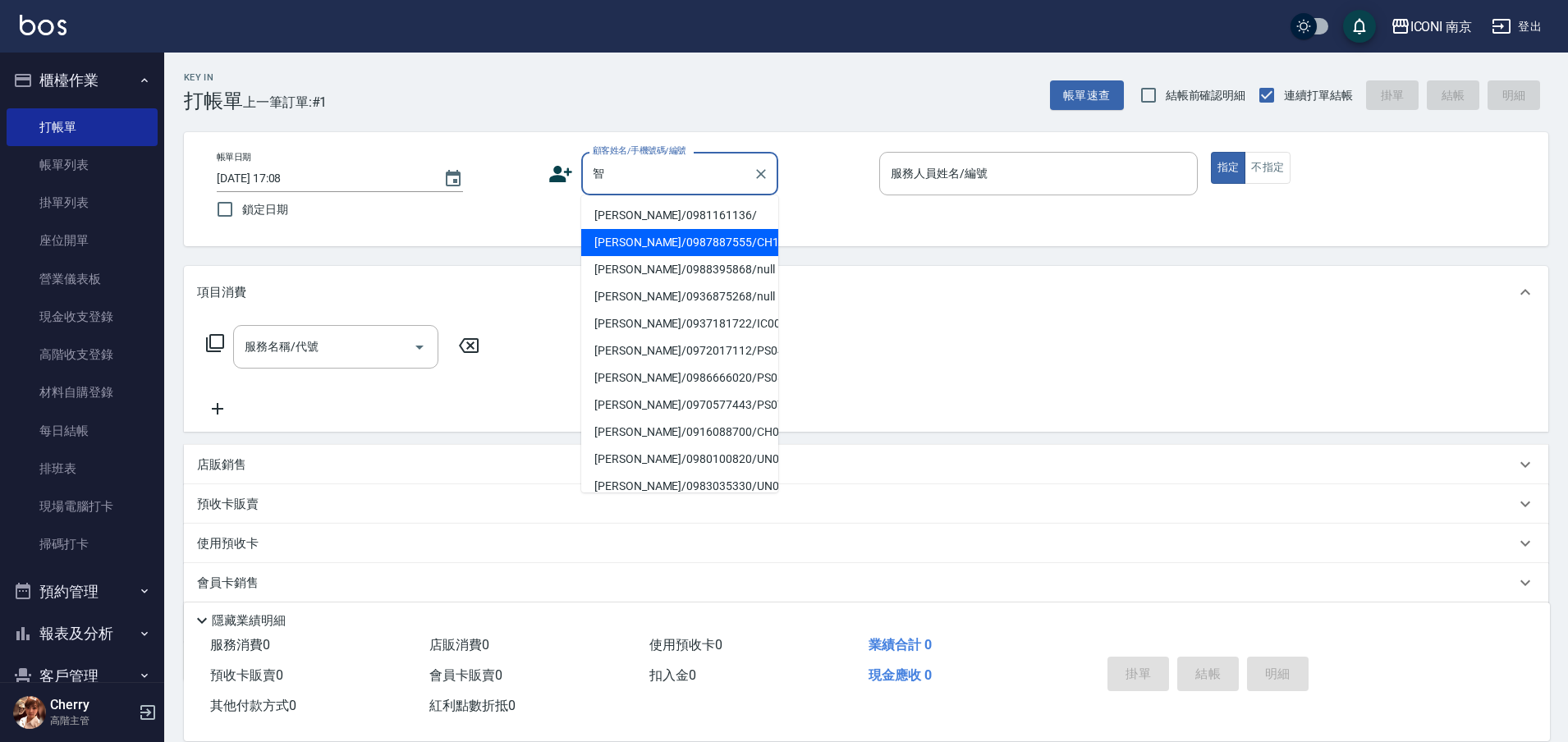
click at [653, 229] on li "曹智崎/0987887555/CH1206" at bounding box center [679, 243] width 197 height 27
type input "曹智崎/0987887555/CH1206"
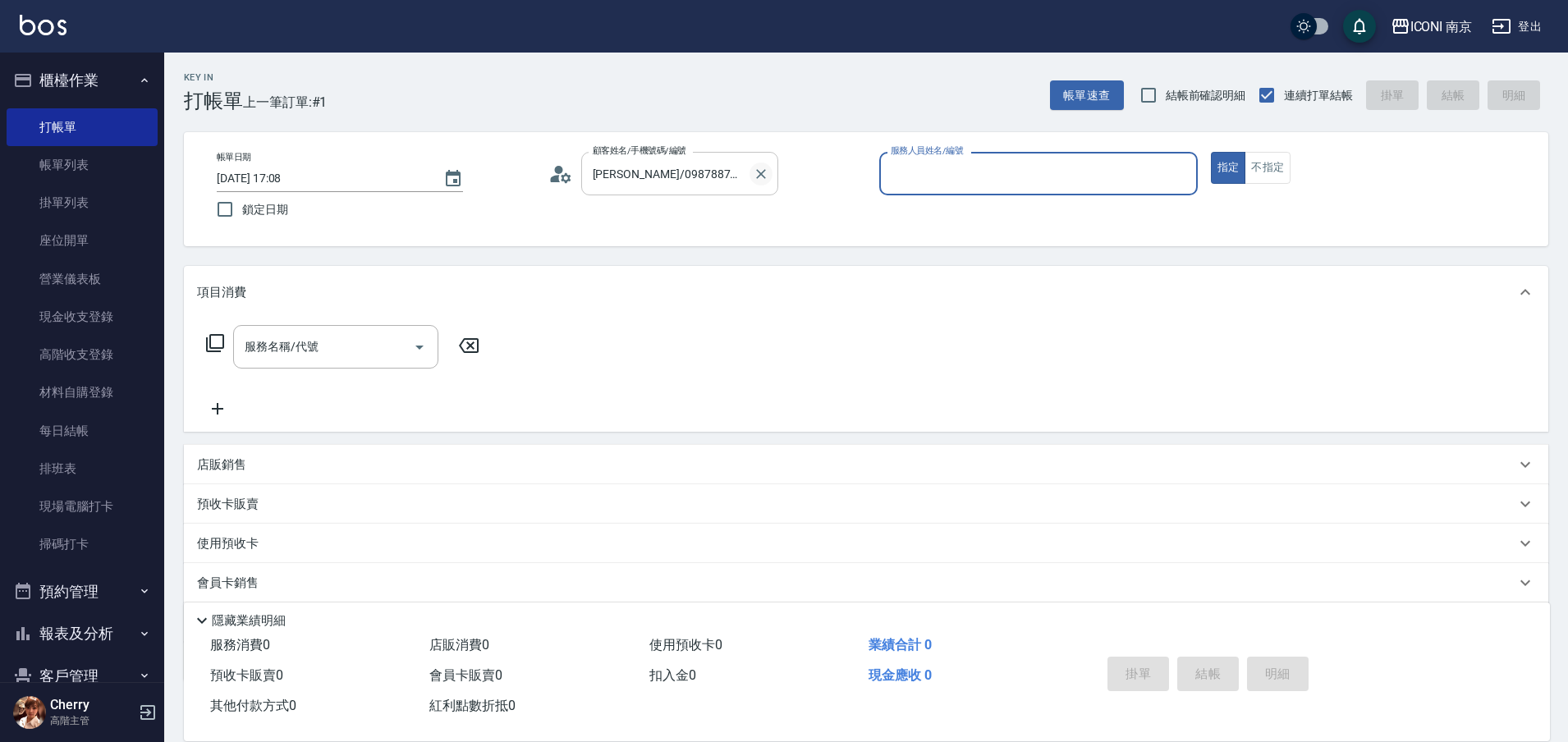
click at [755, 174] on icon "Clear" at bounding box center [761, 173] width 17 height 17
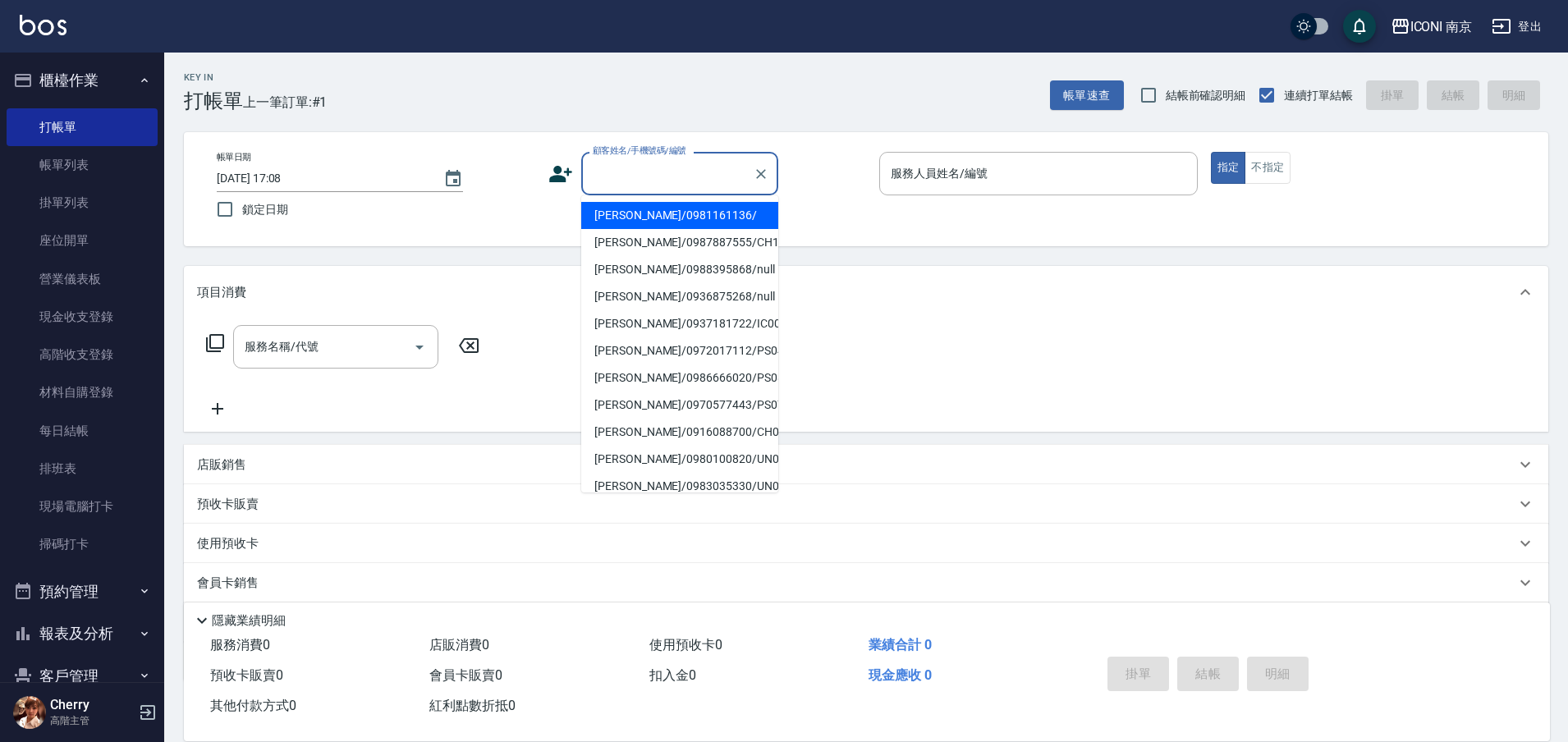
click at [715, 175] on input "顧客姓名/手機號碼/編號" at bounding box center [667, 173] width 158 height 28
click at [637, 216] on li "詹英智/0981161136/" at bounding box center [679, 215] width 197 height 27
type input "詹英智/0981161136/"
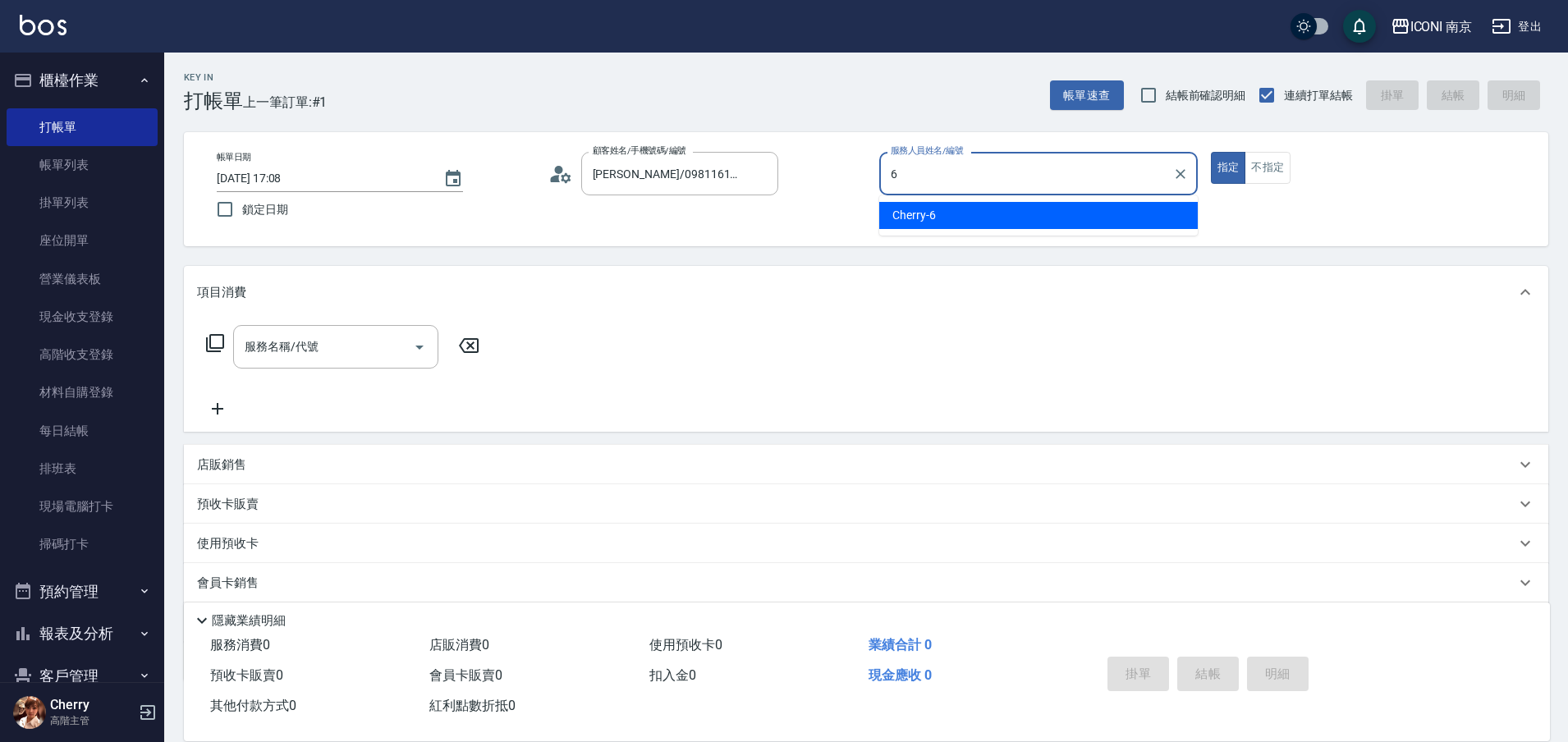
type input "6"
type button "true"
type input "Cherry-6"
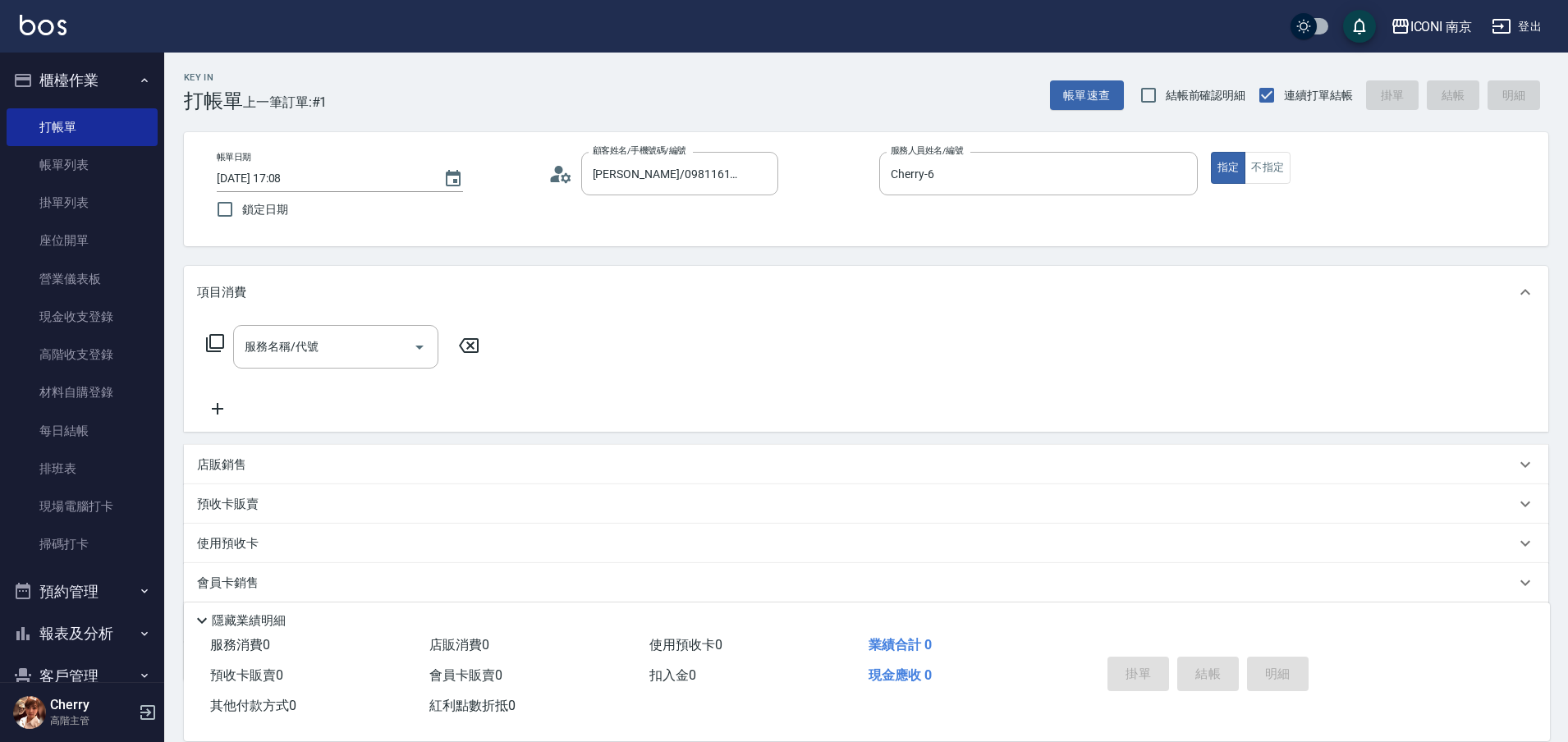
click at [219, 348] on icon at bounding box center [214, 343] width 18 height 18
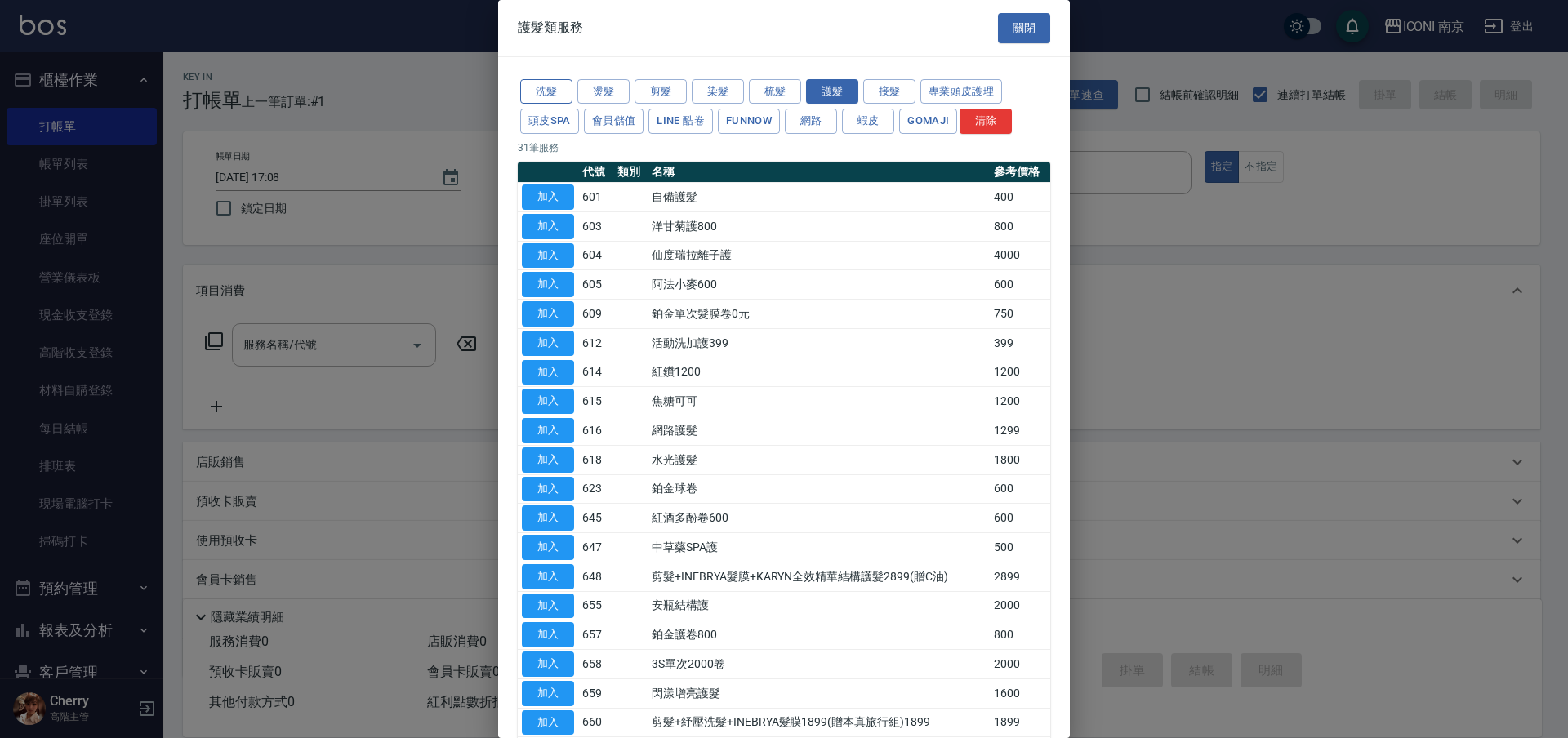
click at [550, 93] on button "洗髮" at bounding box center [546, 92] width 53 height 25
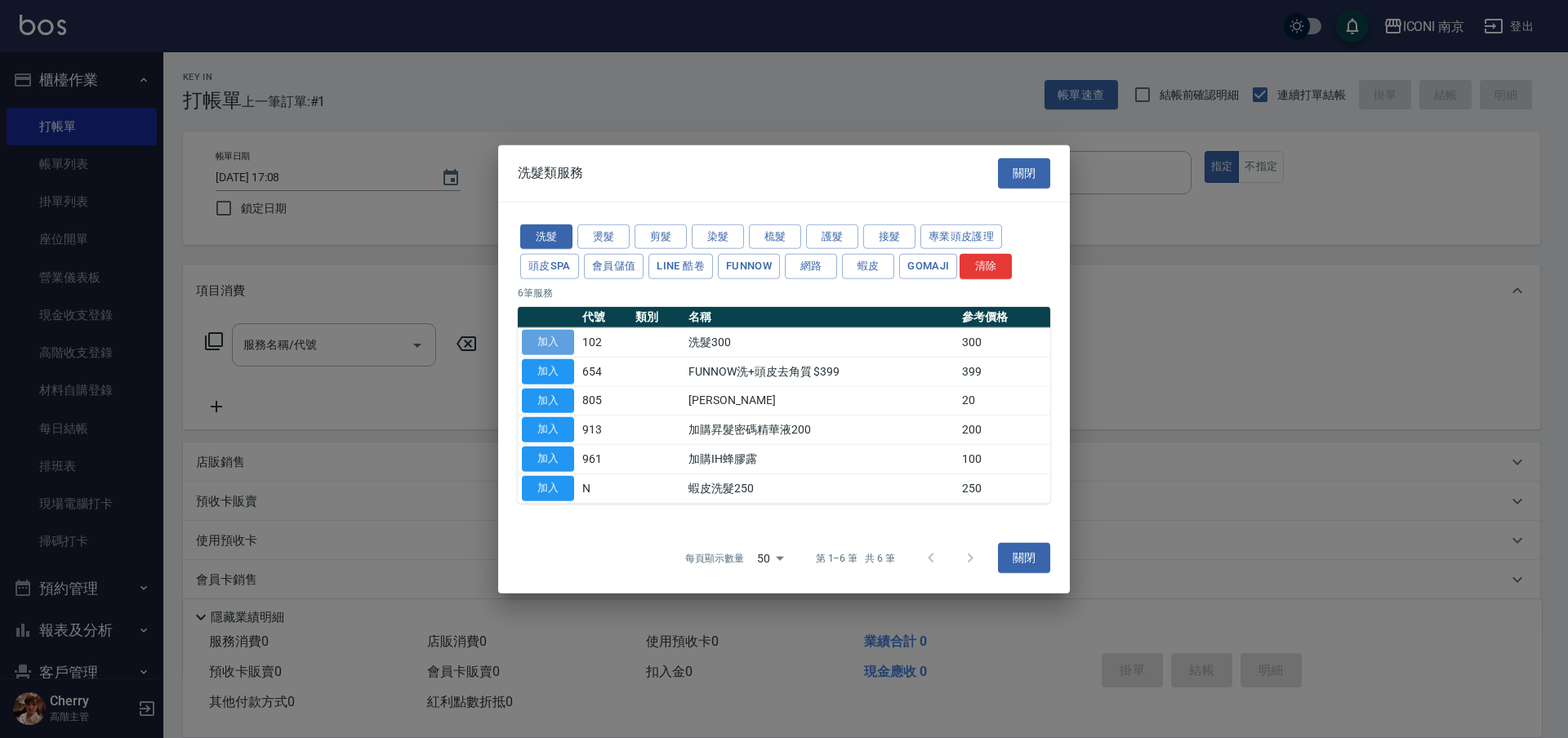
click at [543, 345] on button "加入" at bounding box center [548, 343] width 53 height 25
type input "洗髮300(102)"
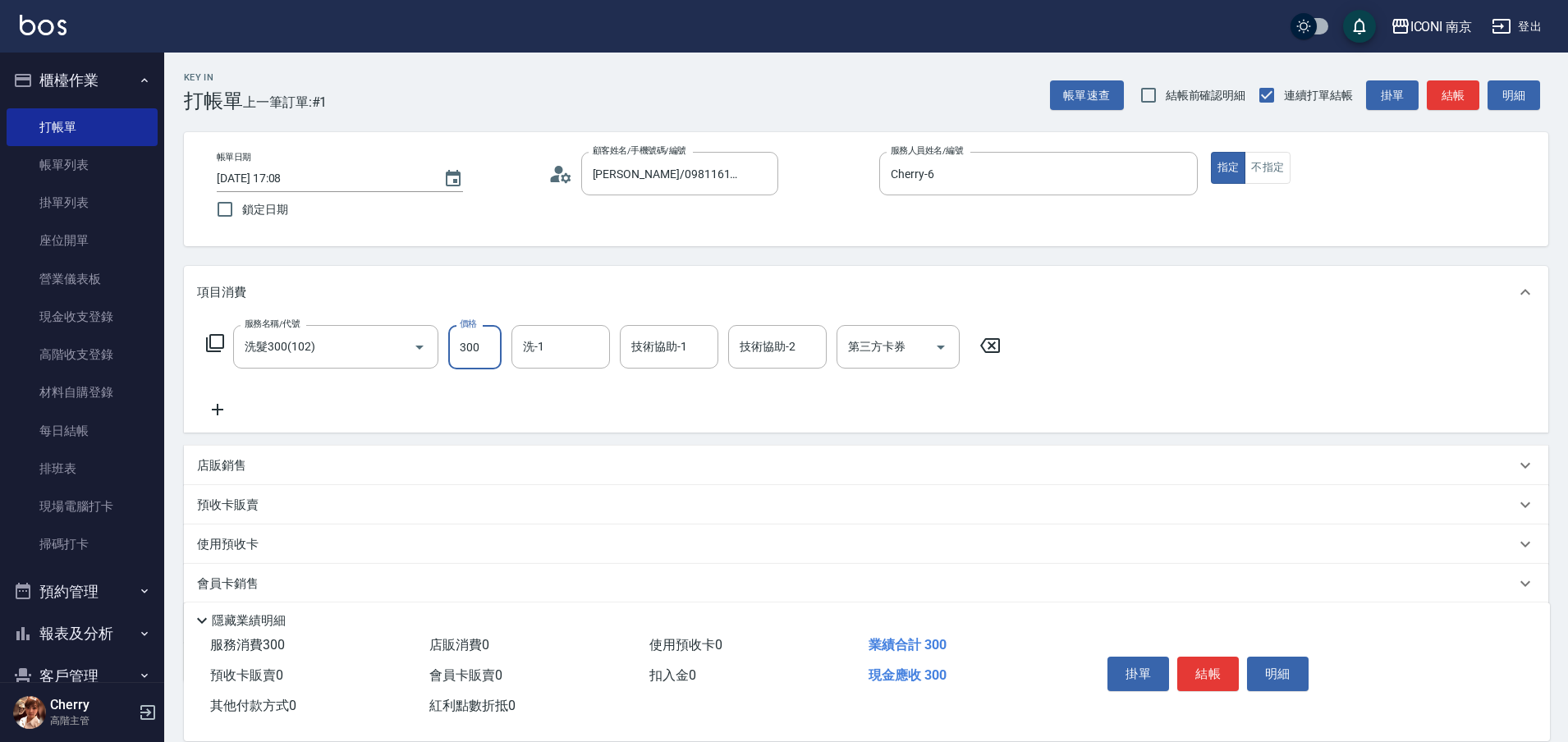
click at [452, 353] on input "300" at bounding box center [475, 347] width 54 height 44
type input "500"
type input "LORI-17"
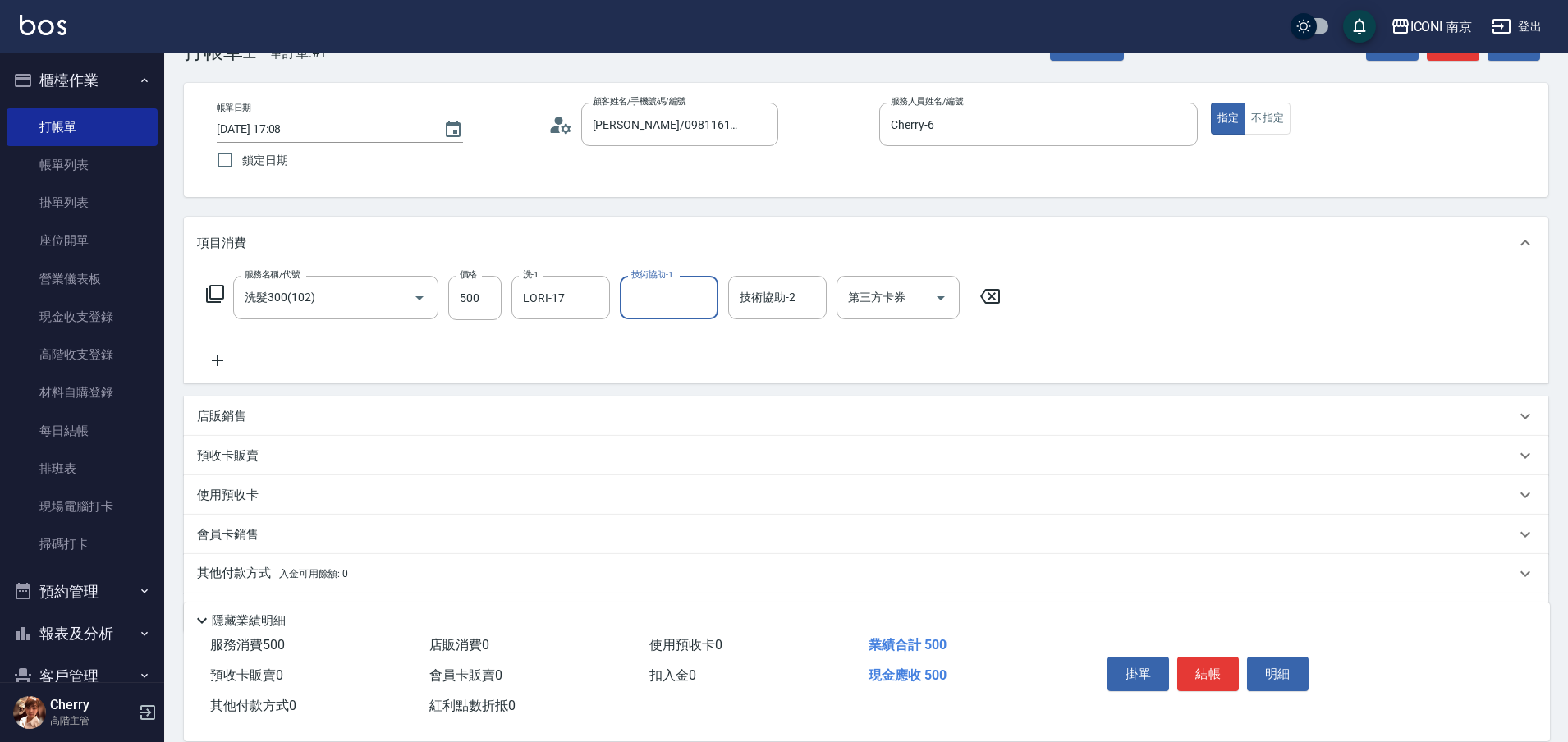
scroll to position [98, 0]
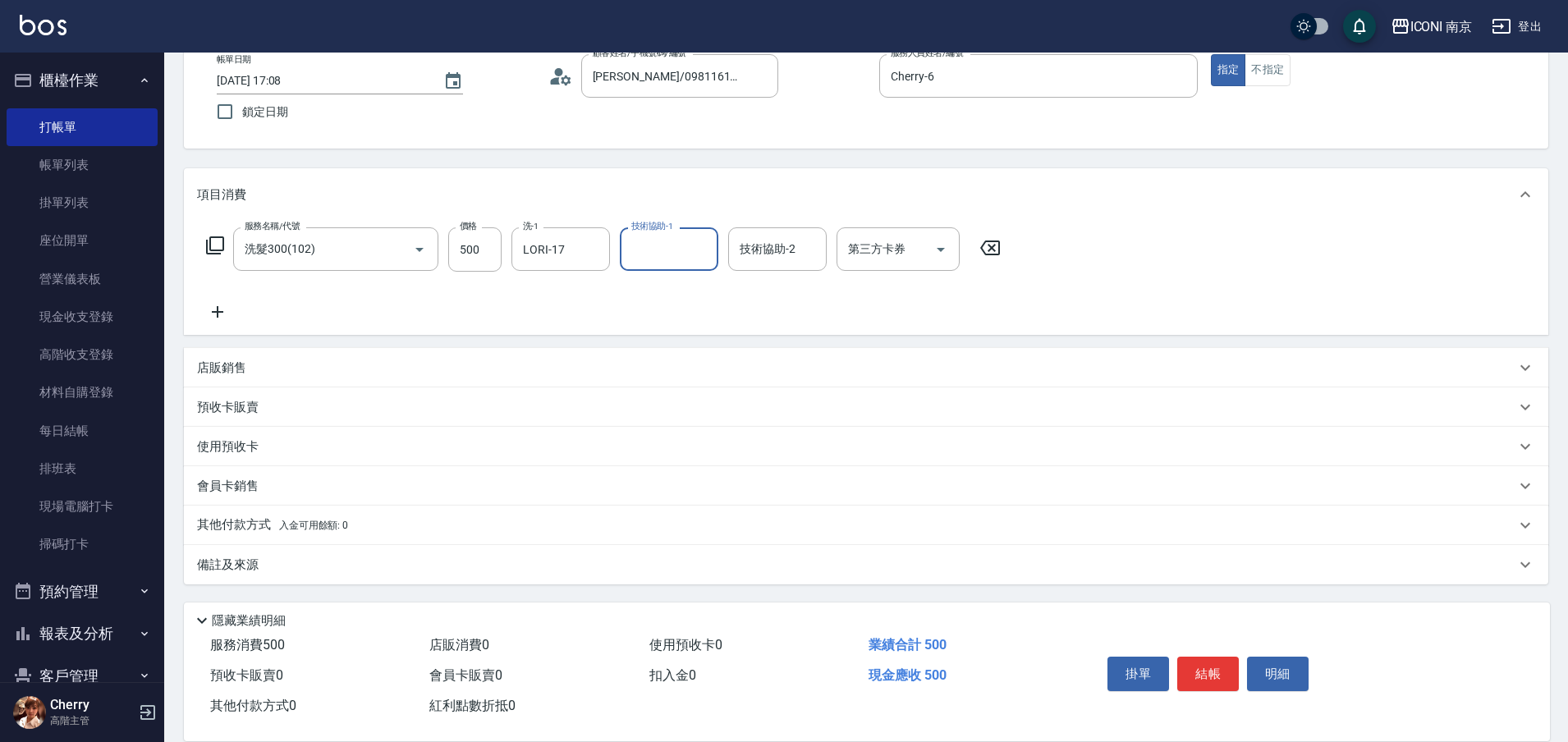
click at [229, 527] on p "其他付款方式 入金可用餘額: 0" at bounding box center [272, 525] width 151 height 18
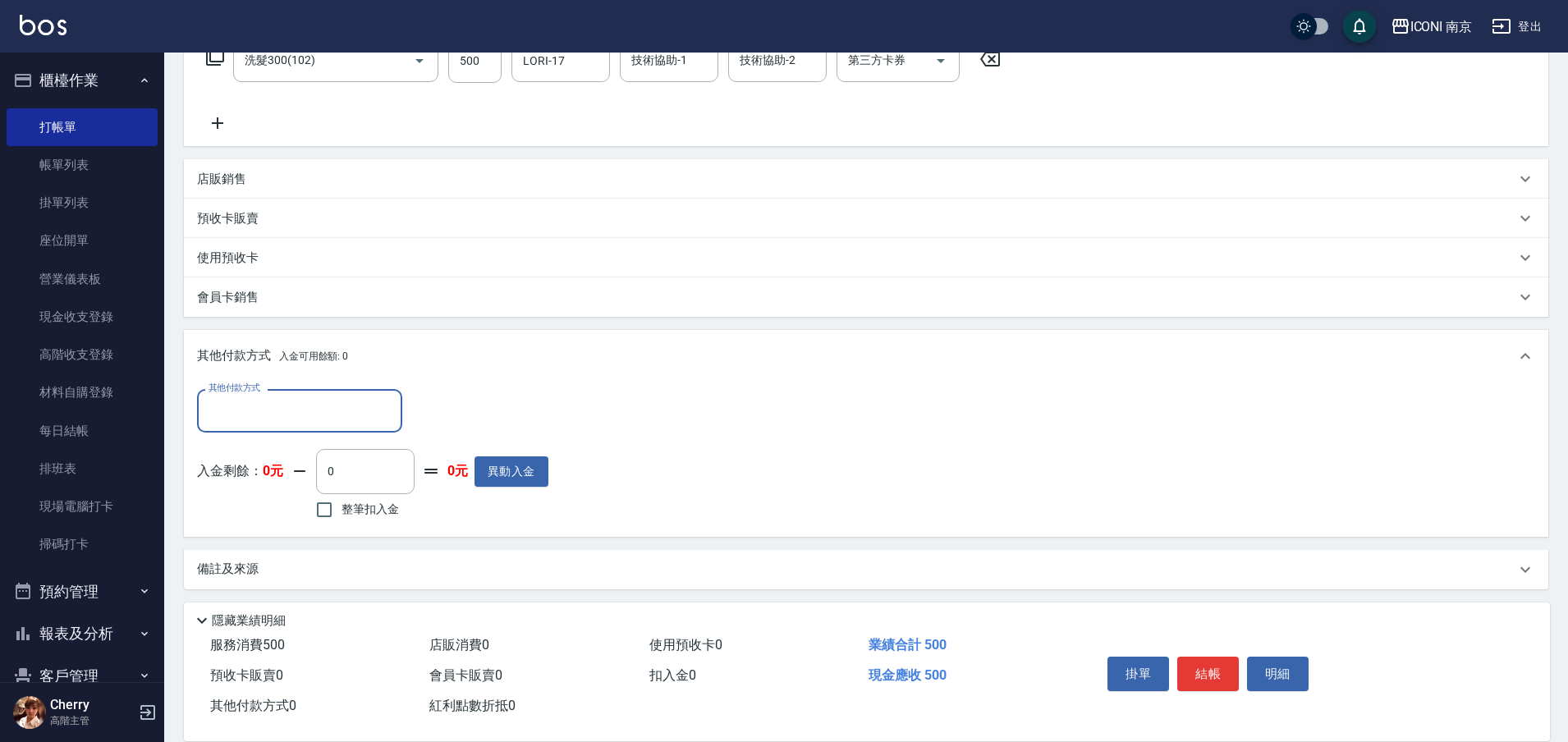
scroll to position [289, 0]
click at [265, 404] on input "其他付款方式" at bounding box center [300, 407] width 191 height 28
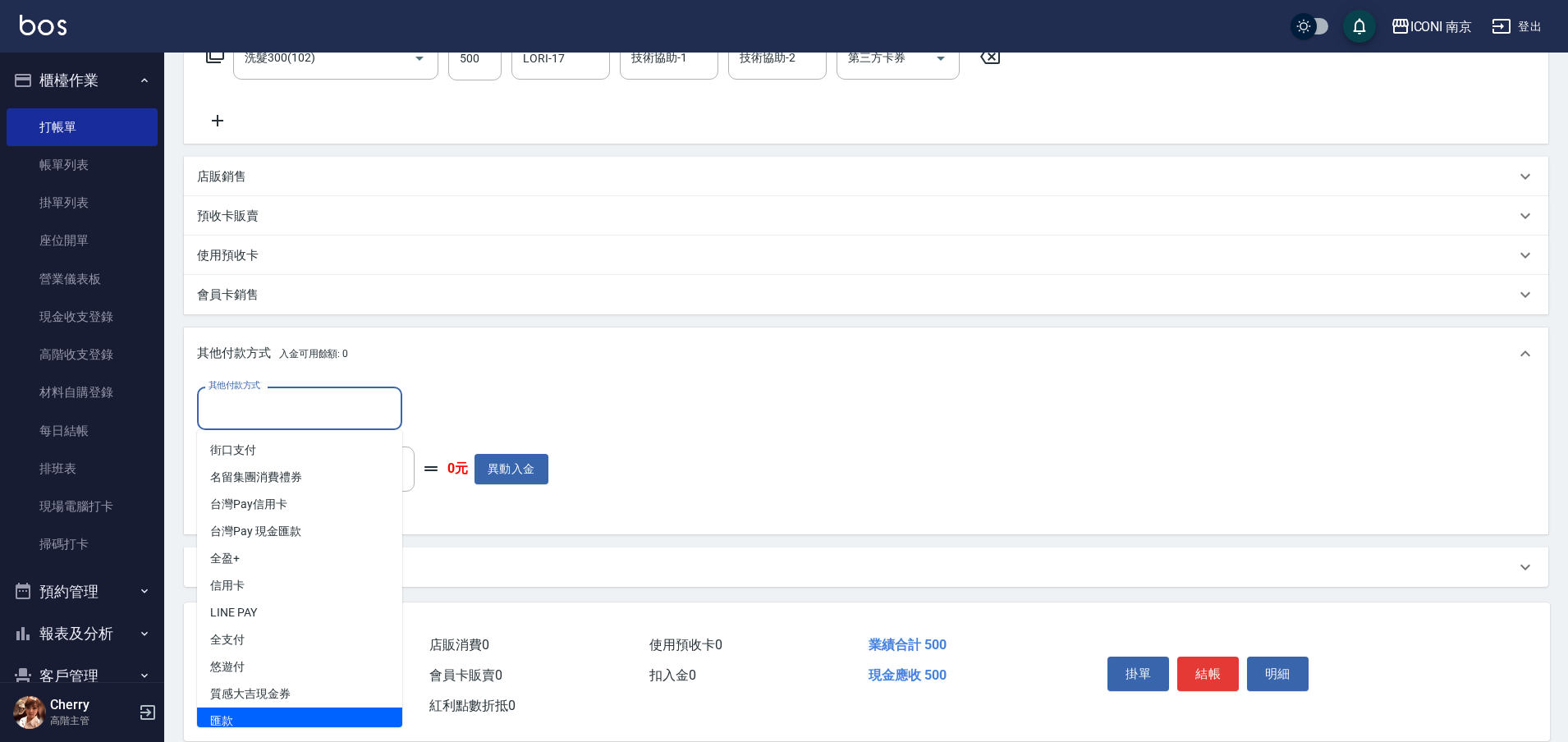
click at [254, 718] on span "匯款" at bounding box center [300, 721] width 206 height 27
type input "匯款"
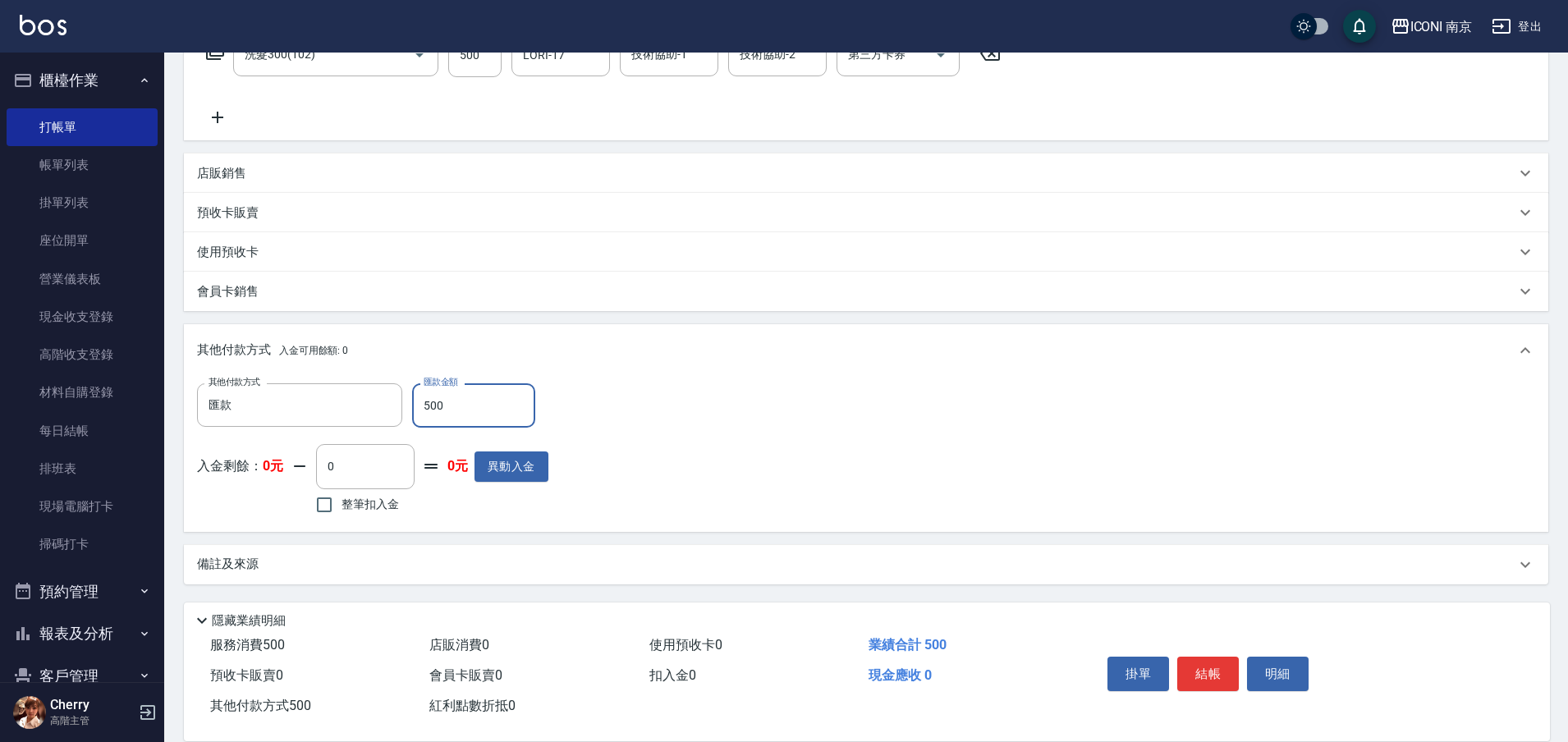
type input "500"
click at [283, 567] on div "備註及來源" at bounding box center [855, 565] width 1318 height 18
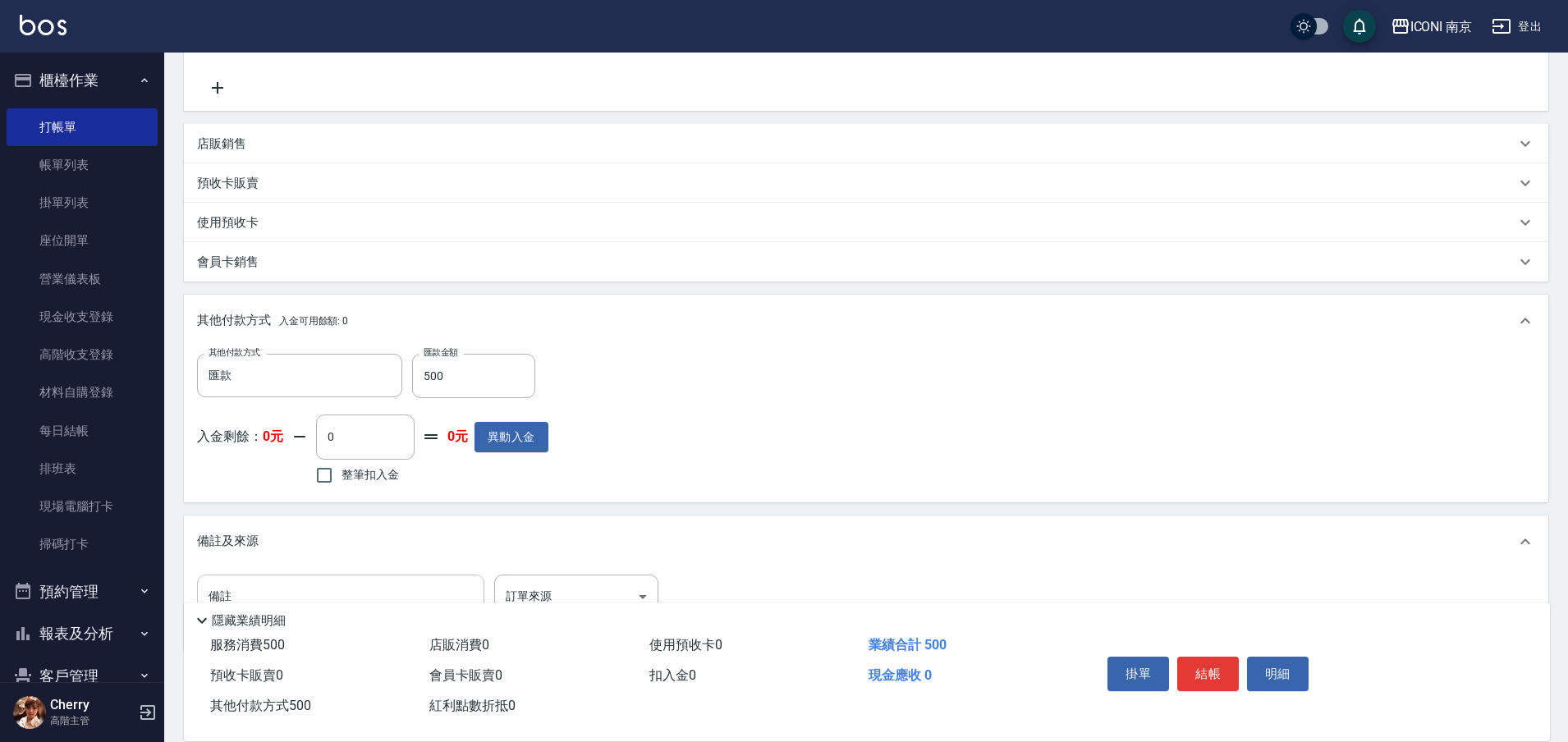
scroll to position [375, 0]
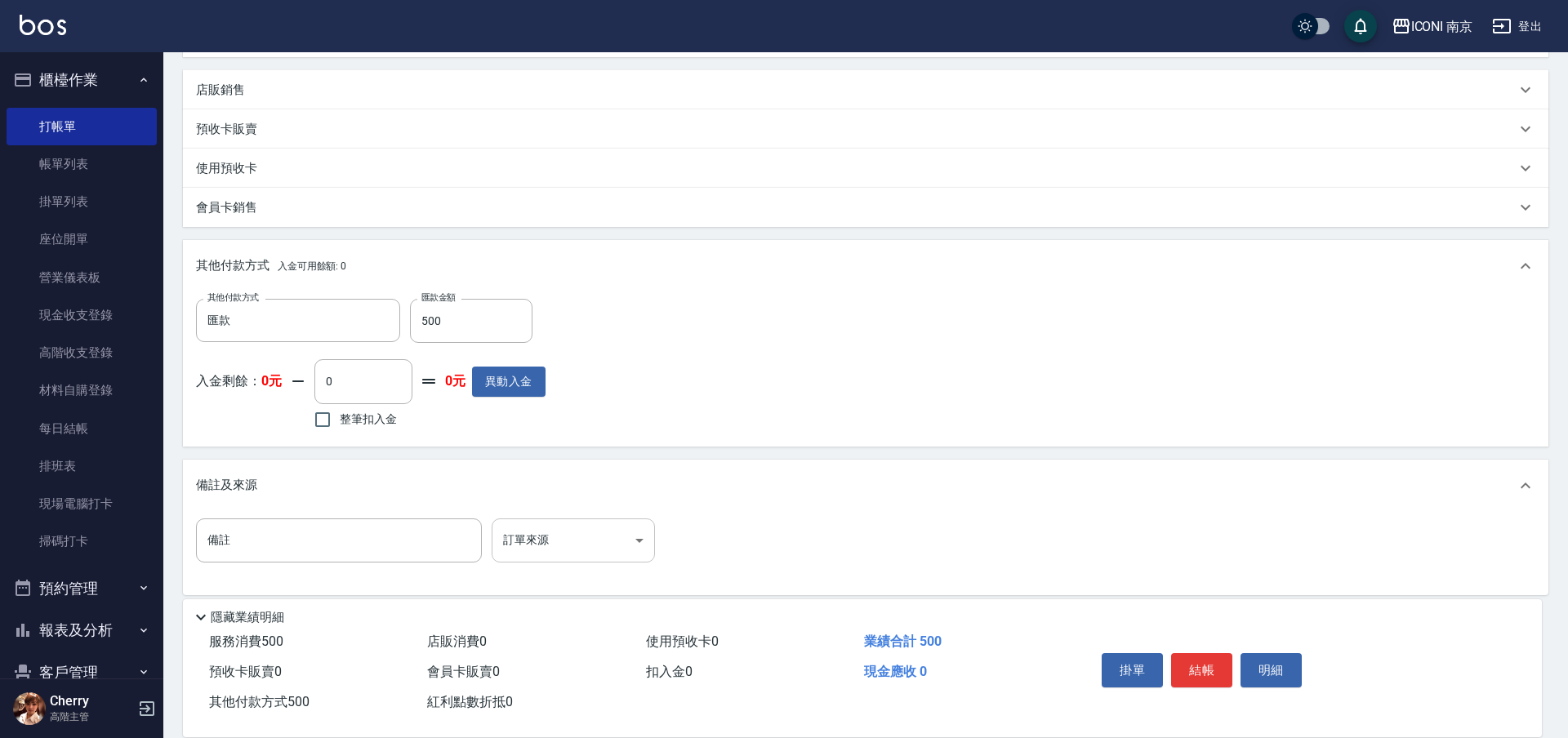
click at [594, 534] on body "ICONI 南京 登出 櫃檯作業 打帳單 帳單列表 掛單列表 座位開單 營業儀表板 現金收支登錄 高階收支登錄 材料自購登錄 每日結帳 排班表 現場電腦打卡 …" at bounding box center [784, 190] width 1568 height 1125
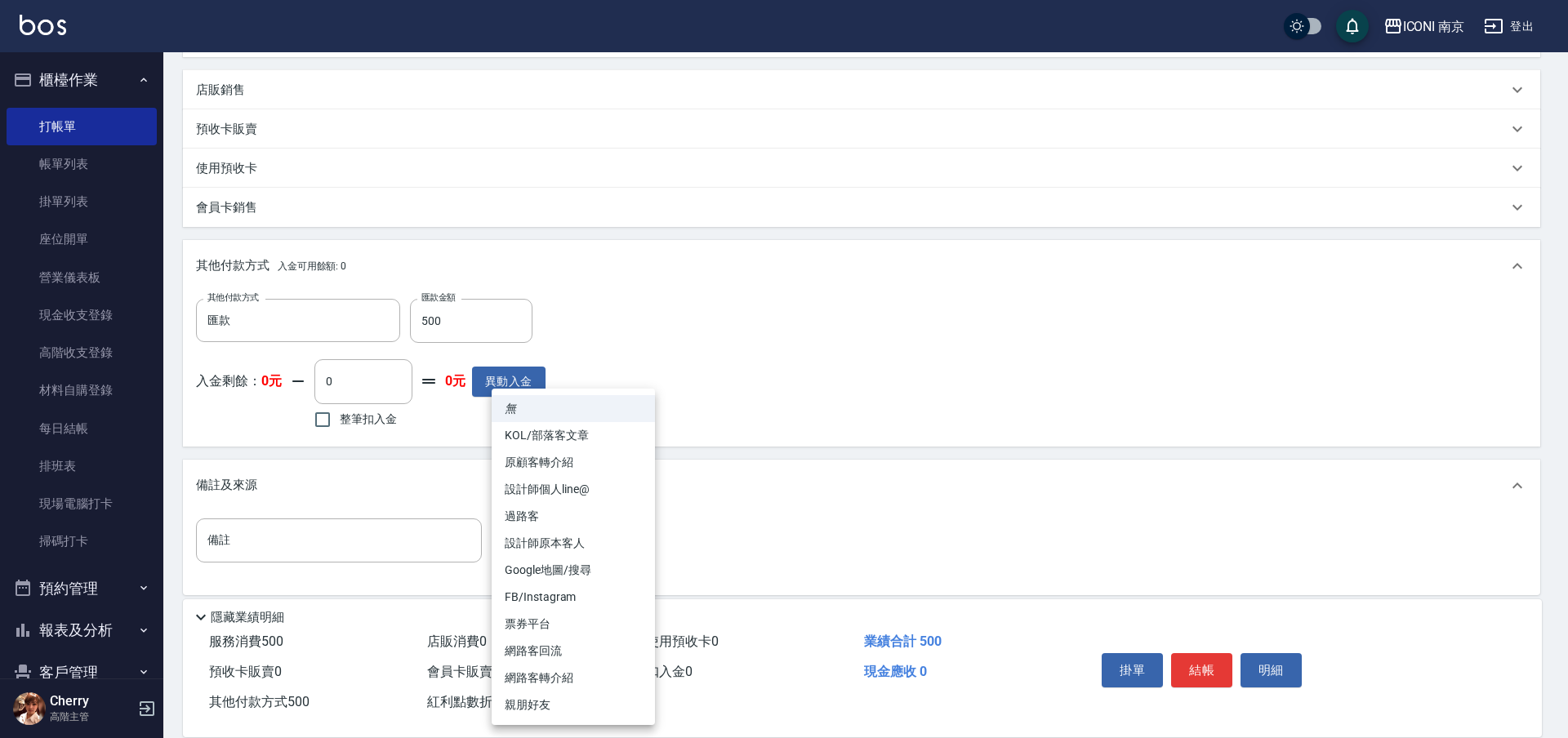
click at [574, 673] on li "網路客轉介紹" at bounding box center [574, 679] width 164 height 27
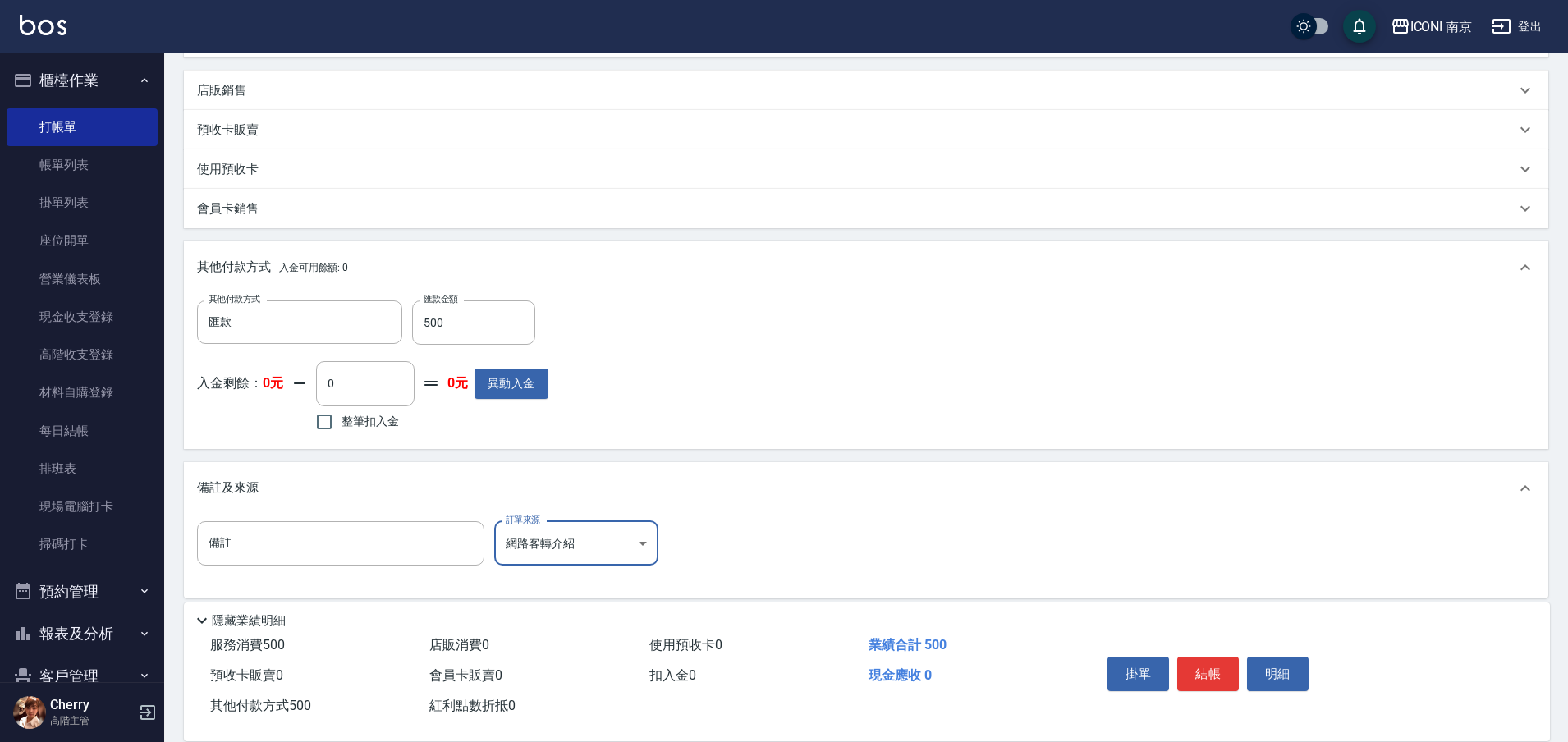
click at [632, 540] on body "ICONI 南京 登出 櫃檯作業 打帳單 帳單列表 掛單列表 座位開單 營業儀表板 現金收支登錄 高階收支登錄 材料自購登錄 每日結帳 排班表 現場電腦打卡 …" at bounding box center [784, 191] width 1568 height 1132
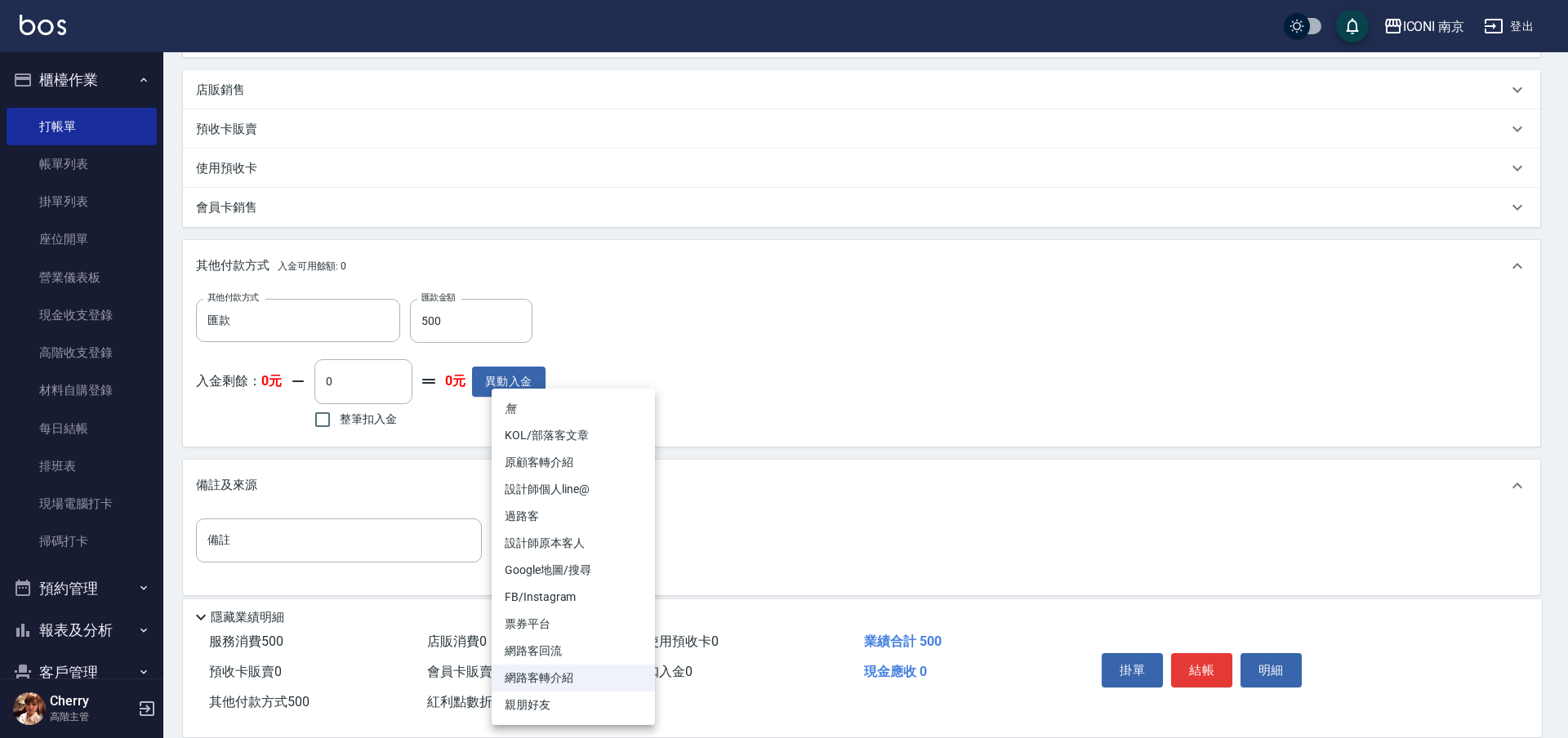
click at [547, 648] on li "網路客回流" at bounding box center [574, 651] width 164 height 27
type input "網路客回流"
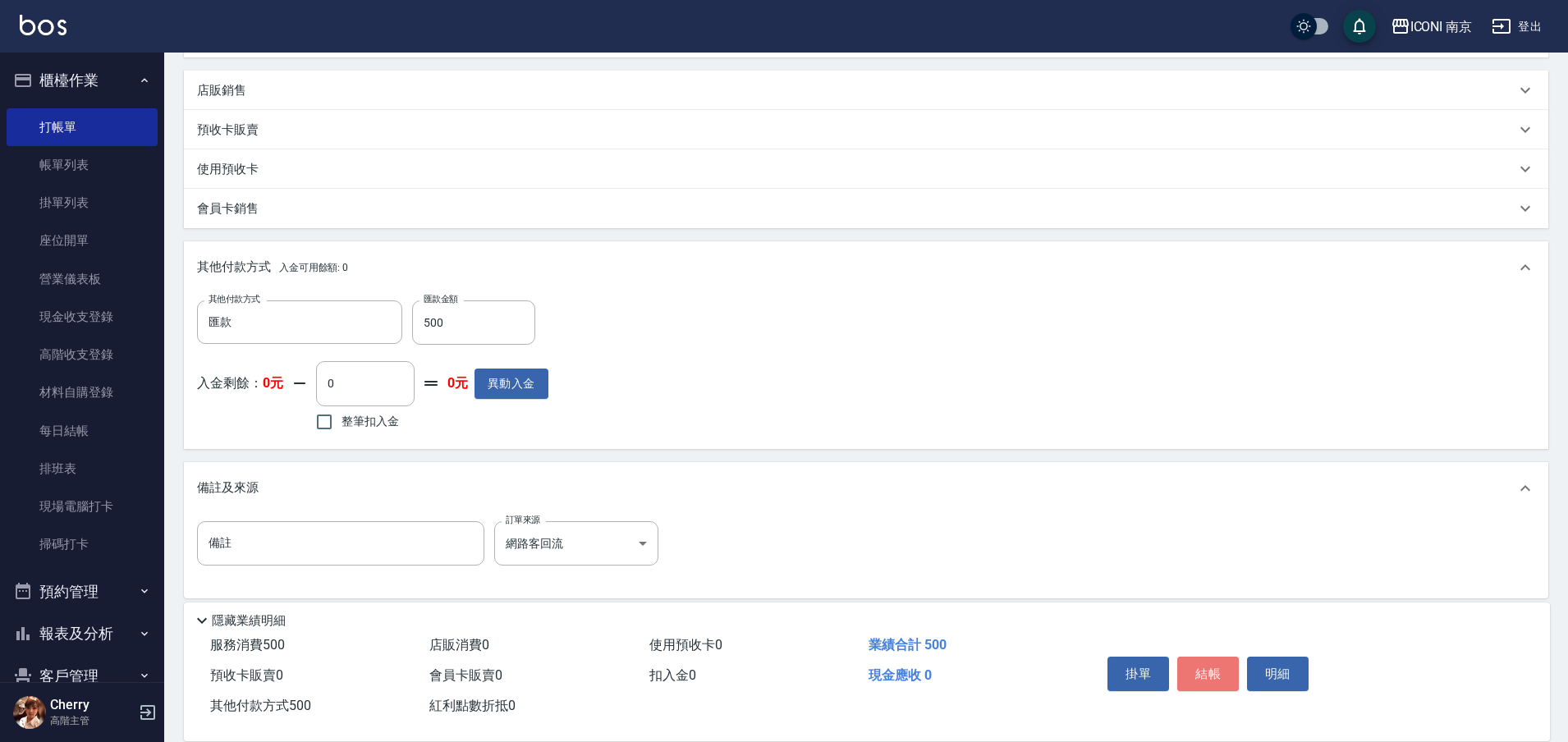
drag, startPoint x: 1207, startPoint y: 672, endPoint x: 1152, endPoint y: 625, distance: 72.3
click at [1206, 673] on button "結帳" at bounding box center [1207, 673] width 62 height 34
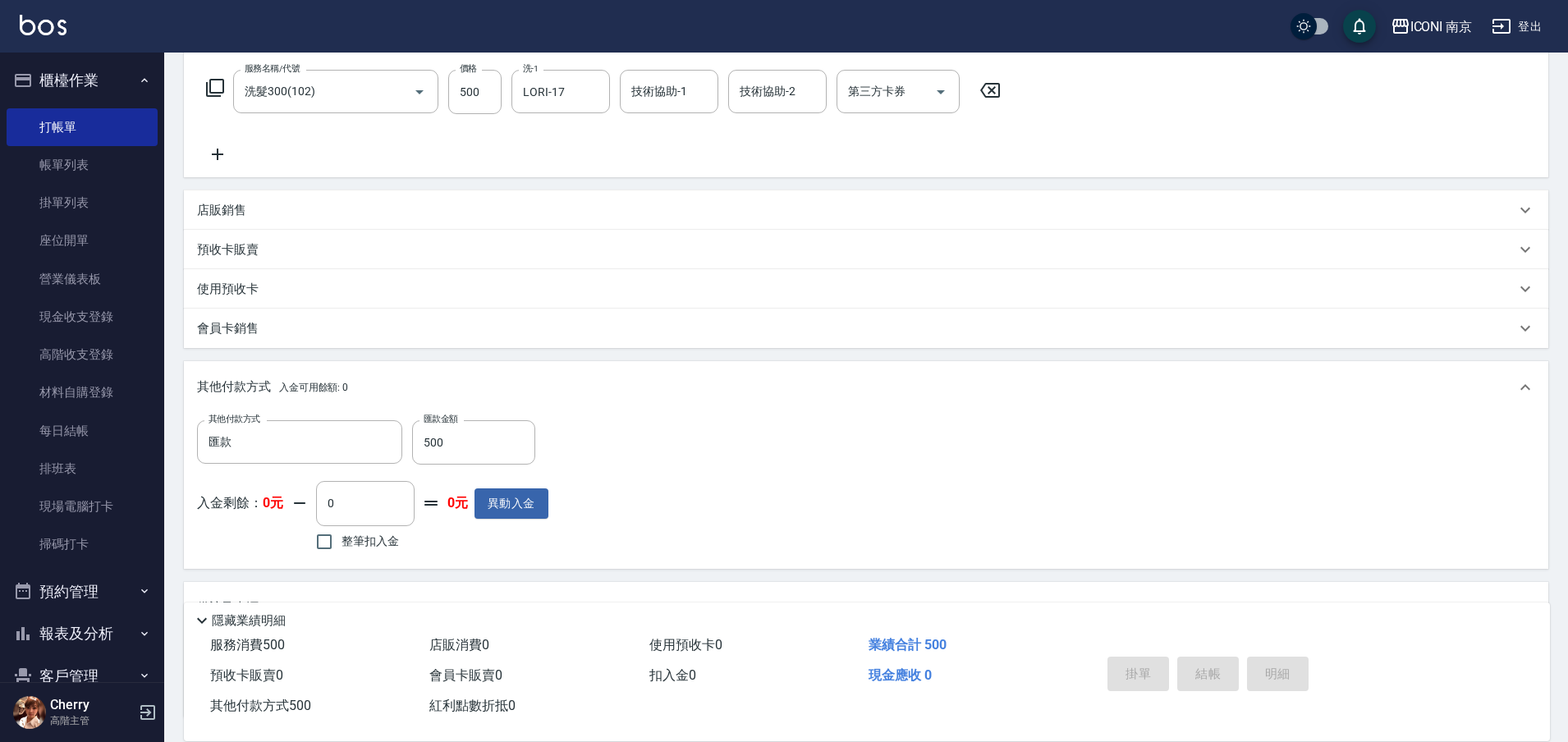
scroll to position [0, 0]
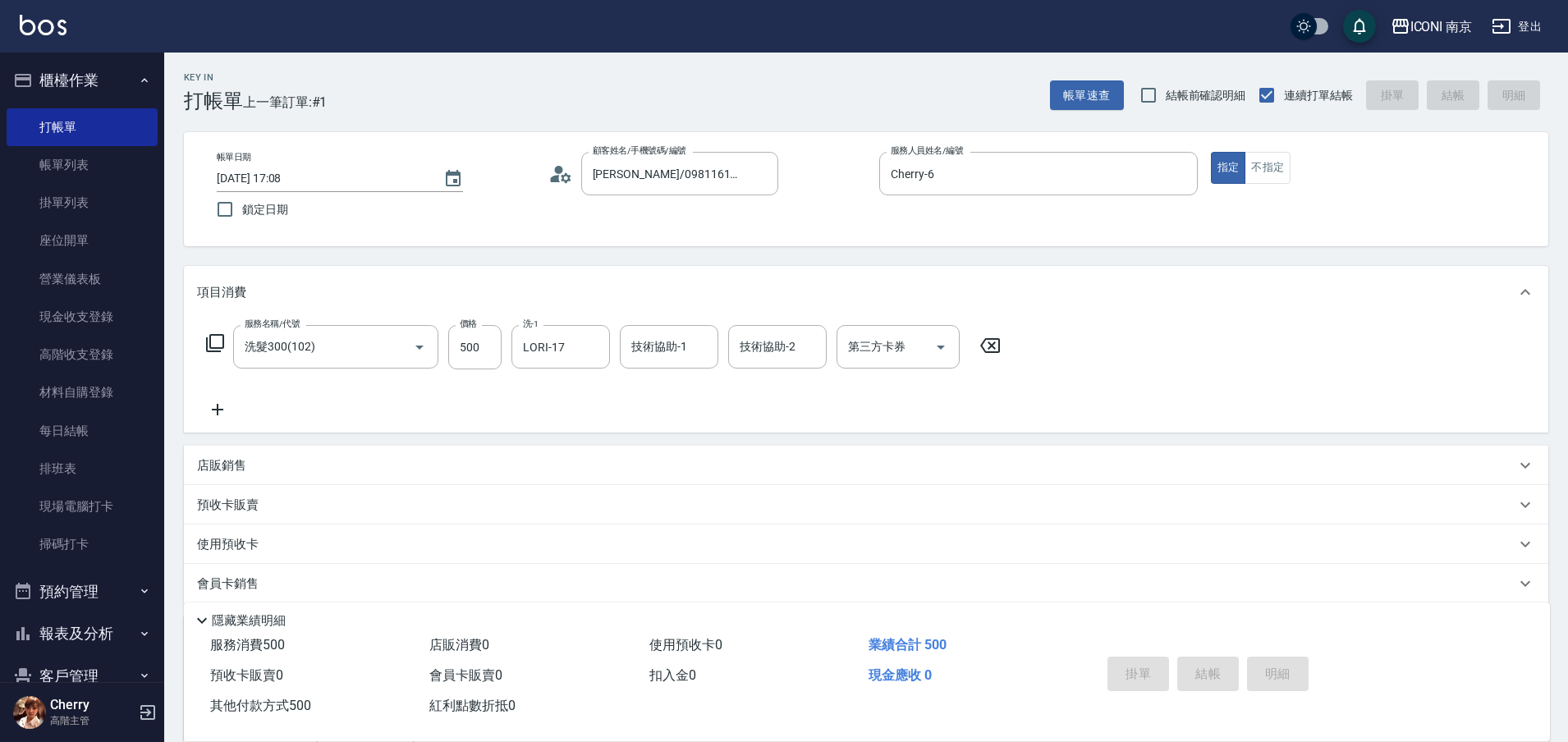
type input "2025/08/25 17:09"
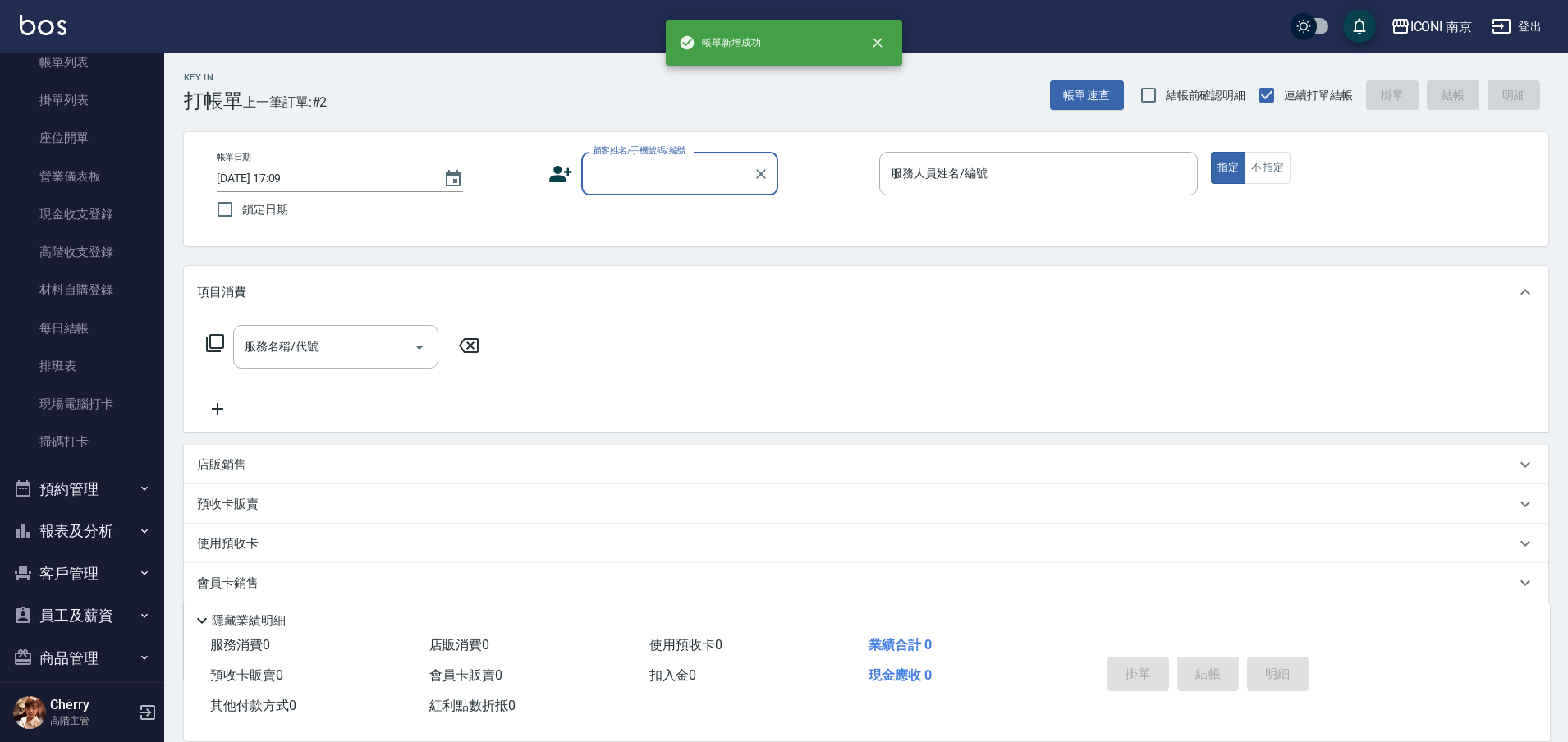
scroll to position [247, 0]
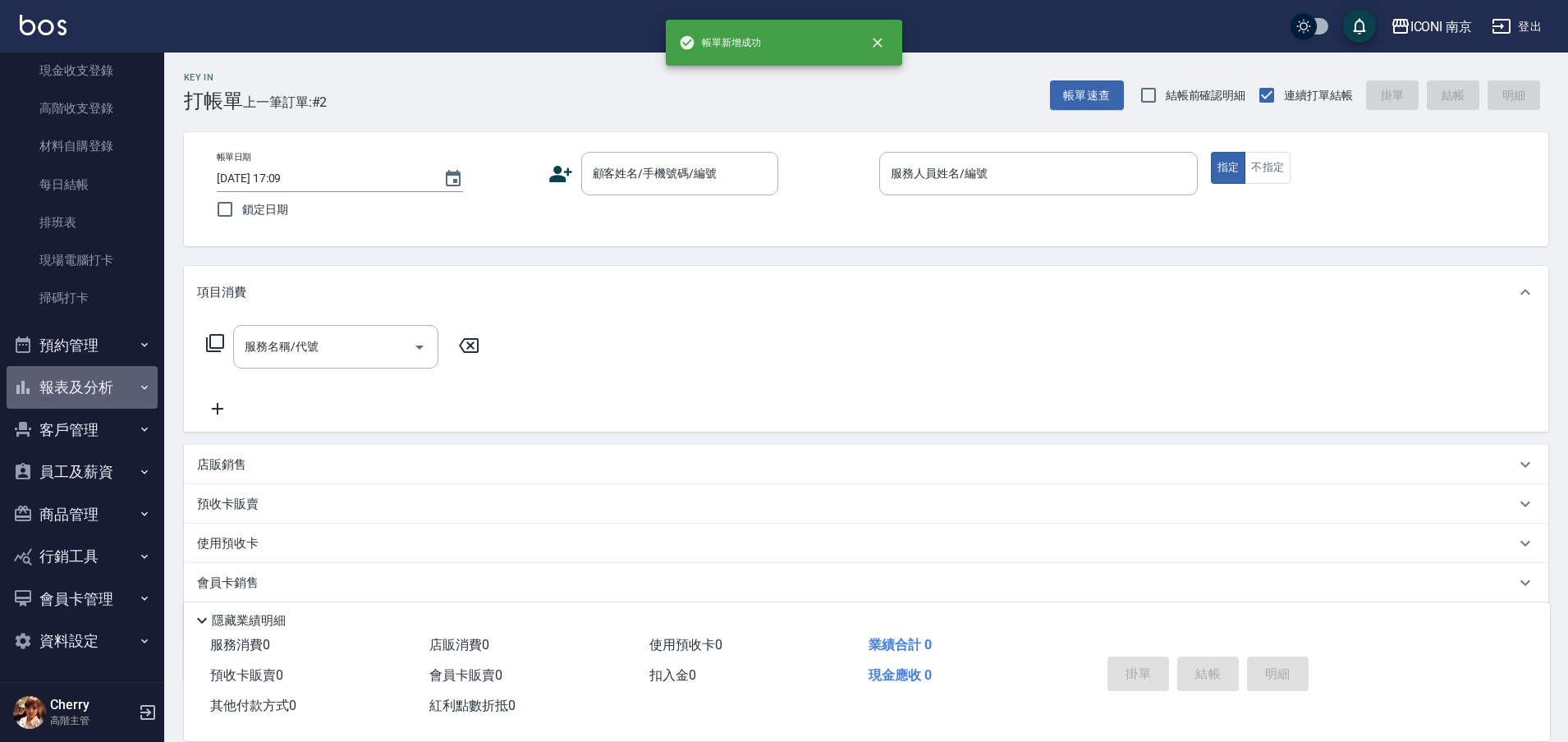
click at [89, 386] on button "報表及分析" at bounding box center [82, 388] width 151 height 43
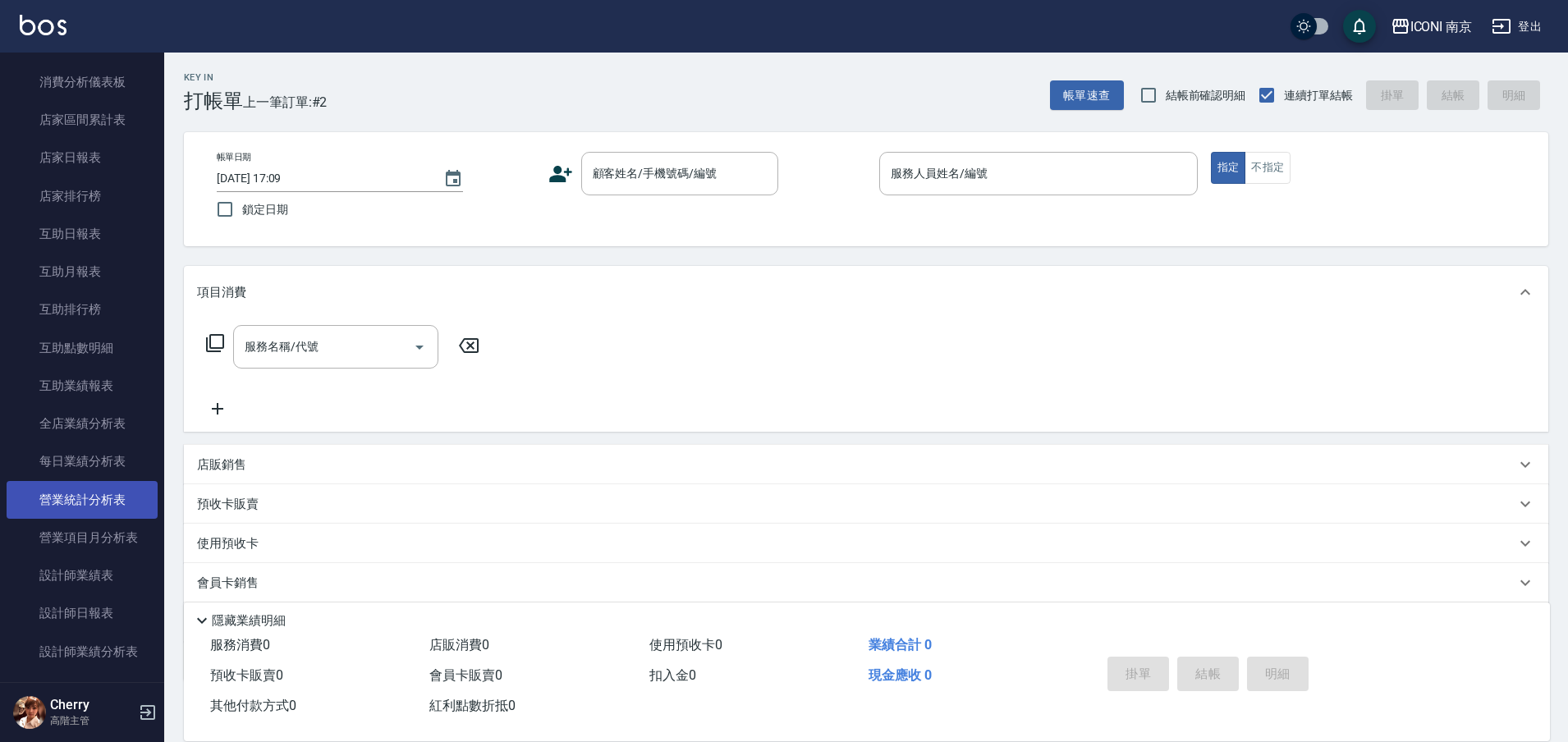
scroll to position [760, 0]
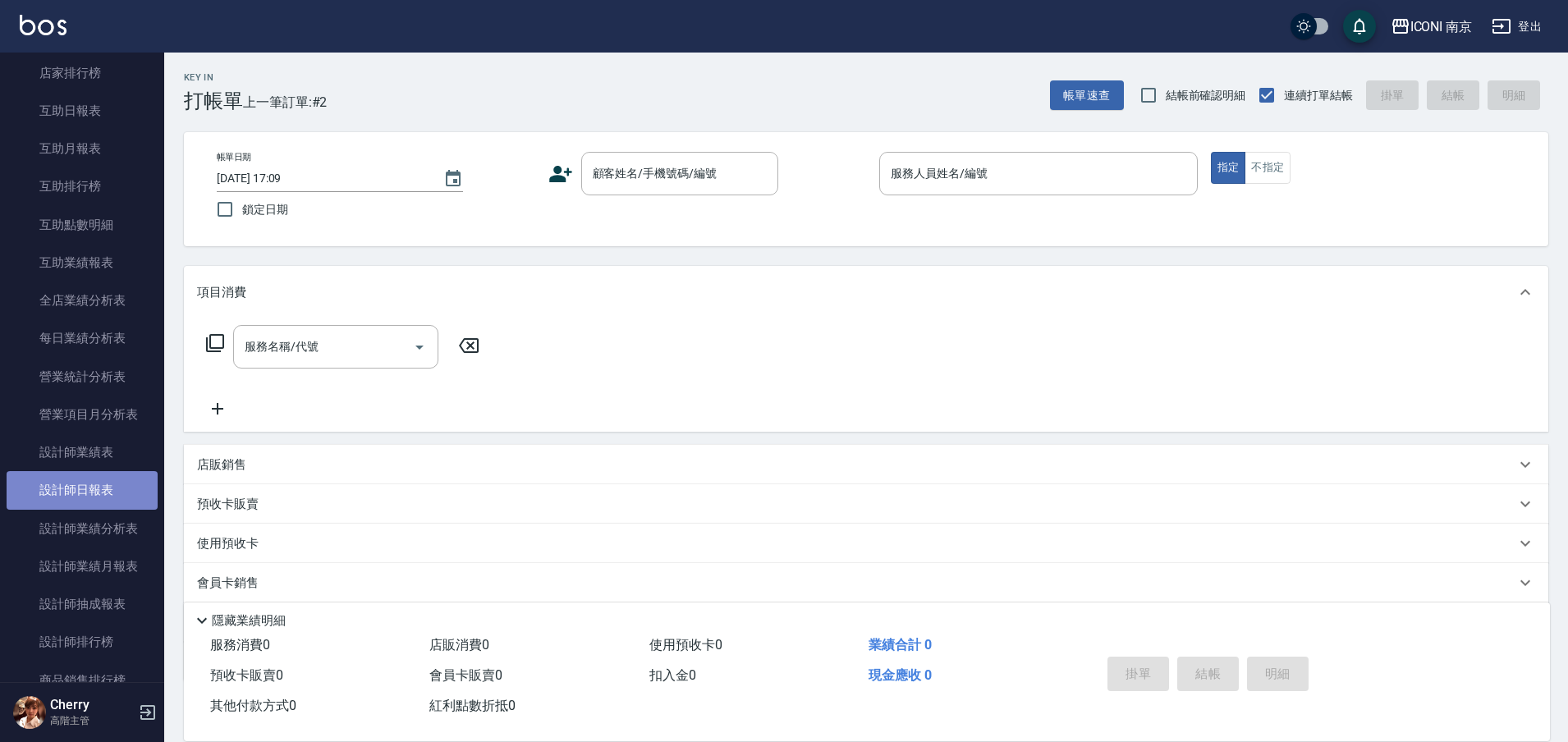
click at [87, 480] on link "設計師日報表" at bounding box center [82, 489] width 151 height 38
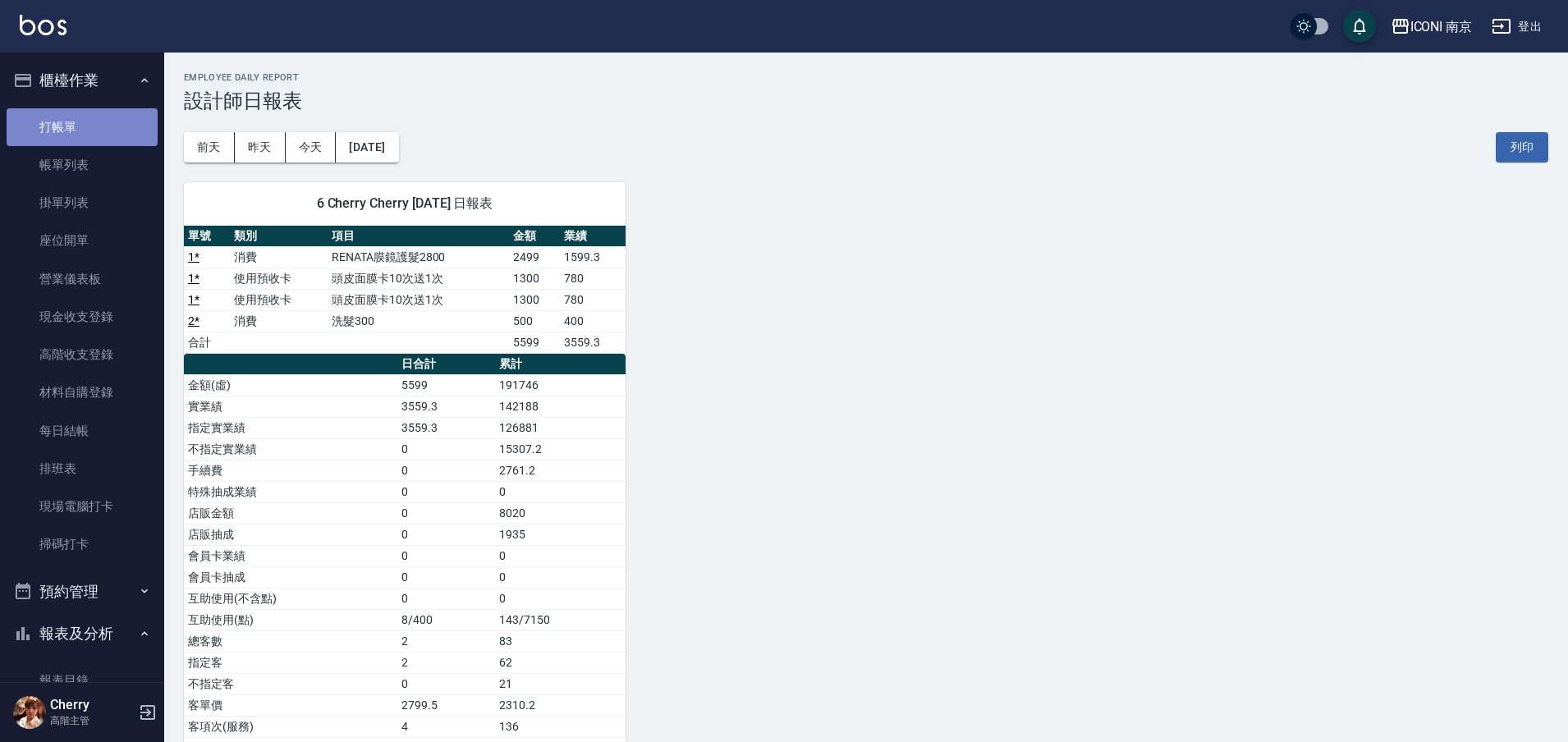
click at [85, 129] on link "打帳單" at bounding box center [82, 127] width 151 height 38
